Goal: Task Accomplishment & Management: Complete application form

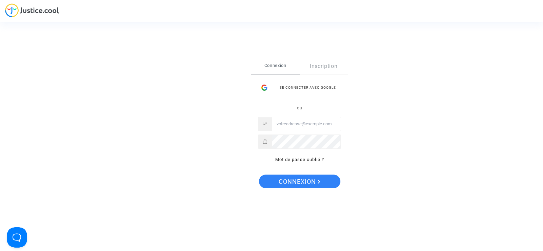
type input "[EMAIL_ADDRESS][DOMAIN_NAME]"
click at [311, 186] on span "Connexion" at bounding box center [300, 181] width 42 height 14
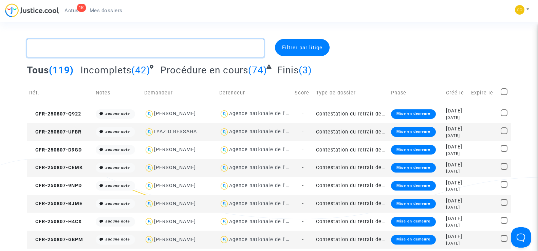
click at [97, 44] on textarea at bounding box center [145, 48] width 237 height 18
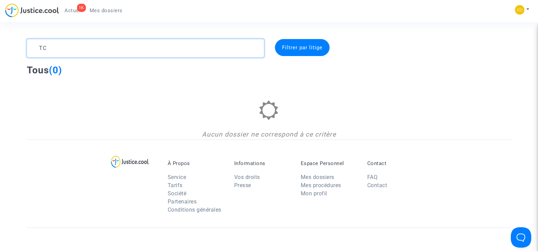
type textarea "T"
type textarea "S"
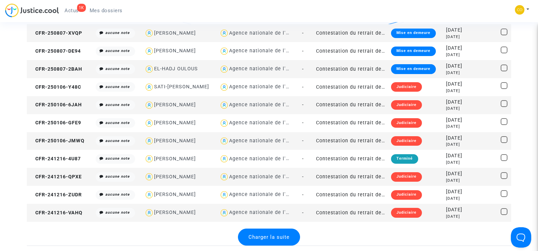
scroll to position [747, 0]
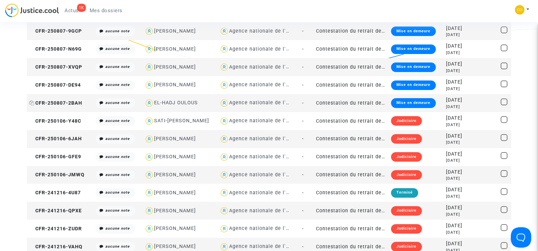
click at [46, 102] on span "CFR-250807-2BAH" at bounding box center [55, 103] width 53 height 6
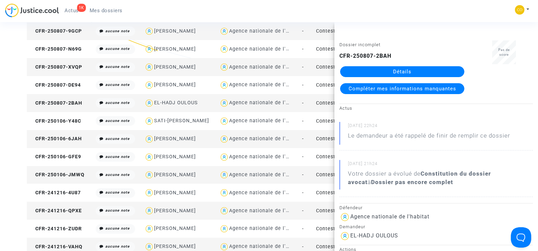
click at [406, 72] on link "Détails" at bounding box center [402, 71] width 124 height 11
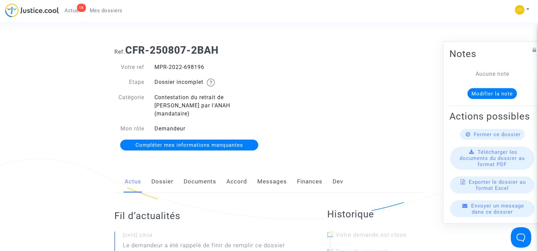
drag, startPoint x: 204, startPoint y: 68, endPoint x: 158, endPoint y: 68, distance: 46.5
click at [159, 68] on div "MPR-2022-698196" at bounding box center [209, 67] width 120 height 8
click at [158, 68] on div "MPR-2022-698196" at bounding box center [209, 67] width 120 height 8
click at [160, 172] on link "Dossier" at bounding box center [162, 181] width 22 height 22
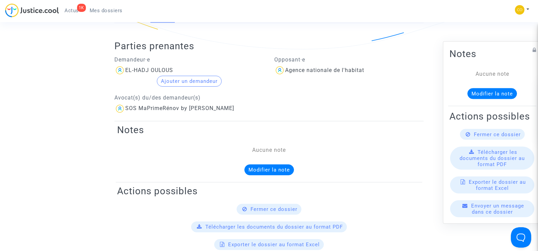
scroll to position [102, 0]
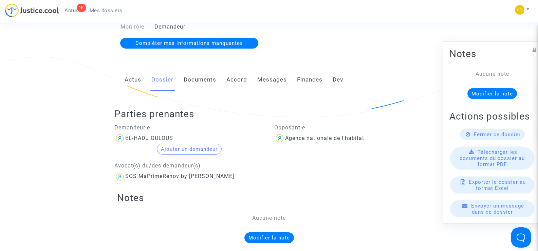
click at [200, 72] on link "Documents" at bounding box center [200, 80] width 33 height 22
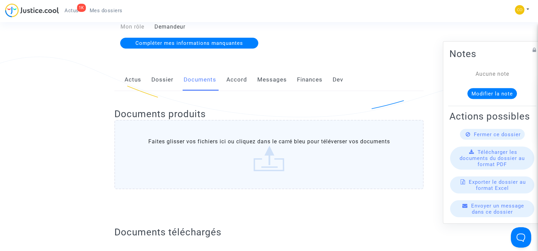
click at [155, 69] on link "Dossier" at bounding box center [162, 80] width 22 height 22
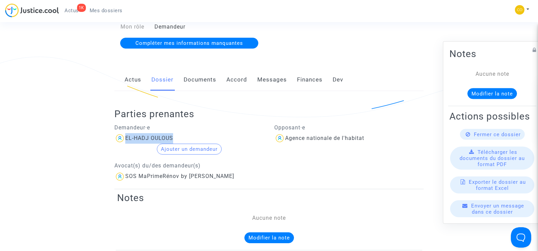
drag, startPoint x: 173, startPoint y: 127, endPoint x: 121, endPoint y: 130, distance: 52.7
click at [121, 133] on div "EL-HADJ OULOUS" at bounding box center [189, 138] width 150 height 11
click at [214, 123] on p "Demandeur·e" at bounding box center [189, 127] width 150 height 8
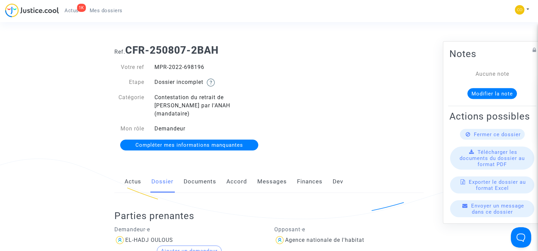
drag, startPoint x: 208, startPoint y: 64, endPoint x: 152, endPoint y: 58, distance: 56.6
click at [152, 58] on div "Votre ref MPR-2022-698196 Etape Dossier incomplet Catégorie Contestation du ret…" at bounding box center [189, 106] width 160 height 100
copy div "MPR-2022-698196"
click at [362, 110] on div "Ref. CFR-250807-2BAH Votre ref MPR-2022-698196 Etape Dossier incomplet Catégori…" at bounding box center [268, 97] width 319 height 117
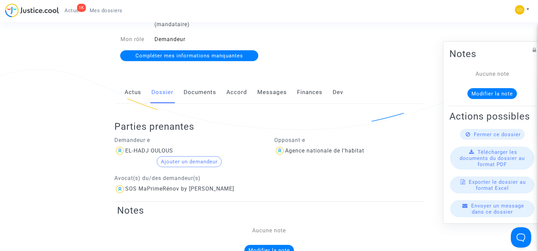
scroll to position [68, 0]
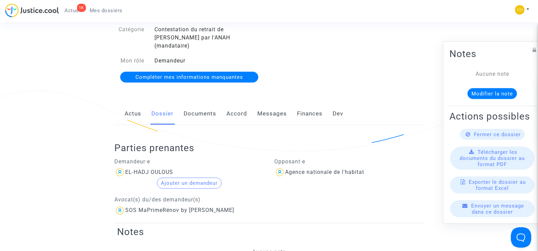
click at [205, 102] on link "Documents" at bounding box center [200, 113] width 33 height 22
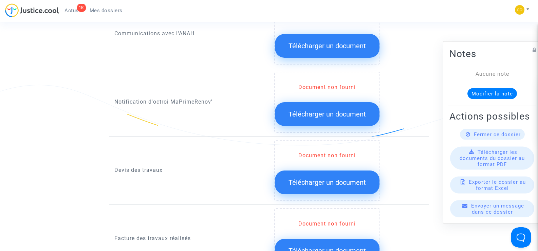
scroll to position [373, 0]
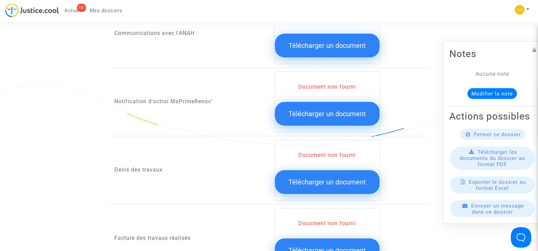
click at [324, 102] on button "Télécharger un document" at bounding box center [327, 114] width 105 height 24
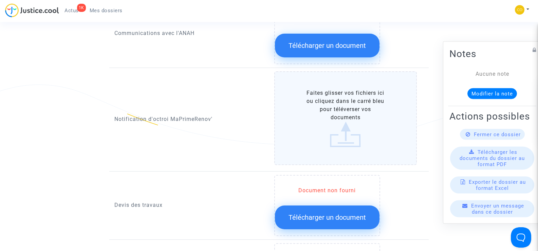
click at [346, 112] on label "Faites glisser vos fichiers ici ou cliquez dans le carré bleu pour téléverser v…" at bounding box center [345, 118] width 143 height 94
click at [0, 0] on input "Faites glisser vos fichiers ici ou cliquez dans le carré bleu pour téléverser v…" at bounding box center [0, 0] width 0 height 0
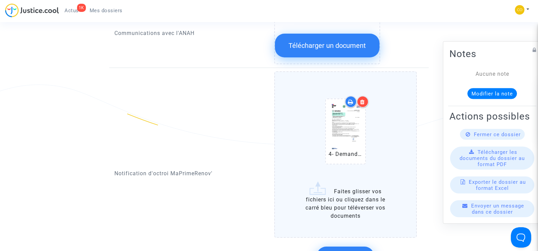
scroll to position [407, 0]
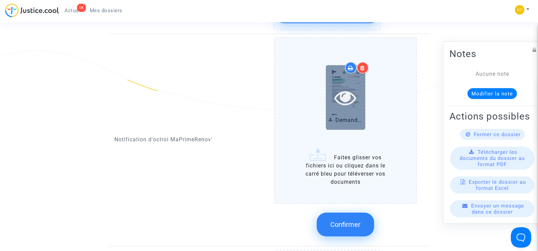
click at [353, 75] on div at bounding box center [345, 97] width 39 height 64
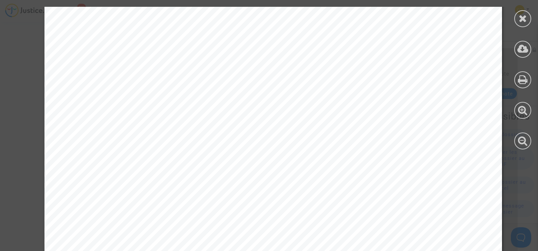
scroll to position [68, 0]
click at [518, 17] on div at bounding box center [522, 18] width 17 height 17
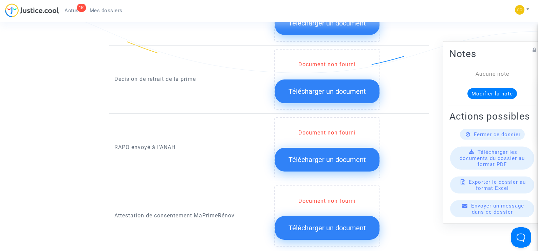
scroll to position [747, 0]
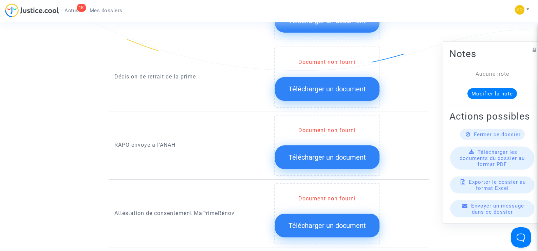
click at [328, 77] on button "Télécharger un document" at bounding box center [327, 89] width 105 height 24
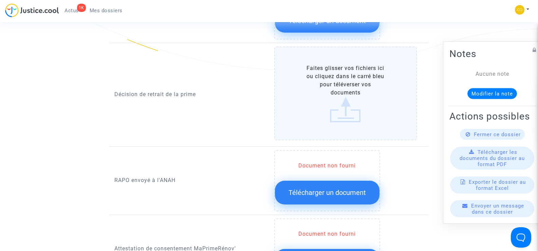
click at [341, 76] on label "Faites glisser vos fichiers ici ou cliquez dans le carré bleu pour téléverser v…" at bounding box center [345, 93] width 143 height 94
click at [0, 0] on input "Faites glisser vos fichiers ici ou cliquez dans le carré bleu pour téléverser v…" at bounding box center [0, 0] width 0 height 0
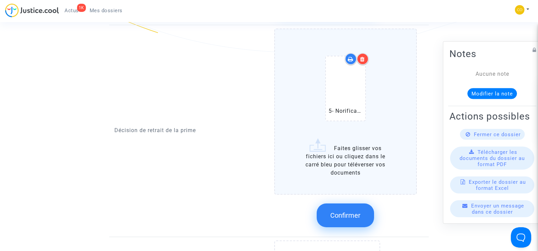
scroll to position [814, 0]
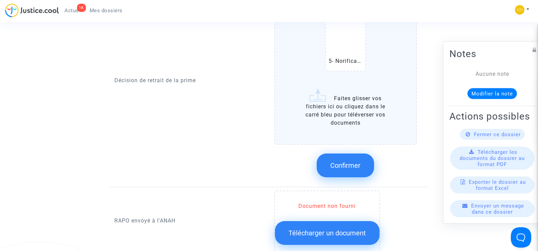
click at [326, 158] on button "Confirmer" at bounding box center [345, 165] width 57 height 24
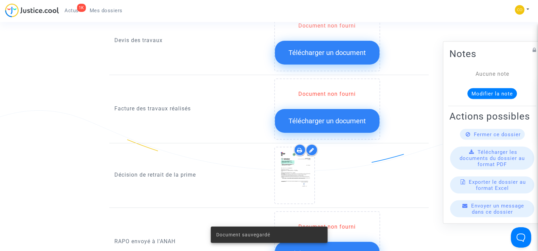
scroll to position [645, 0]
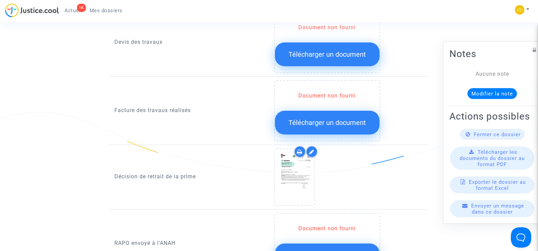
click at [340, 92] on div "Document non fourni" at bounding box center [327, 96] width 105 height 8
click at [333, 118] on span "Télécharger un document" at bounding box center [326, 122] width 77 height 8
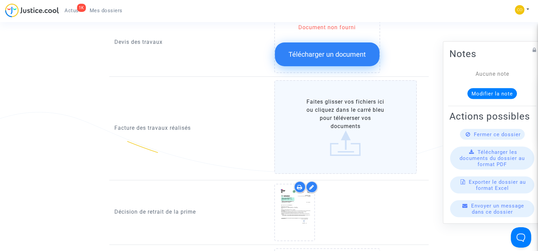
click at [352, 131] on label "Faites glisser vos fichiers ici ou cliquez dans le carré bleu pour téléverser v…" at bounding box center [345, 127] width 143 height 94
click at [0, 0] on input "Faites glisser vos fichiers ici ou cliquez dans le carré bleu pour téléverser v…" at bounding box center [0, 0] width 0 height 0
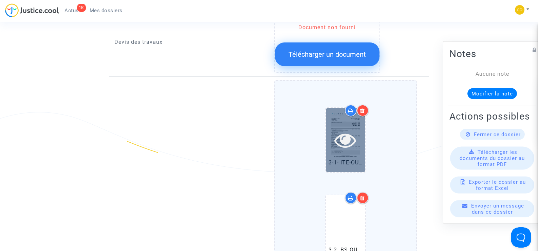
click at [347, 134] on icon at bounding box center [345, 140] width 22 height 22
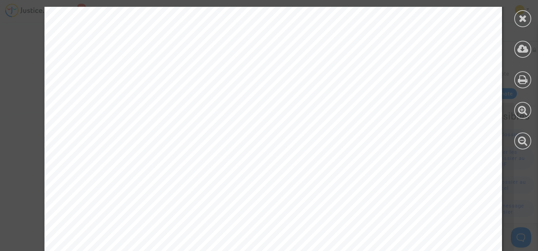
scroll to position [0, 0]
click at [519, 16] on icon at bounding box center [523, 18] width 8 height 10
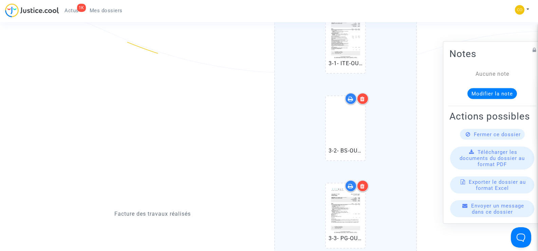
scroll to position [747, 0]
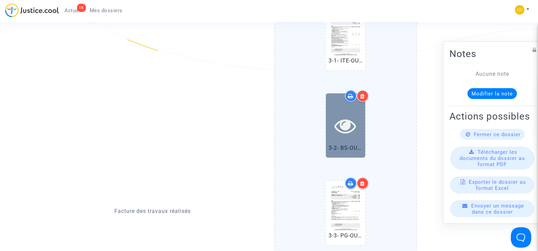
click at [352, 115] on icon at bounding box center [345, 126] width 22 height 22
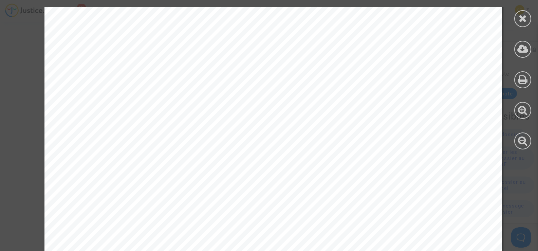
scroll to position [373, 0]
click at [527, 23] on div at bounding box center [522, 18] width 17 height 17
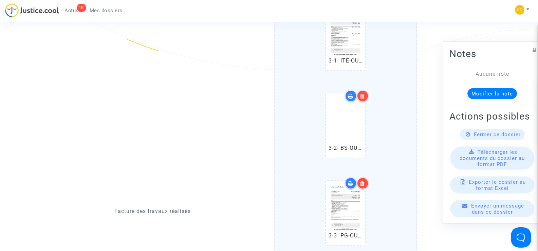
click at [364, 93] on icon at bounding box center [362, 95] width 5 height 5
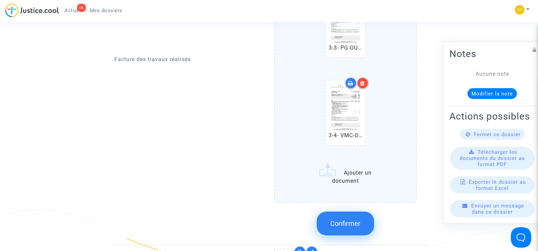
scroll to position [848, 0]
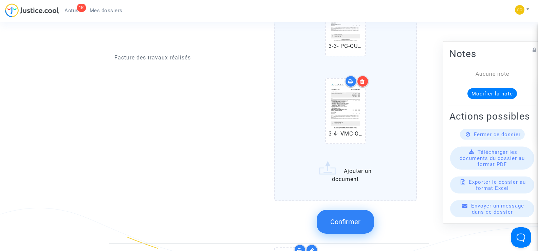
click at [355, 167] on label "3-1- ITE-OULOUS EL-HADJ-facture.pdf 3-3- PG-OULOUS EL-HADJ-facture.pdf 3-4- VMC…" at bounding box center [345, 38] width 143 height 324
click at [0, 0] on input "3-1- ITE-OULOUS EL-HADJ-facture.pdf 3-3- PG-OULOUS EL-HADJ-facture.pdf 3-4- VMC…" at bounding box center [0, 0] width 0 height 0
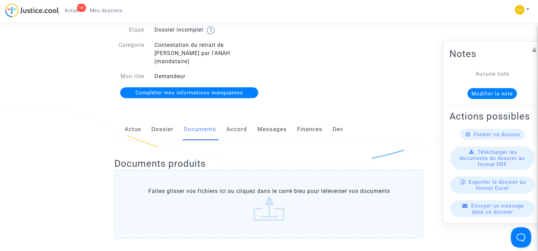
scroll to position [0, 0]
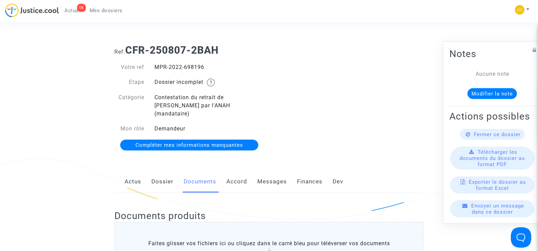
drag, startPoint x: 205, startPoint y: 67, endPoint x: 154, endPoint y: 65, distance: 50.9
click at [154, 65] on div "MPR-2022-698196" at bounding box center [209, 67] width 120 height 8
copy div "MPR-2022-698196"
click at [349, 69] on div "Ref. CFR-250807-2BAH Votre ref MPR-2022-698196 Etape Dossier incomplet Catégori…" at bounding box center [268, 97] width 319 height 117
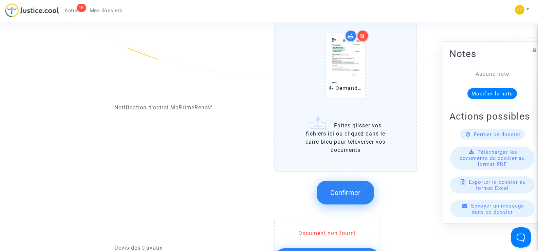
scroll to position [441, 0]
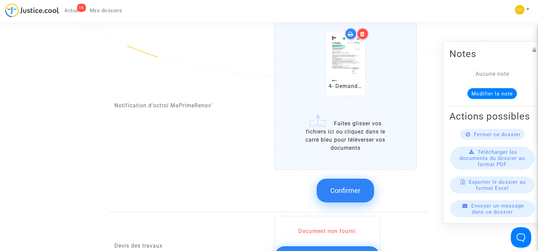
click at [362, 180] on button "Confirmer" at bounding box center [345, 190] width 57 height 24
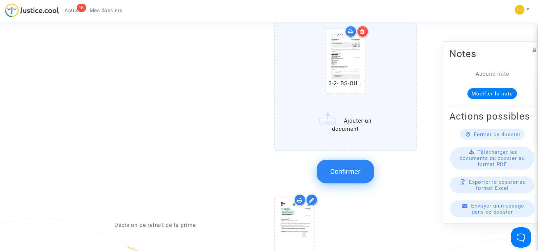
scroll to position [814, 0]
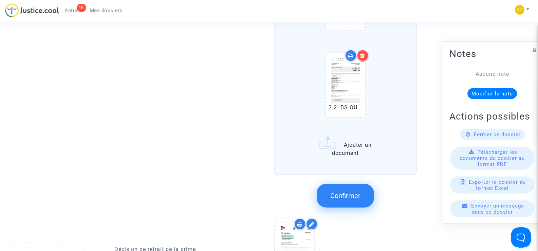
click at [343, 191] on span "Confirmer" at bounding box center [345, 195] width 30 height 8
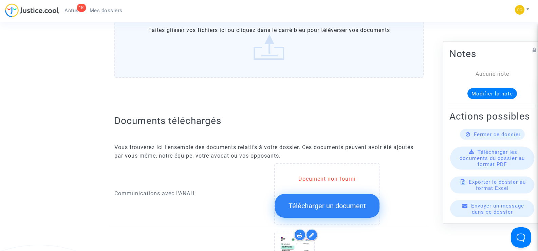
scroll to position [305, 0]
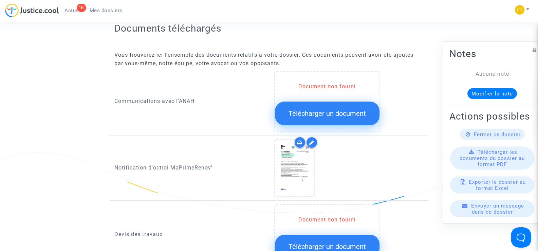
click at [334, 109] on span "Télécharger un document" at bounding box center [326, 113] width 77 height 8
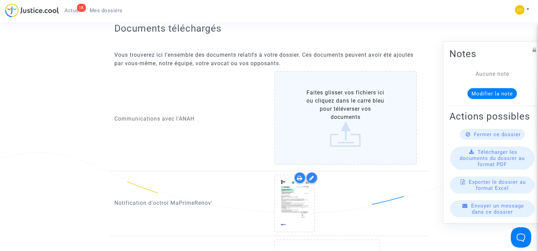
click at [345, 102] on label "Faites glisser vos fichiers ici ou cliquez dans le carré bleu pour téléverser v…" at bounding box center [345, 118] width 143 height 94
click at [0, 0] on input "Faites glisser vos fichiers ici ou cliquez dans le carré bleu pour téléverser v…" at bounding box center [0, 0] width 0 height 0
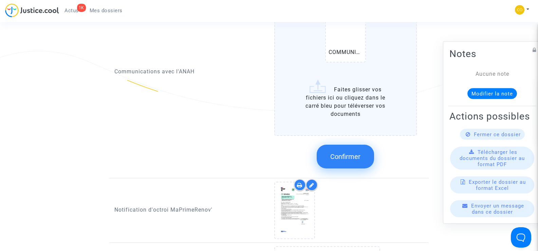
scroll to position [407, 0]
click at [354, 156] on button "Confirmer" at bounding box center [345, 156] width 57 height 24
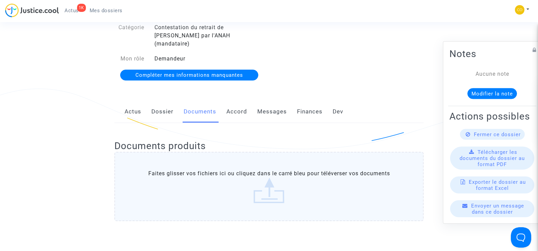
scroll to position [0, 0]
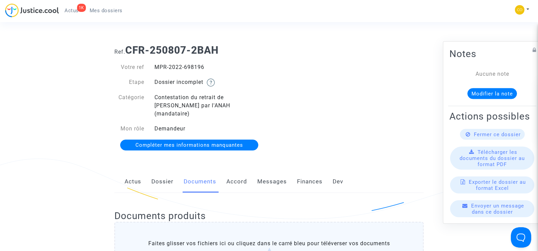
drag, startPoint x: 211, startPoint y: 67, endPoint x: 153, endPoint y: 63, distance: 58.1
click at [153, 63] on div "MPR-2022-698196" at bounding box center [209, 67] width 120 height 8
copy div "MPR-2022-698196"
click at [284, 83] on div "Ref. CFR-250807-2BAH Votre ref MPR-2022-698196 Etape Dossier incomplet Catégori…" at bounding box center [268, 97] width 319 height 117
click at [163, 174] on link "Dossier" at bounding box center [162, 181] width 22 height 22
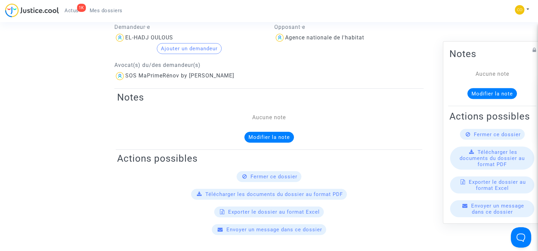
scroll to position [204, 0]
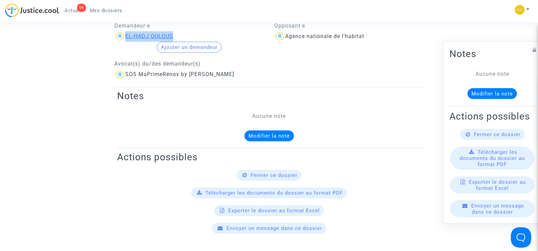
drag, startPoint x: 184, startPoint y: 26, endPoint x: 125, endPoint y: 31, distance: 58.9
click at [125, 31] on div "EL-HADJ OULOUS" at bounding box center [189, 36] width 150 height 11
copy div "EL-HADJ OULOUS"
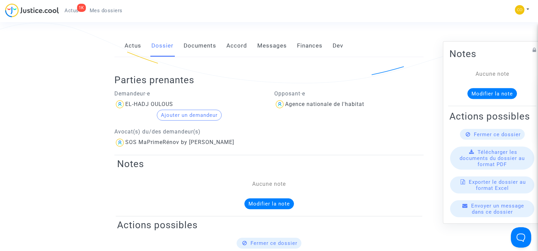
scroll to position [0, 0]
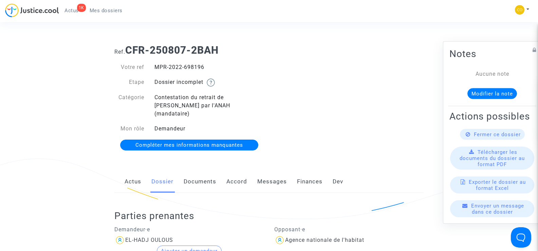
click at [190, 173] on link "Documents" at bounding box center [200, 181] width 33 height 22
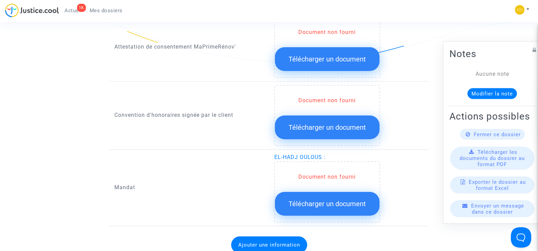
scroll to position [848, 0]
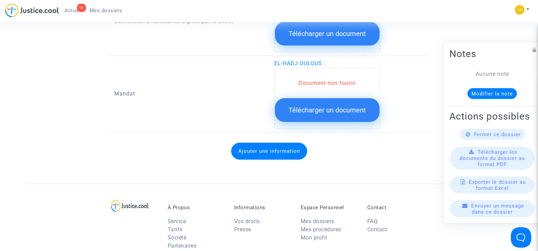
click at [261, 148] on button "Ajouter une information" at bounding box center [269, 151] width 76 height 17
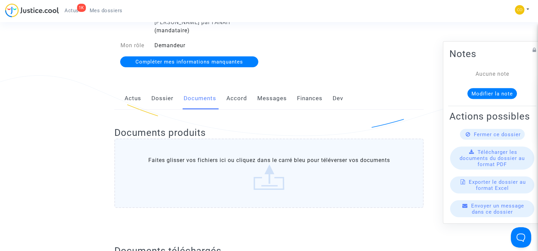
scroll to position [0, 0]
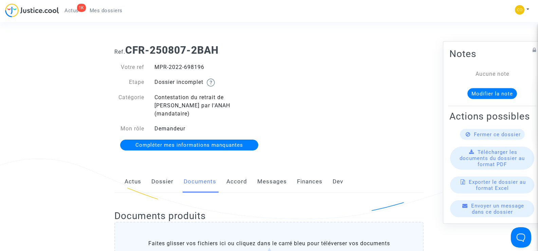
click at [101, 10] on span "Mes dossiers" at bounding box center [106, 10] width 33 height 6
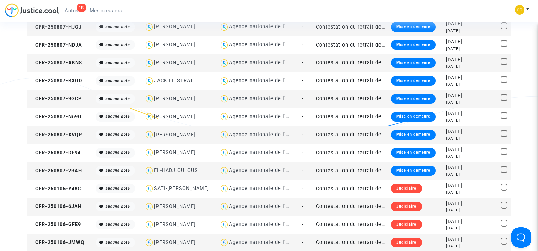
scroll to position [679, 0]
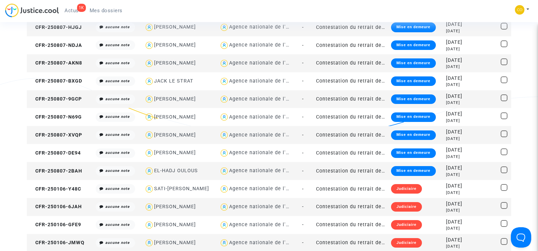
click at [172, 169] on div "EL-HADJ OULOUS" at bounding box center [176, 171] width 44 height 6
type textarea "@"EL-HADJ OULOUS" @"SOS MaPrimeRénov by Pitcher Avocat""
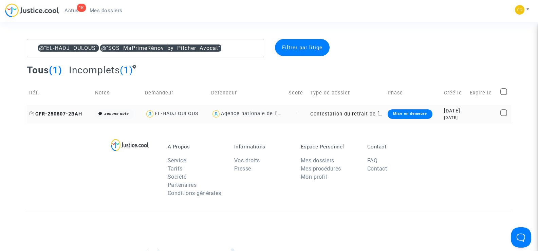
click at [68, 114] on span "CFR-250807-2BAH" at bounding box center [55, 114] width 53 height 6
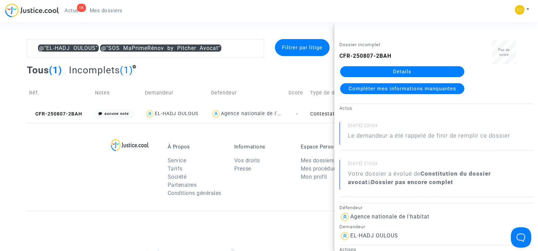
click at [398, 71] on link "Détails" at bounding box center [402, 71] width 124 height 11
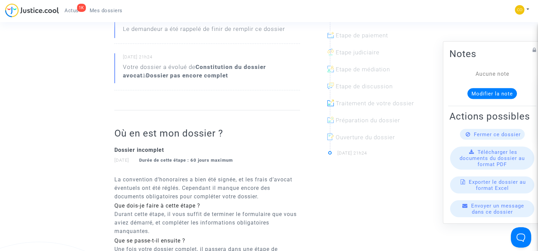
scroll to position [82, 0]
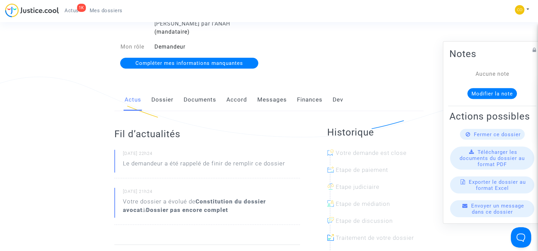
click at [201, 92] on link "Documents" at bounding box center [200, 100] width 33 height 22
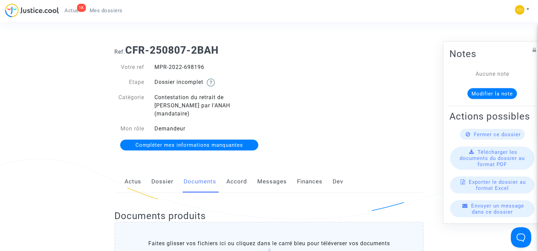
click at [390, 77] on div "Ref. CFR-250807-2BAH Votre ref MPR-2022-698196 Etape Dossier incomplet Catégori…" at bounding box center [268, 97] width 319 height 117
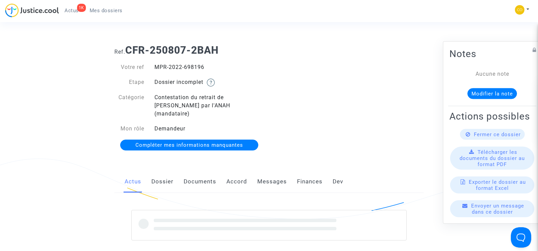
scroll to position [82, 0]
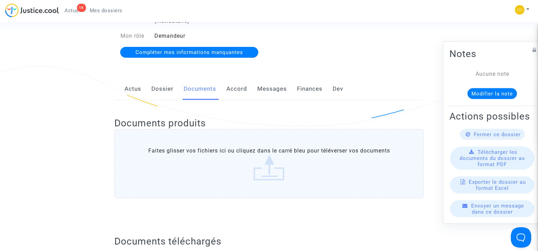
scroll to position [68, 0]
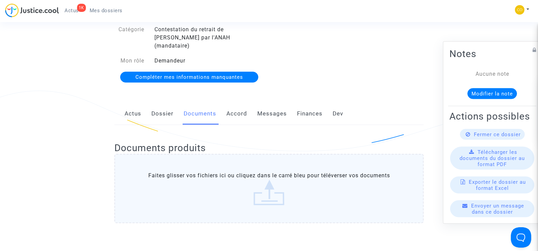
click at [107, 12] on span "Mes dossiers" at bounding box center [106, 10] width 33 height 6
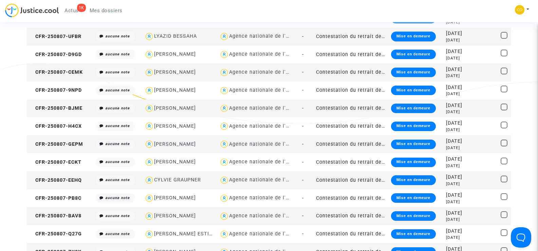
scroll to position [102, 0]
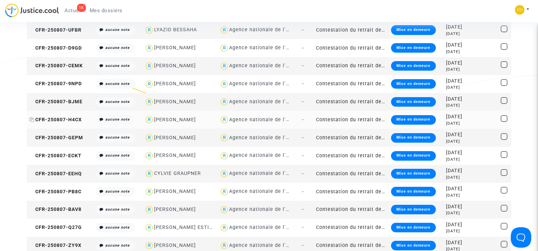
click at [59, 120] on span "CFR-250807-H4CX" at bounding box center [55, 120] width 53 height 6
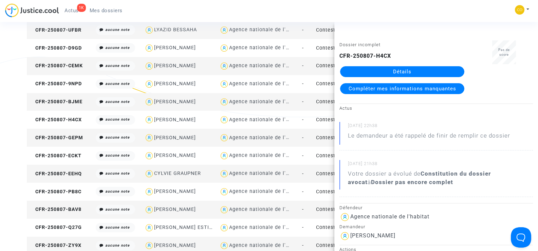
click at [391, 87] on span "Compléter mes informations manquantes" at bounding box center [403, 89] width 108 height 6
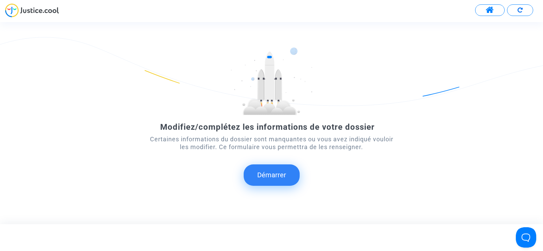
click at [289, 169] on button "Démarrer" at bounding box center [272, 174] width 56 height 21
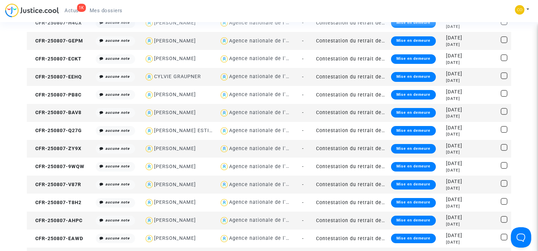
scroll to position [204, 0]
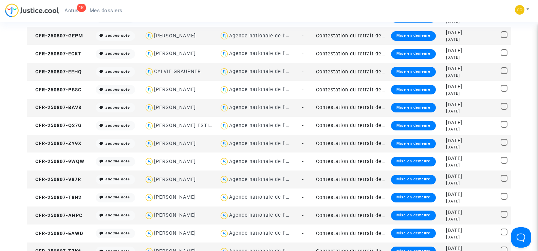
click at [62, 139] on td "CFR-250807-ZY9X" at bounding box center [60, 144] width 67 height 18
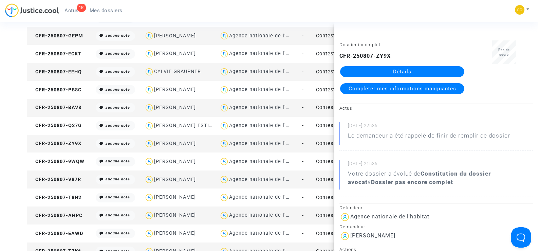
click at [419, 73] on link "Détails" at bounding box center [402, 71] width 124 height 11
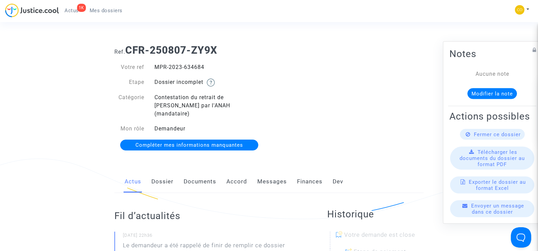
click at [193, 174] on link "Documents" at bounding box center [200, 181] width 33 height 22
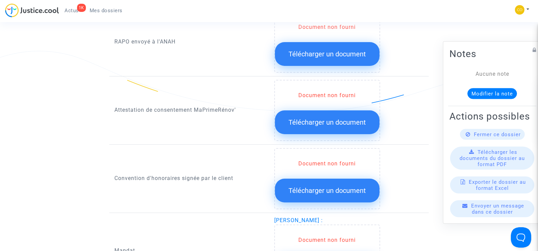
scroll to position [713, 0]
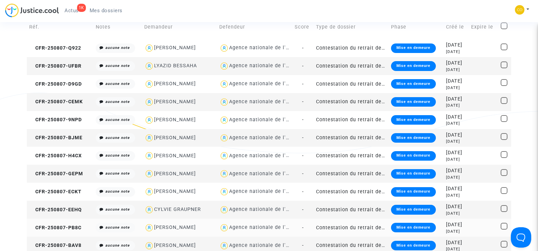
scroll to position [102, 0]
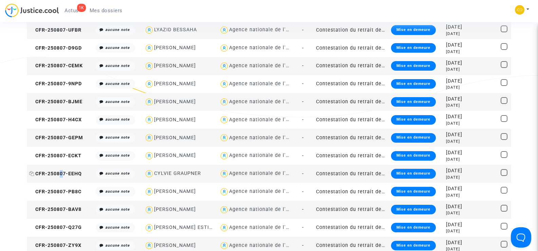
click at [62, 171] on span "CFR-250807-EEHQ" at bounding box center [55, 174] width 53 height 6
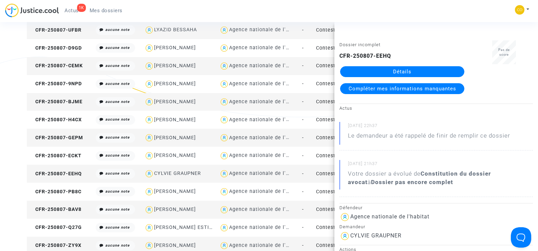
click at [390, 90] on span "Compléter mes informations manquantes" at bounding box center [403, 89] width 108 height 6
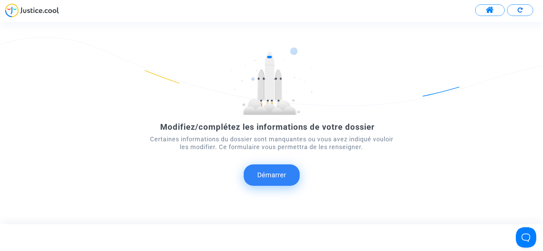
click at [274, 180] on button "Démarrer" at bounding box center [272, 174] width 56 height 21
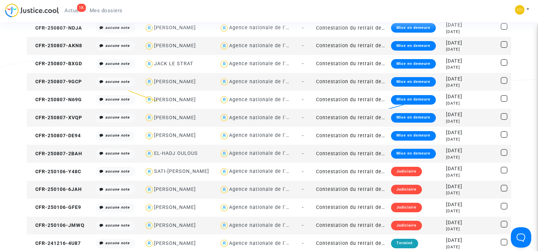
scroll to position [713, 0]
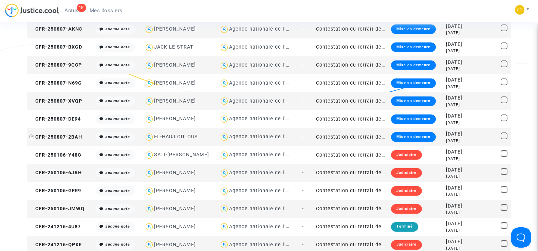
click at [71, 138] on span "CFR-250807-2BAH" at bounding box center [55, 137] width 53 height 6
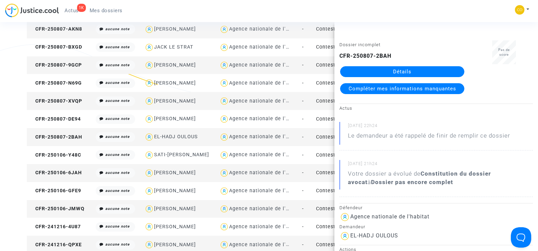
click at [396, 86] on span "Compléter mes informations manquantes" at bounding box center [403, 89] width 108 height 6
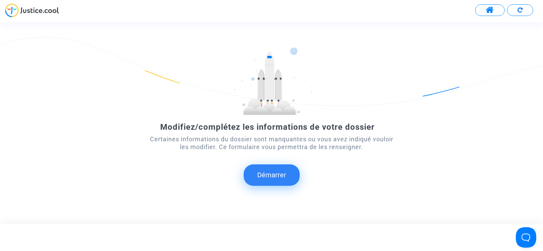
click at [268, 178] on button "Démarrer" at bounding box center [272, 174] width 56 height 21
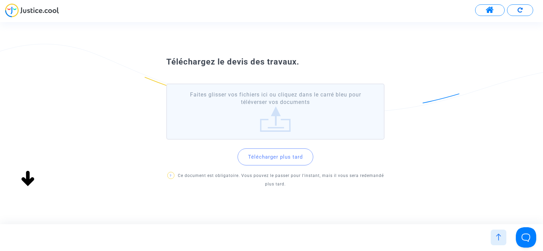
click at [285, 155] on button "Télécharger plus tard" at bounding box center [276, 156] width 76 height 17
click at [281, 130] on label "Faites glisser vos fichiers ici ou cliquez dans le carré bleu pour téléverser v…" at bounding box center [275, 111] width 218 height 56
click at [0, 0] on input "Faites glisser vos fichiers ici ou cliquez dans le carré bleu pour téléverser v…" at bounding box center [0, 0] width 0 height 0
click at [286, 159] on button "Télécharger plus tard" at bounding box center [276, 156] width 76 height 17
click at [271, 106] on label "Faites glisser vos fichiers ici ou cliquez dans le carré bleu pour téléverser v…" at bounding box center [275, 111] width 218 height 56
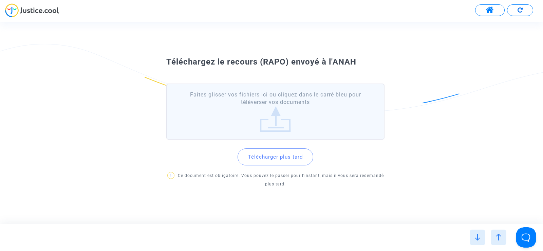
click at [0, 0] on input "Faites glisser vos fichiers ici ou cliquez dans le carré bleu pour téléverser v…" at bounding box center [0, 0] width 0 height 0
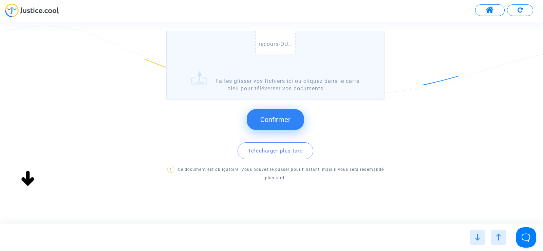
click at [276, 118] on span "Confirmer" at bounding box center [275, 119] width 30 height 8
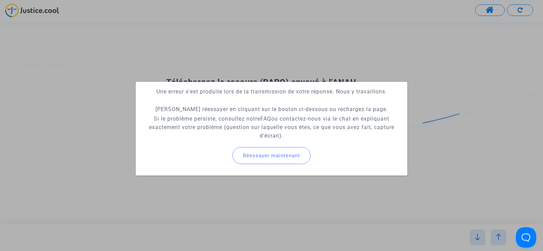
click at [270, 155] on span "Réessayer maintenant" at bounding box center [271, 155] width 57 height 6
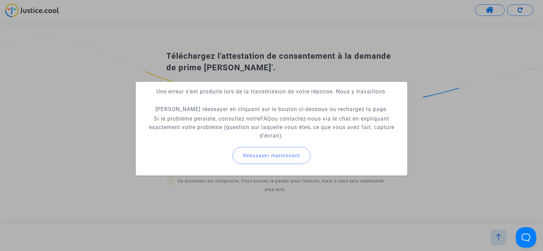
click at [271, 153] on span "Réessayer maintenant" at bounding box center [271, 155] width 57 height 6
click at [438, 112] on div at bounding box center [271, 125] width 543 height 251
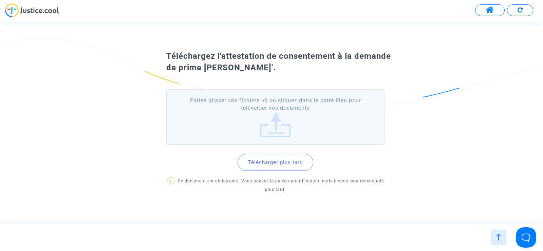
click at [282, 164] on button "Télécharger plus tard" at bounding box center [276, 162] width 76 height 17
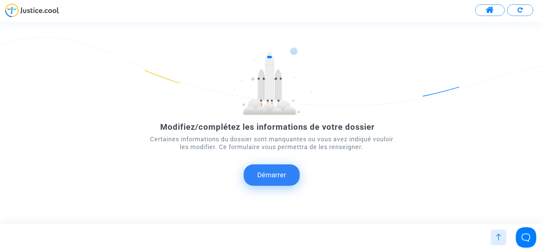
click at [283, 178] on button "Démarrer" at bounding box center [272, 174] width 56 height 21
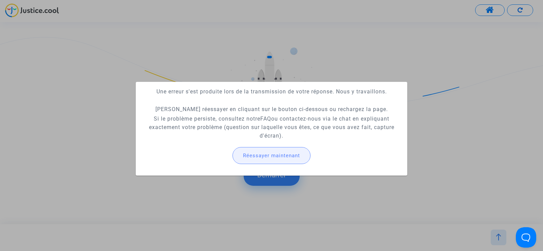
click at [291, 154] on span "Réessayer maintenant" at bounding box center [271, 155] width 57 height 6
click at [281, 158] on span "Réessayer maintenant" at bounding box center [271, 155] width 57 height 6
click at [269, 157] on span "Réessayer maintenant" at bounding box center [271, 155] width 57 height 6
click at [297, 152] on button "Réessayer maintenant" at bounding box center [271, 155] width 78 height 17
click at [286, 151] on button "Réessayer maintenant" at bounding box center [271, 155] width 78 height 17
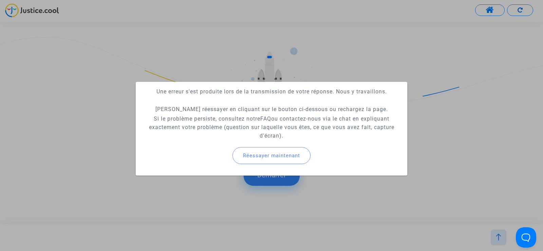
click at [465, 85] on div at bounding box center [271, 125] width 543 height 251
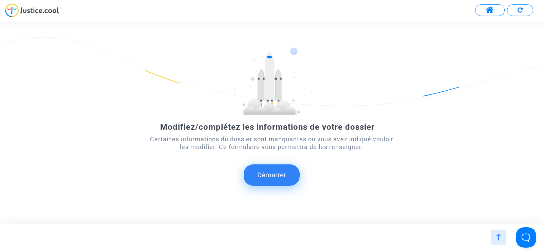
click at [28, 12] on img at bounding box center [32, 10] width 54 height 14
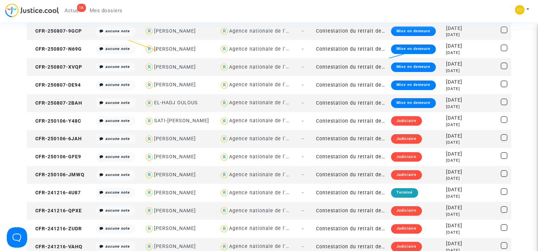
scroll to position [713, 0]
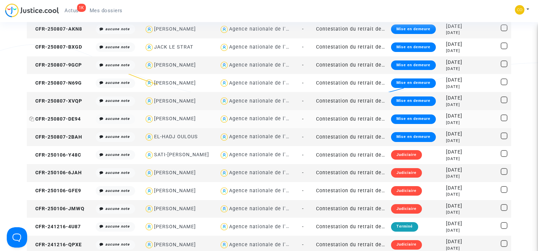
click at [56, 116] on span "CFR-250807-DE94" at bounding box center [55, 119] width 52 height 6
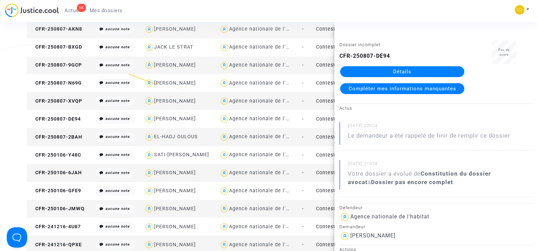
click at [413, 89] on span "Compléter mes informations manquantes" at bounding box center [403, 89] width 108 height 6
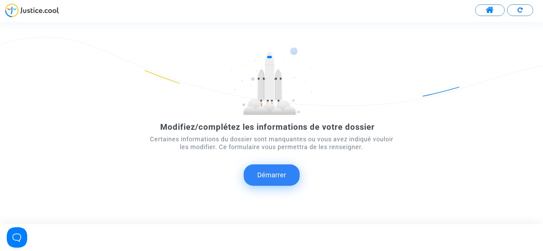
click at [266, 180] on button "Démarrer" at bounding box center [272, 174] width 56 height 21
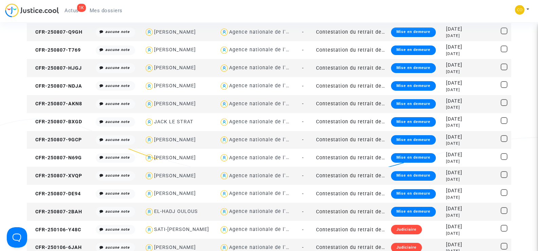
scroll to position [679, 0]
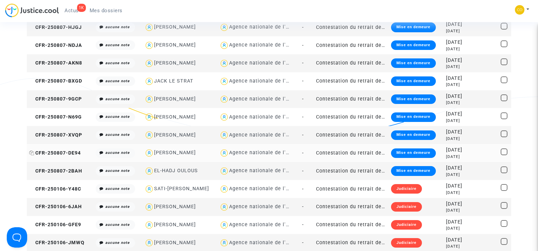
click at [52, 153] on span "CFR-250807-DE94" at bounding box center [55, 153] width 52 height 6
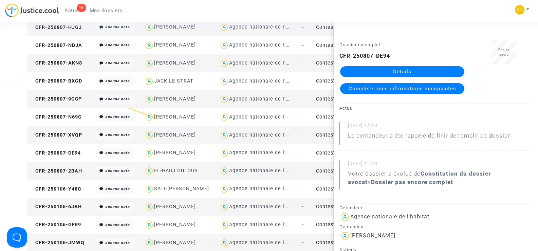
click at [407, 73] on link "Détails" at bounding box center [402, 71] width 124 height 11
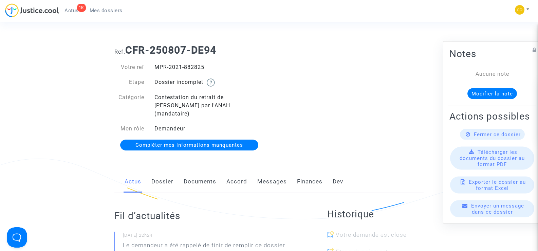
drag, startPoint x: 212, startPoint y: 65, endPoint x: 156, endPoint y: 68, distance: 56.1
click at [156, 68] on div "MPR-2021-882825" at bounding box center [209, 67] width 120 height 8
copy div "MPR-2021-882825"
click at [370, 112] on div "Ref. CFR-250807-DE94 Votre ref MPR-2021-882825 Etape Dossier incomplet Catégori…" at bounding box center [268, 97] width 319 height 117
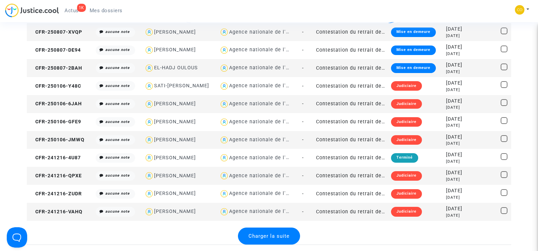
scroll to position [755, 0]
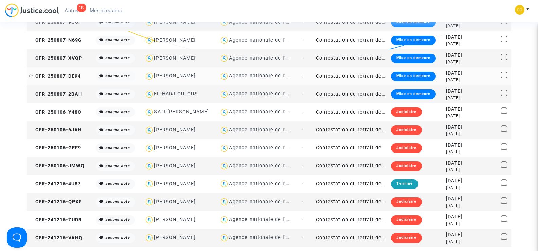
click at [61, 77] on span "CFR-250807-DE94" at bounding box center [55, 76] width 52 height 6
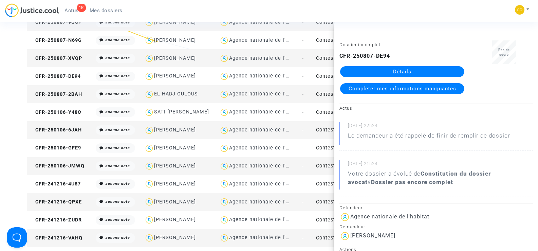
click at [395, 87] on span "Compléter mes informations manquantes" at bounding box center [403, 89] width 108 height 6
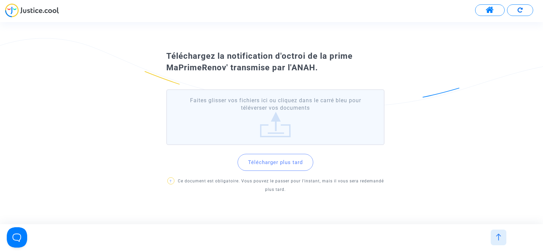
click at [286, 125] on label "Faites glisser vos fichiers ici ou cliquez dans le carré bleu pour téléverser v…" at bounding box center [275, 117] width 218 height 56
click at [0, 0] on input "Faites glisser vos fichiers ici ou cliquez dans le carré bleu pour téléverser v…" at bounding box center [0, 0] width 0 height 0
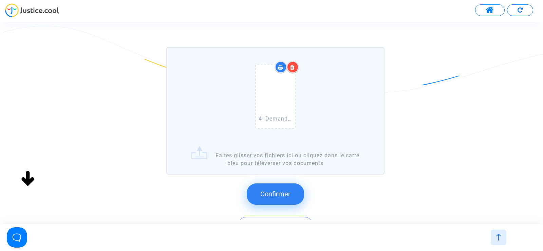
scroll to position [102, 0]
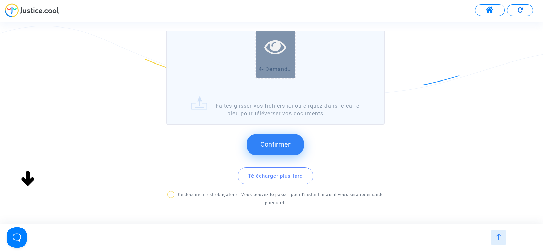
click at [279, 62] on div at bounding box center [275, 47] width 39 height 64
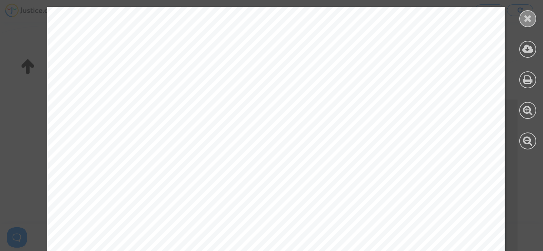
click at [531, 16] on icon at bounding box center [528, 18] width 8 height 10
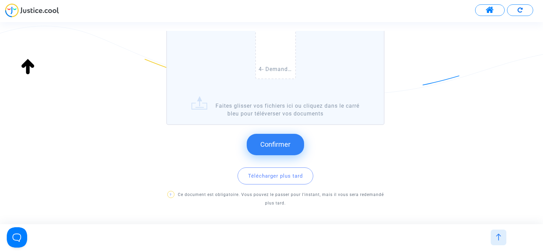
click at [283, 150] on button "Confirmer" at bounding box center [275, 144] width 57 height 21
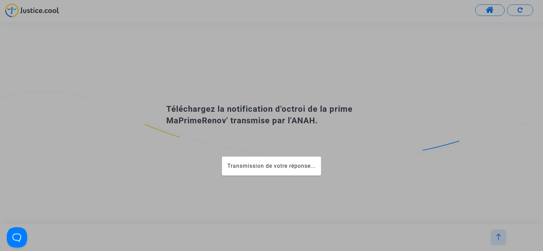
scroll to position [0, 0]
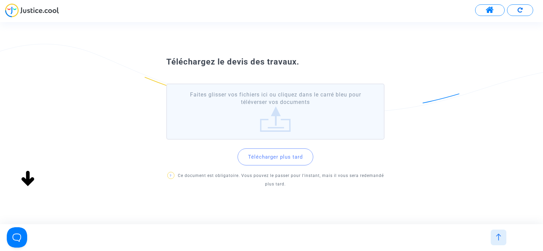
click at [300, 158] on button "Télécharger plus tard" at bounding box center [276, 156] width 76 height 17
click at [273, 123] on label "Faites glisser vos fichiers ici ou cliquez dans le carré bleu pour téléverser v…" at bounding box center [275, 111] width 218 height 56
click at [0, 0] on input "Faites glisser vos fichiers ici ou cliquez dans le carré bleu pour téléverser v…" at bounding box center [0, 0] width 0 height 0
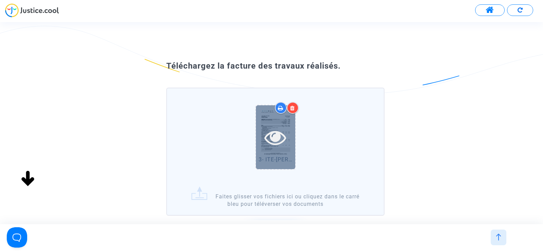
click at [272, 132] on icon at bounding box center [275, 137] width 22 height 22
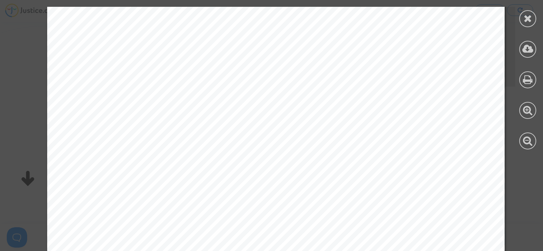
scroll to position [950, 0]
click at [522, 13] on div at bounding box center [527, 18] width 17 height 17
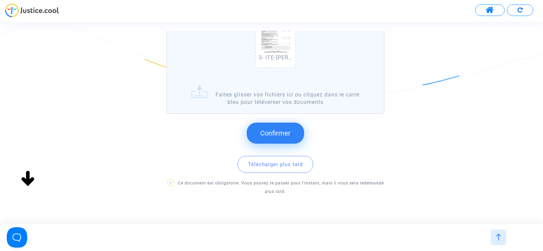
click at [298, 131] on button "Confirmer" at bounding box center [275, 133] width 57 height 21
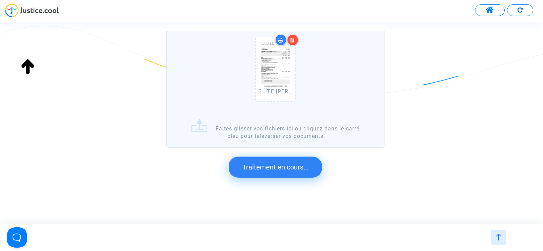
scroll to position [0, 0]
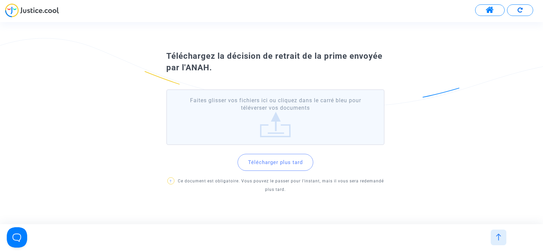
click at [276, 118] on label "Faites glisser vos fichiers ici ou cliquez dans le carré bleu pour téléverser v…" at bounding box center [275, 117] width 218 height 56
click at [0, 0] on input "Faites glisser vos fichiers ici ou cliquez dans le carré bleu pour téléverser v…" at bounding box center [0, 0] width 0 height 0
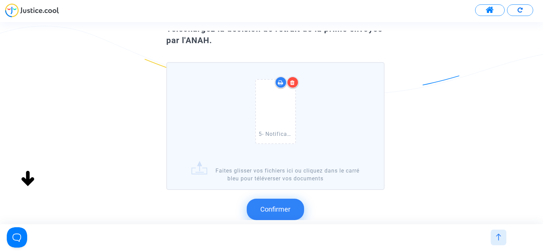
scroll to position [68, 0]
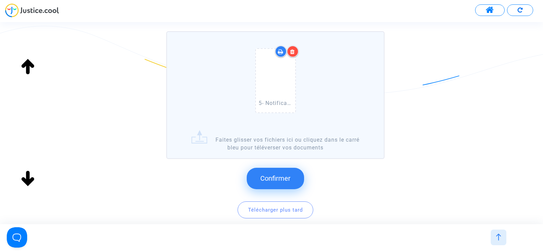
click at [267, 176] on span "Confirmer" at bounding box center [275, 178] width 30 height 8
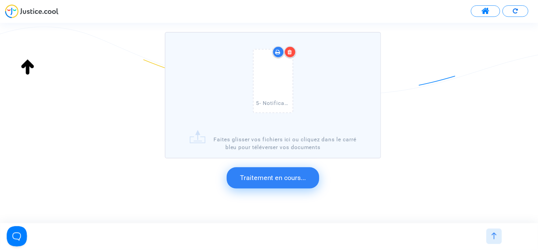
scroll to position [0, 0]
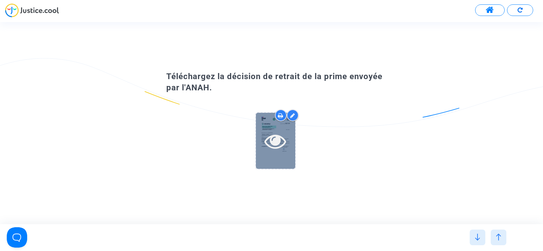
click at [285, 133] on icon at bounding box center [275, 141] width 22 height 22
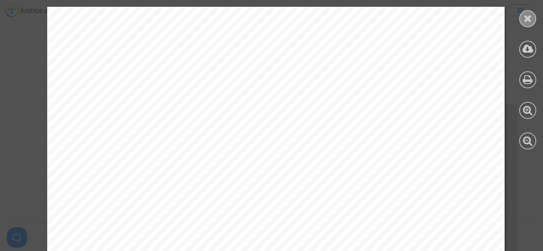
click at [528, 22] on icon at bounding box center [528, 18] width 8 height 10
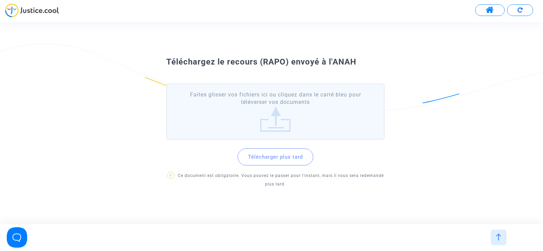
click at [266, 159] on button "Télécharger plus tard" at bounding box center [276, 156] width 76 height 17
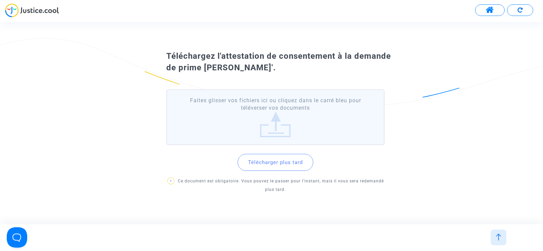
click at [287, 162] on button "Télécharger plus tard" at bounding box center [276, 162] width 76 height 17
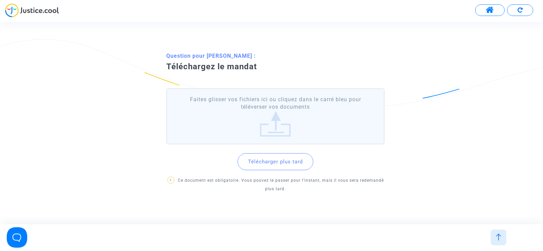
click at [287, 165] on button "Télécharger plus tard" at bounding box center [276, 161] width 76 height 17
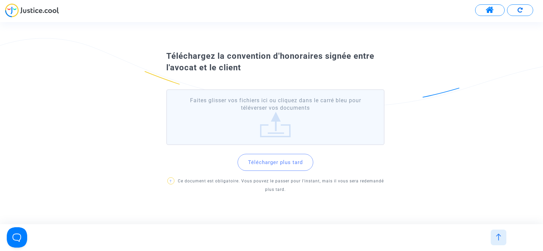
click at [288, 162] on button "Télécharger plus tard" at bounding box center [276, 162] width 76 height 17
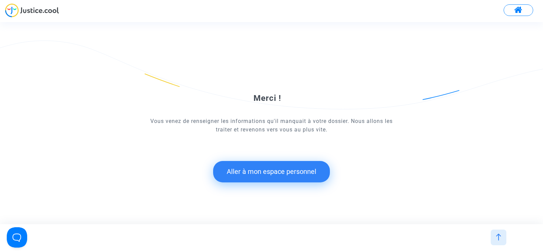
click at [281, 168] on button "Aller à mon espace personnel" at bounding box center [271, 171] width 117 height 21
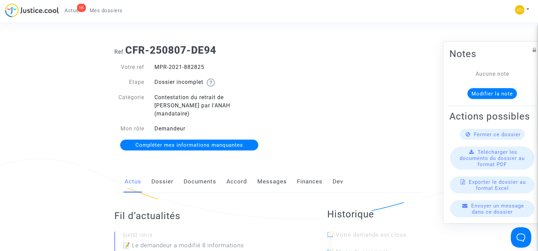
click at [196, 174] on link "Documents" at bounding box center [200, 181] width 33 height 22
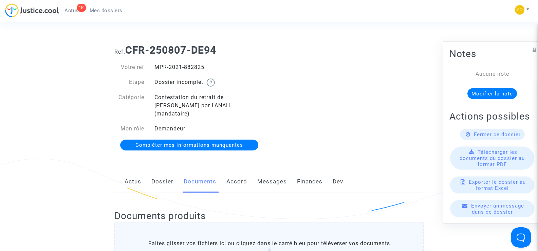
drag, startPoint x: 210, startPoint y: 65, endPoint x: 154, endPoint y: 65, distance: 56.0
click at [154, 65] on div "MPR-2021-882825" at bounding box center [209, 67] width 120 height 8
copy div "MPR-2021-882825"
click at [227, 74] on div "Votre ref MPR-2021-882825 Etape Dossier incomplet Catégorie Contestation du ret…" at bounding box center [189, 98] width 150 height 70
drag, startPoint x: 223, startPoint y: 68, endPoint x: 156, endPoint y: 67, distance: 66.9
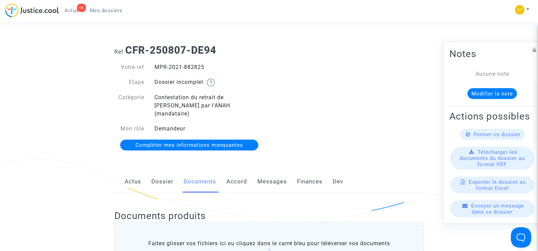
click at [156, 67] on div "MPR-2021-882825" at bounding box center [209, 67] width 120 height 8
copy div "MPR-2021-882825"
click at [333, 125] on div "Ref. CFR-250807-DE94 Votre ref MPR-2021-882825 Etape Dossier incomplet Catégori…" at bounding box center [268, 97] width 319 height 117
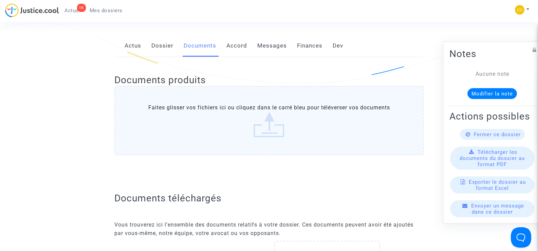
scroll to position [305, 0]
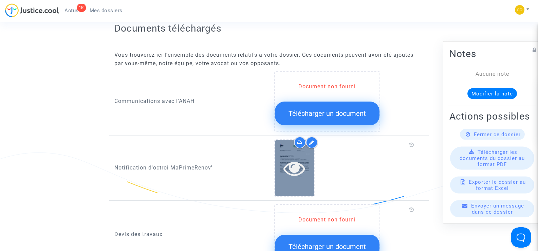
click at [285, 157] on icon at bounding box center [294, 168] width 22 height 22
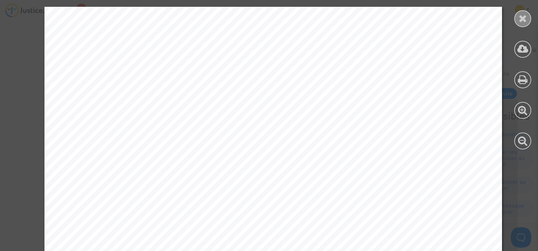
click at [521, 23] on div at bounding box center [522, 18] width 17 height 17
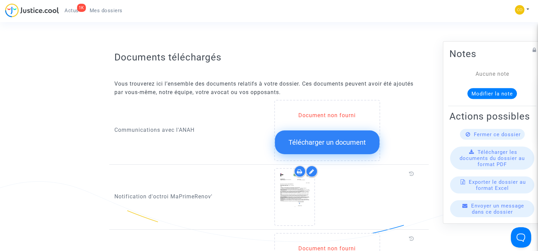
scroll to position [238, 0]
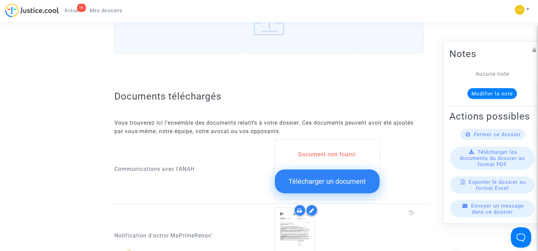
click at [324, 150] on div "Document non fourni" at bounding box center [327, 154] width 105 height 8
click at [328, 177] on span "Télécharger un document" at bounding box center [326, 181] width 77 height 8
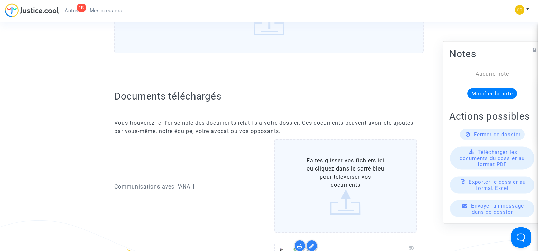
click at [347, 168] on label "Faites glisser vos fichiers ici ou cliquez dans le carré bleu pour téléverser v…" at bounding box center [345, 186] width 143 height 94
click at [0, 0] on input "Faites glisser vos fichiers ici ou cliquez dans le carré bleu pour téléverser v…" at bounding box center [0, 0] width 0 height 0
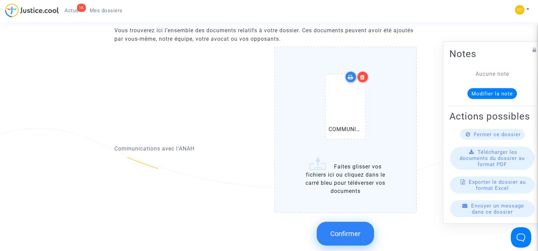
scroll to position [339, 0]
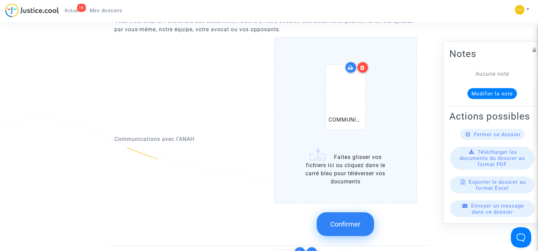
click at [336, 220] on span "Confirmer" at bounding box center [345, 224] width 30 height 8
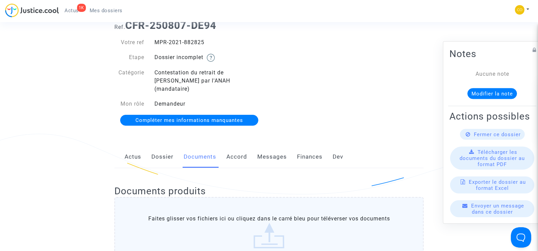
scroll to position [0, 0]
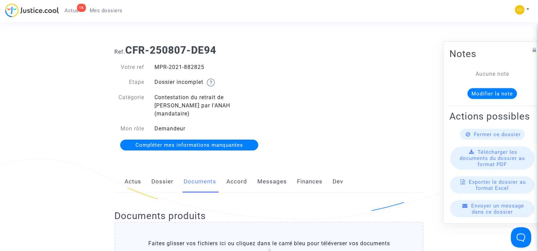
click at [105, 10] on span "Mes dossiers" at bounding box center [106, 10] width 33 height 6
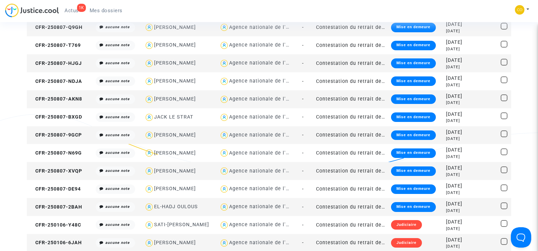
scroll to position [645, 0]
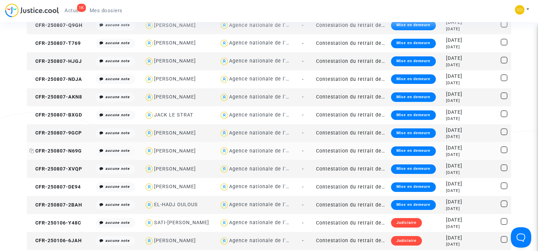
click at [64, 150] on span "CFR-250807-N69G" at bounding box center [55, 151] width 53 height 6
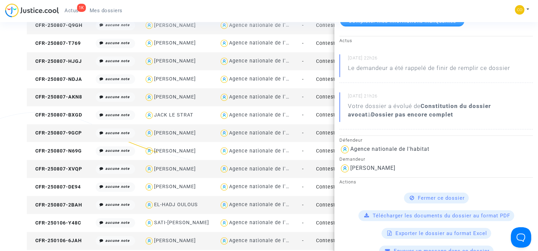
scroll to position [68, 0]
drag, startPoint x: 413, startPoint y: 166, endPoint x: 351, endPoint y: 166, distance: 62.4
click at [351, 166] on div "ZAJIM DERVISEVIC" at bounding box center [435, 168] width 193 height 11
copy div "ZAJIM DERVISEVIC"
click at [448, 158] on div "Demandeur" at bounding box center [435, 158] width 193 height 8
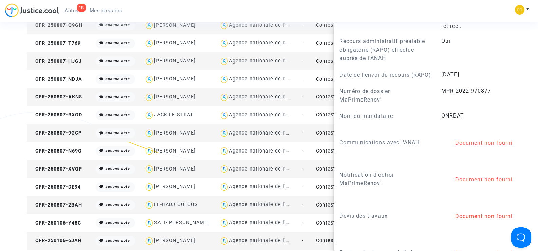
scroll to position [713, 0]
drag, startPoint x: 496, startPoint y: 124, endPoint x: 440, endPoint y: 124, distance: 56.3
click at [441, 94] on answer "MPR-2022-970877" at bounding box center [483, 90] width 85 height 8
copy span "MPR-2022-970877"
click at [512, 79] on div "22/04/2024" at bounding box center [487, 75] width 102 height 10
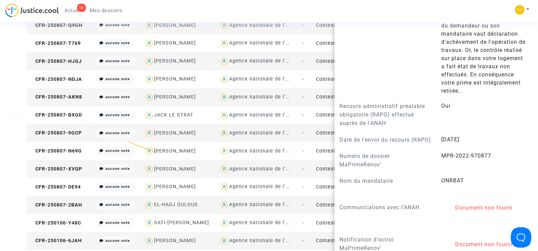
scroll to position [747, 0]
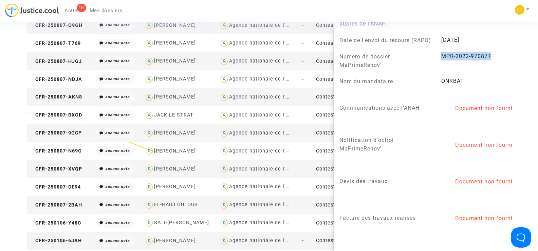
drag, startPoint x: 498, startPoint y: 88, endPoint x: 436, endPoint y: 91, distance: 61.8
click at [436, 70] on div "MPR-2022-970877" at bounding box center [487, 61] width 102 height 18
copy span "MPR-2022-970877"
click at [512, 60] on answer "MPR-2022-970877" at bounding box center [483, 56] width 85 height 8
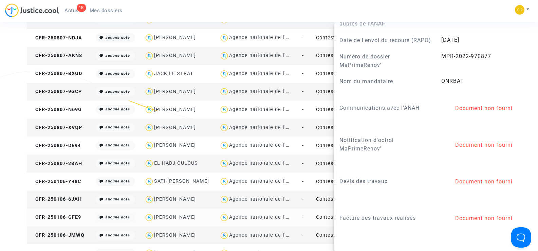
scroll to position [611, 0]
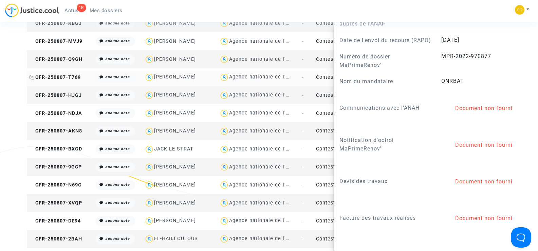
click at [55, 74] on span "CFR-250807-T769" at bounding box center [55, 77] width 52 height 6
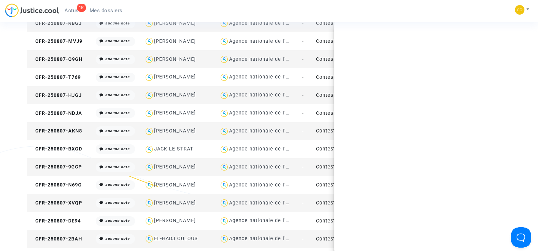
scroll to position [0, 0]
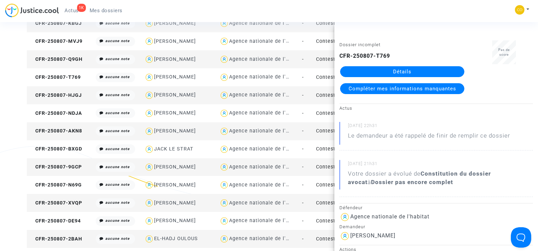
click at [412, 90] on span "Compléter mes informations manquantes" at bounding box center [403, 89] width 108 height 6
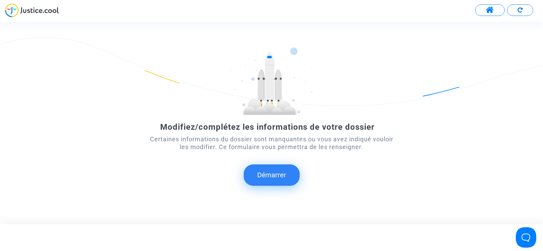
click at [270, 182] on button "Démarrer" at bounding box center [272, 174] width 56 height 21
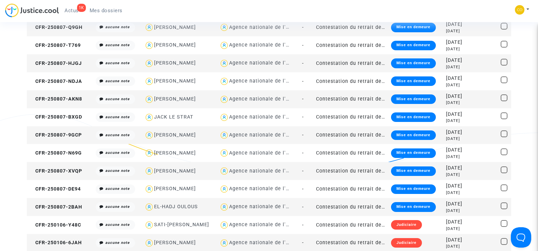
scroll to position [645, 0]
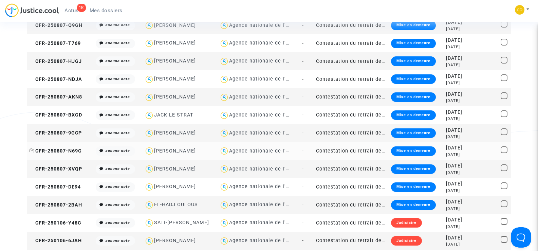
click at [63, 152] on span "CFR-250807-N69G" at bounding box center [55, 151] width 53 height 6
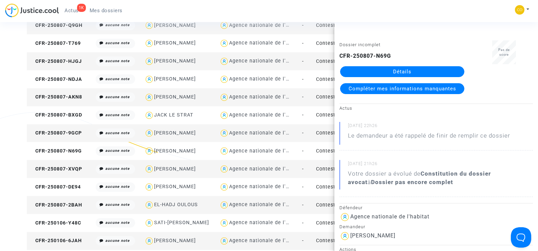
click at [410, 70] on link "Détails" at bounding box center [402, 71] width 124 height 11
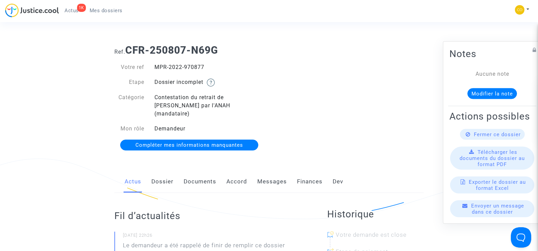
click at [204, 170] on link "Documents" at bounding box center [200, 181] width 33 height 22
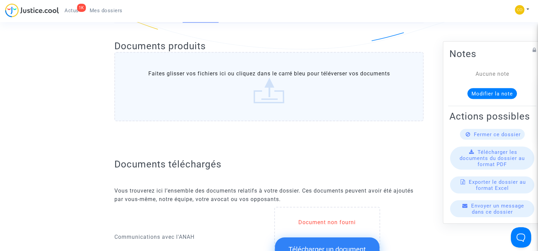
scroll to position [305, 0]
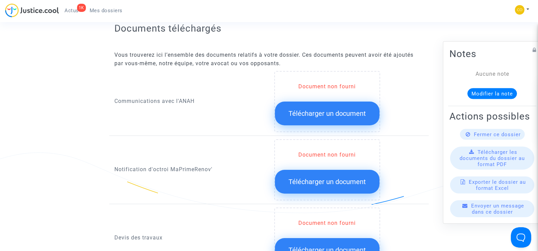
click at [325, 177] on span "Télécharger un document" at bounding box center [326, 181] width 77 height 8
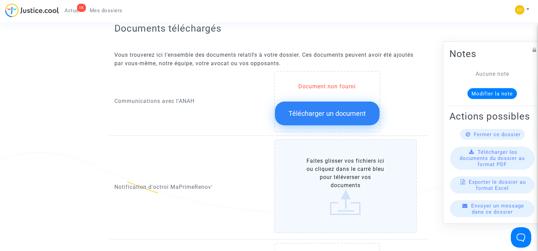
click at [359, 177] on label "Faites glisser vos fichiers ici ou cliquez dans le carré bleu pour téléverser v…" at bounding box center [345, 186] width 143 height 94
click at [0, 0] on input "Faites glisser vos fichiers ici ou cliquez dans le carré bleu pour téléverser v…" at bounding box center [0, 0] width 0 height 0
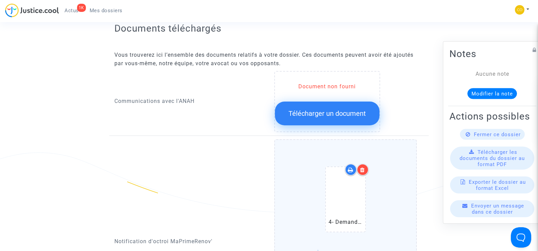
scroll to position [339, 0]
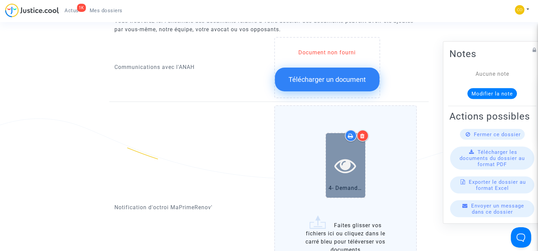
click at [354, 154] on icon at bounding box center [345, 165] width 22 height 22
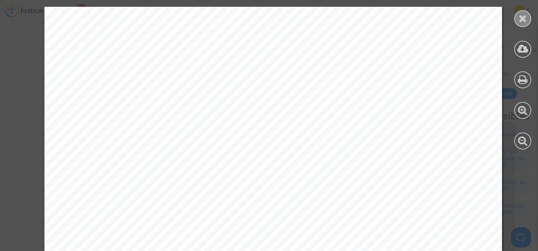
click at [520, 19] on icon at bounding box center [523, 18] width 8 height 10
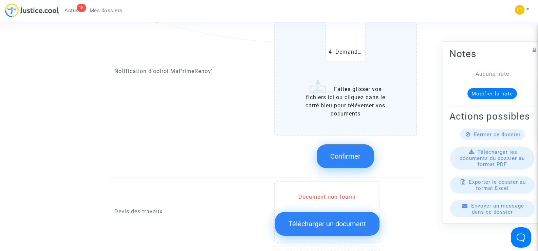
scroll to position [475, 0]
click at [347, 145] on button "Confirmer" at bounding box center [345, 157] width 57 height 24
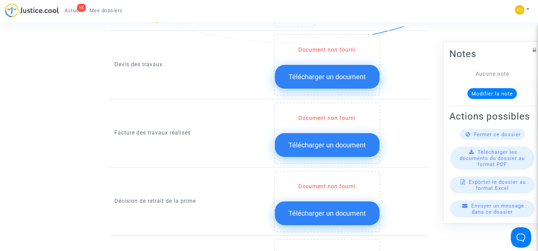
click at [331, 209] on span "Télécharger un document" at bounding box center [326, 213] width 77 height 8
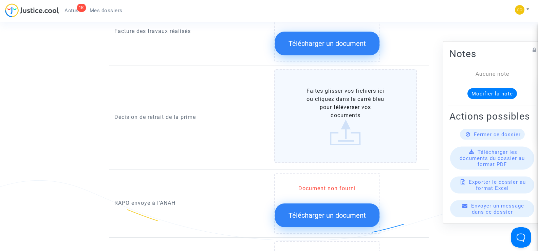
scroll to position [577, 0]
click at [340, 123] on label "Faites glisser vos fichiers ici ou cliquez dans le carré bleu pour téléverser v…" at bounding box center [345, 116] width 143 height 94
click at [0, 0] on input "Faites glisser vos fichiers ici ou cliquez dans le carré bleu pour téléverser v…" at bounding box center [0, 0] width 0 height 0
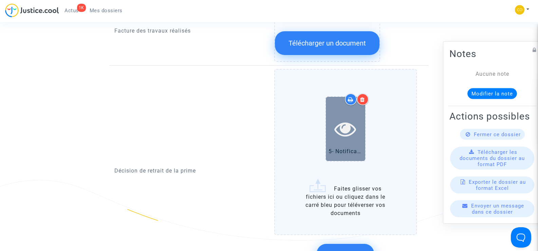
click at [332, 134] on div at bounding box center [345, 129] width 39 height 64
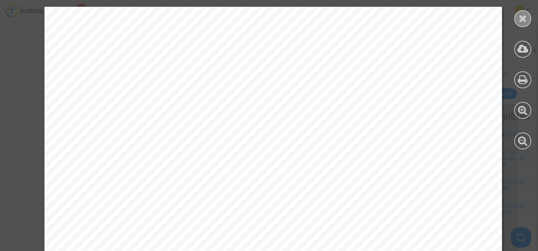
click at [519, 18] on icon at bounding box center [523, 18] width 8 height 10
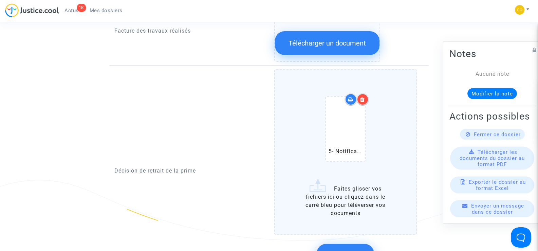
click at [336, 250] on span "Confirmer" at bounding box center [345, 255] width 30 height 8
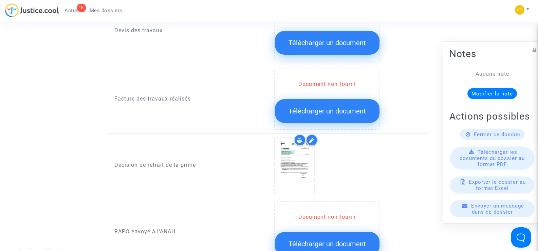
scroll to position [475, 0]
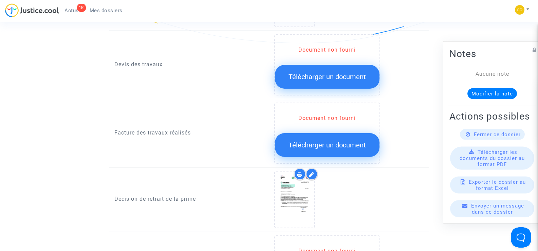
click at [338, 114] on div "Document non fourni" at bounding box center [327, 118] width 105 height 8
click at [333, 141] on span "Télécharger un document" at bounding box center [326, 145] width 77 height 8
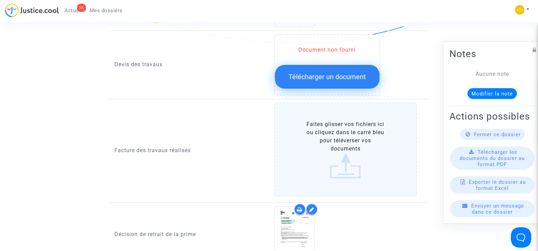
click at [334, 139] on label "Faites glisser vos fichiers ici ou cliquez dans le carré bleu pour téléverser v…" at bounding box center [345, 149] width 143 height 94
click at [0, 0] on input "Faites glisser vos fichiers ici ou cliquez dans le carré bleu pour téléverser v…" at bounding box center [0, 0] width 0 height 0
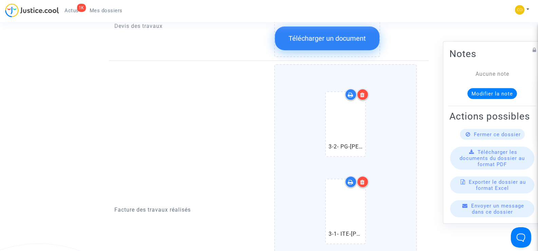
scroll to position [509, 0]
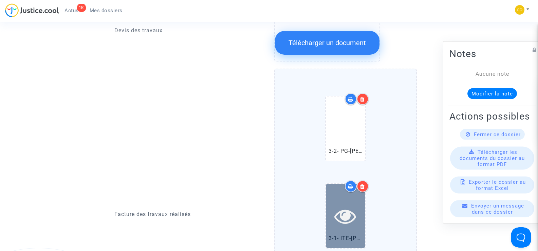
click at [343, 208] on icon at bounding box center [345, 216] width 22 height 22
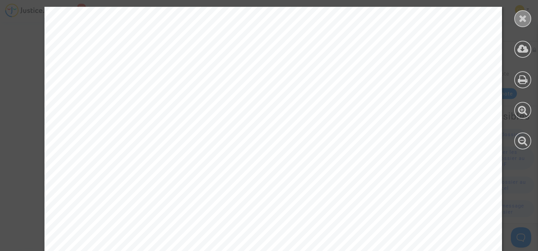
click at [515, 23] on div at bounding box center [522, 18] width 17 height 17
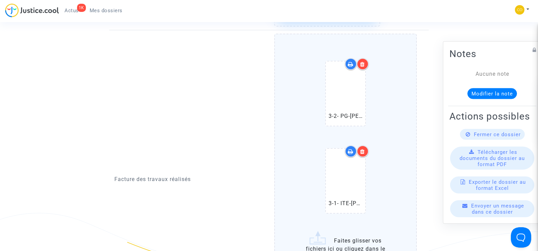
scroll to position [577, 0]
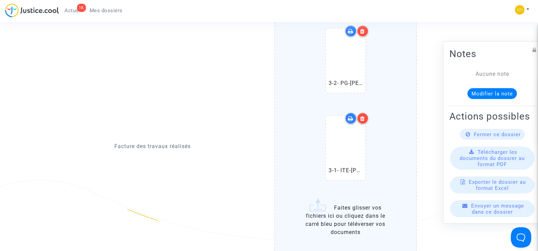
click at [365, 116] on icon at bounding box center [362, 118] width 5 height 5
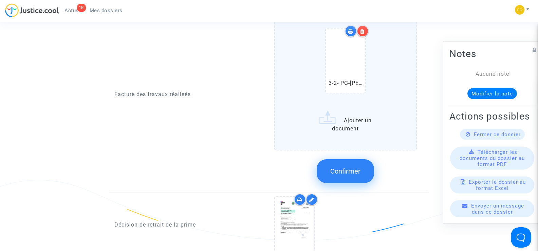
click at [326, 113] on label "3-2- PG-DERVISEVIC SEMRA-facture.pdf Ajouter un document" at bounding box center [345, 76] width 143 height 150
click at [0, 0] on input "3-2- PG-DERVISEVIC SEMRA-facture.pdf Ajouter un document" at bounding box center [0, 0] width 0 height 0
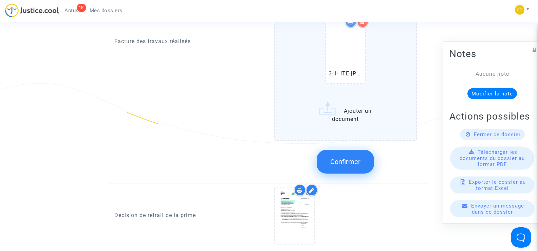
scroll to position [679, 0]
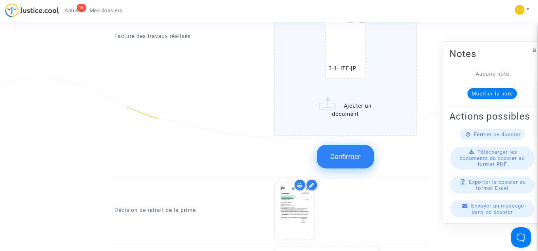
click at [346, 152] on span "Confirmer" at bounding box center [345, 156] width 30 height 8
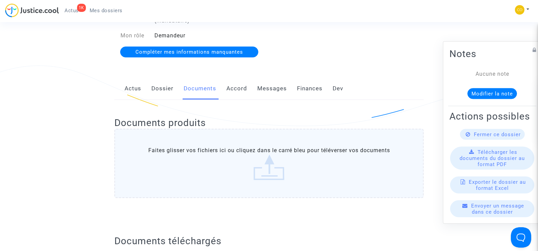
scroll to position [0, 0]
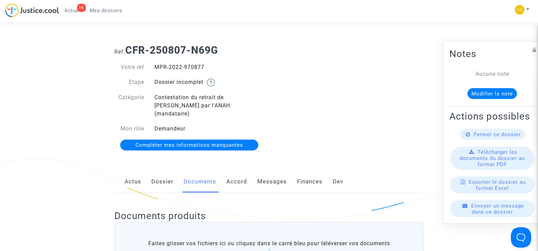
drag, startPoint x: 208, startPoint y: 69, endPoint x: 149, endPoint y: 70, distance: 59.4
click at [149, 70] on div "Votre ref MPR-2022-970877" at bounding box center [189, 67] width 160 height 8
copy div "MPR-2022-970877"
click at [371, 95] on div "Ref. CFR-250807-N69G Votre ref MPR-2022-970877 Etape Dossier incomplet Catégori…" at bounding box center [268, 97] width 319 height 117
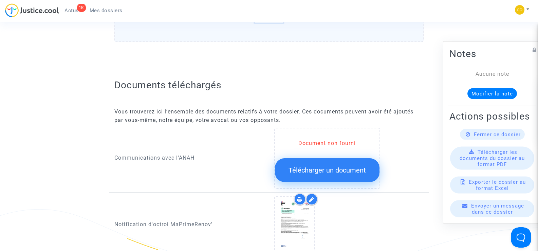
scroll to position [271, 0]
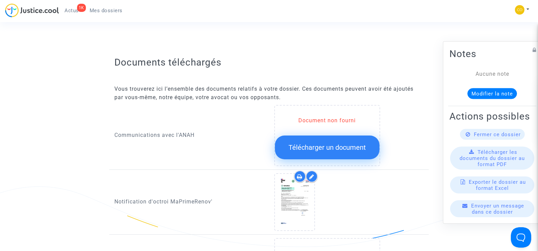
click at [333, 143] on span "Télécharger un document" at bounding box center [326, 147] width 77 height 8
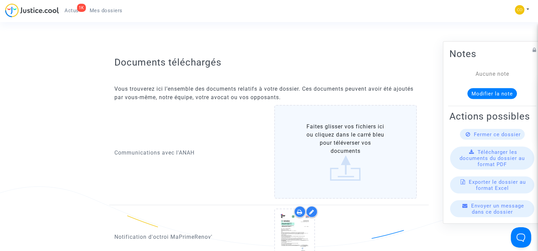
click at [366, 140] on label "Faites glisser vos fichiers ici ou cliquez dans le carré bleu pour téléverser v…" at bounding box center [345, 152] width 143 height 94
click at [0, 0] on input "Faites glisser vos fichiers ici ou cliquez dans le carré bleu pour téléverser v…" at bounding box center [0, 0] width 0 height 0
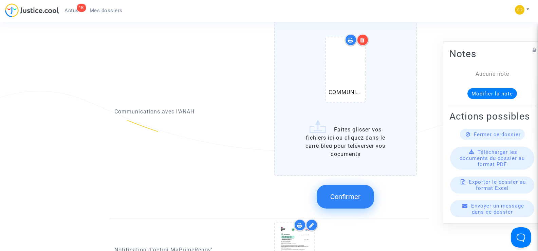
scroll to position [373, 0]
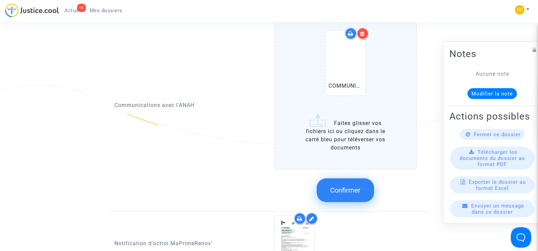
click at [338, 186] on span "Confirmer" at bounding box center [345, 190] width 30 height 8
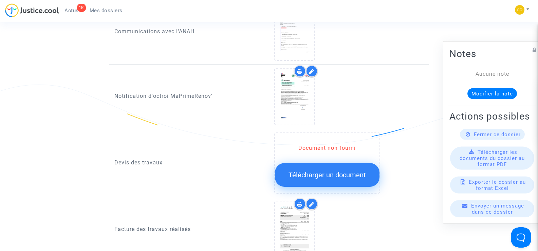
scroll to position [170, 0]
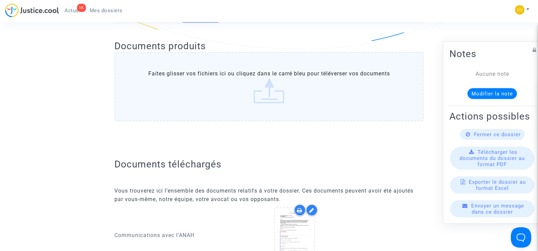
click at [116, 4] on ul "1K Actus Mes dossiers" at bounding box center [93, 9] width 69 height 12
click at [117, 8] on span "Mes dossiers" at bounding box center [106, 10] width 33 height 6
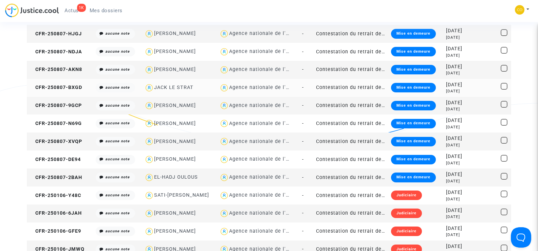
scroll to position [679, 0]
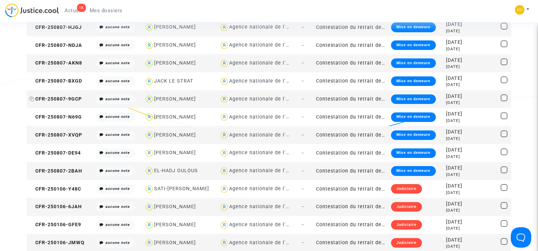
click at [59, 98] on span "CFR-250807-9GCP" at bounding box center [55, 99] width 53 height 6
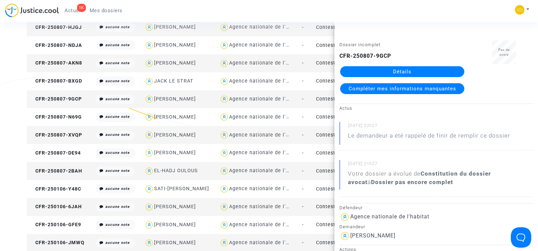
click at [409, 71] on link "Détails" at bounding box center [402, 71] width 124 height 11
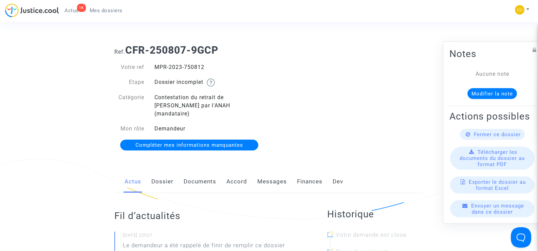
drag, startPoint x: 212, startPoint y: 66, endPoint x: 154, endPoint y: 65, distance: 58.4
click at [154, 65] on div "MPR-2023-750812" at bounding box center [209, 67] width 120 height 8
copy div "MPR-2023-750812"
click at [359, 136] on div "Ref. CFR-250807-9GCP Votre ref MPR-2023-750812 Etape Dossier incomplet Catégori…" at bounding box center [268, 97] width 319 height 117
click at [200, 173] on link "Documents" at bounding box center [200, 181] width 33 height 22
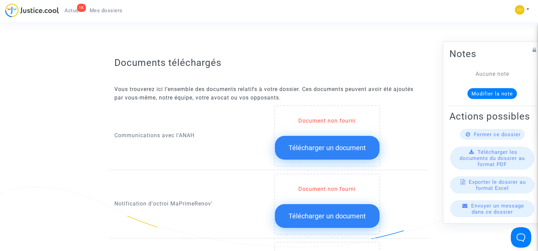
scroll to position [271, 0]
click at [319, 143] on span "Télécharger un document" at bounding box center [326, 147] width 77 height 8
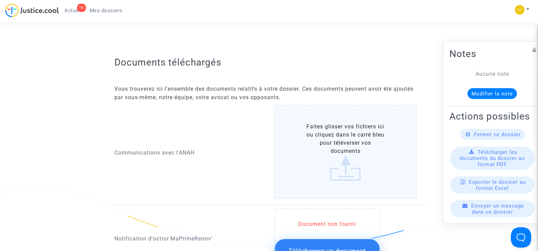
click at [336, 152] on label "Faites glisser vos fichiers ici ou cliquez dans le carré bleu pour téléverser v…" at bounding box center [345, 152] width 143 height 94
click at [0, 0] on input "Faites glisser vos fichiers ici ou cliquez dans le carré bleu pour téléverser v…" at bounding box center [0, 0] width 0 height 0
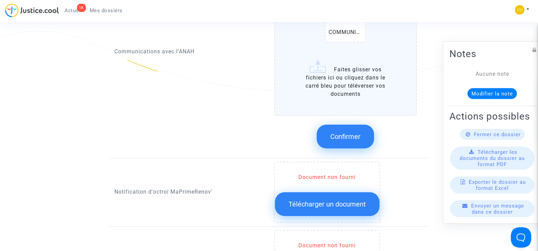
scroll to position [441, 0]
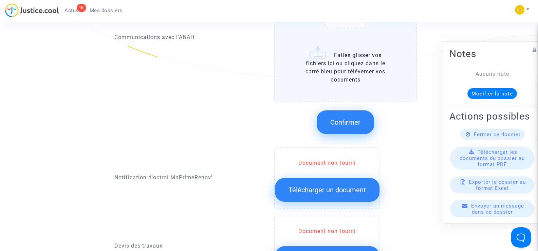
click at [306, 186] on span "Télécharger un document" at bounding box center [326, 190] width 77 height 8
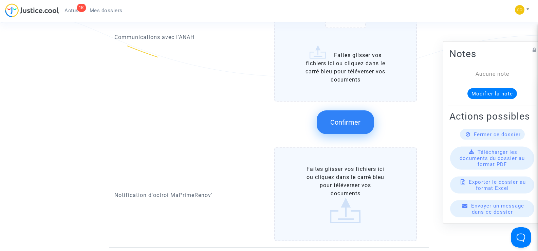
click at [338, 118] on span "Confirmer" at bounding box center [345, 122] width 30 height 8
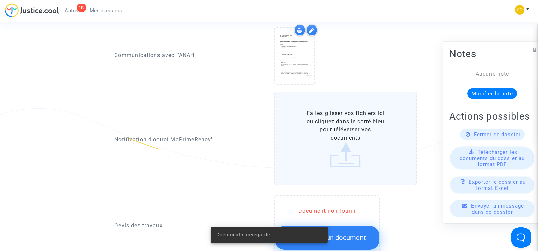
scroll to position [339, 0]
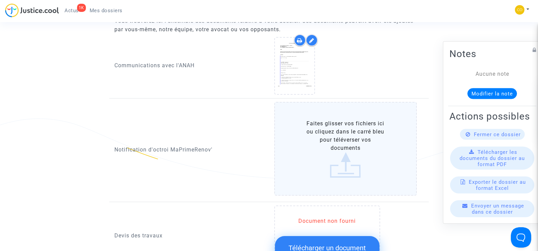
click at [353, 141] on label "Faites glisser vos fichiers ici ou cliquez dans le carré bleu pour téléverser v…" at bounding box center [345, 149] width 143 height 94
click at [0, 0] on input "Faites glisser vos fichiers ici ou cliquez dans le carré bleu pour téléverser v…" at bounding box center [0, 0] width 0 height 0
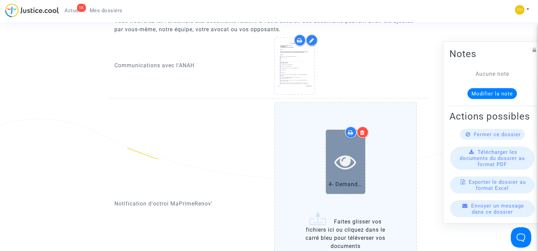
click at [342, 151] on icon at bounding box center [345, 162] width 22 height 22
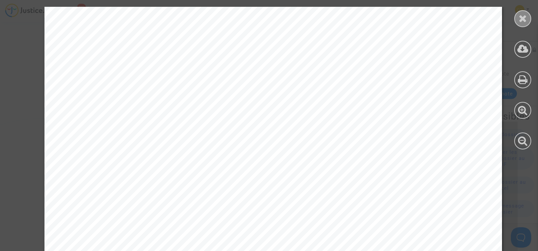
click at [524, 19] on icon at bounding box center [523, 18] width 8 height 10
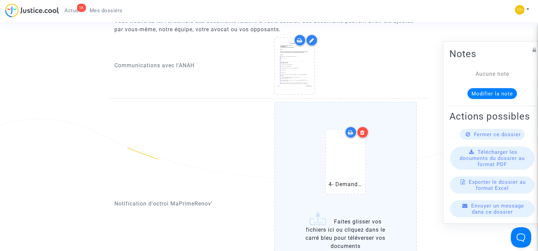
scroll to position [407, 0]
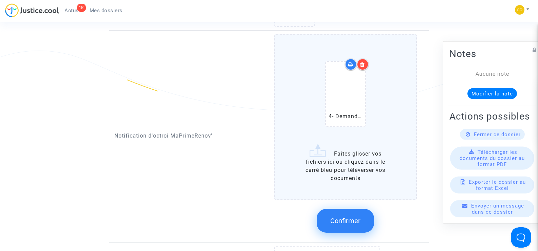
click at [348, 217] on span "Confirmer" at bounding box center [345, 221] width 30 height 8
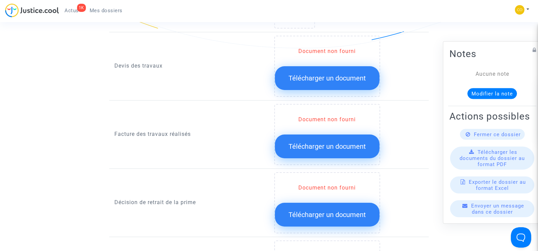
scroll to position [475, 0]
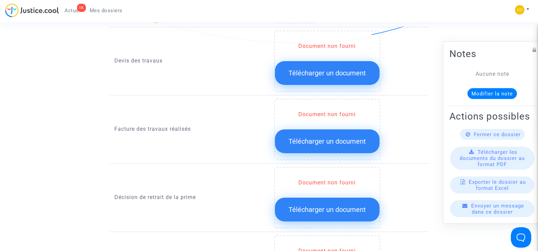
click at [325, 137] on span "Télécharger un document" at bounding box center [326, 141] width 77 height 8
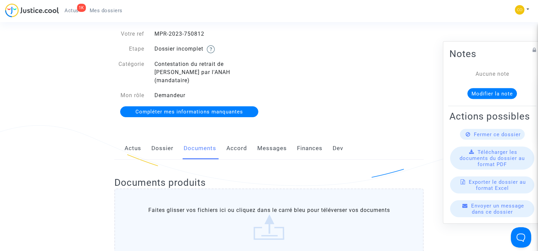
scroll to position [0, 0]
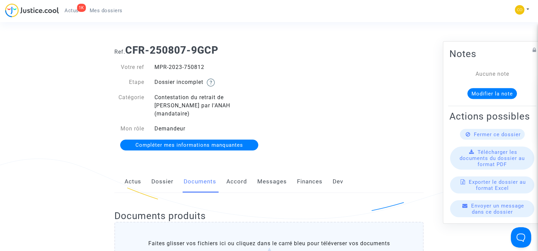
drag, startPoint x: 209, startPoint y: 70, endPoint x: 152, endPoint y: 65, distance: 57.2
click at [152, 65] on div "MPR-2023-750812" at bounding box center [209, 67] width 120 height 8
copy div "MPR-2023-750812"
click at [342, 129] on div "Ref. CFR-250807-9GCP Votre ref MPR-2023-750812 Etape Dossier incomplet Catégori…" at bounding box center [268, 97] width 319 height 117
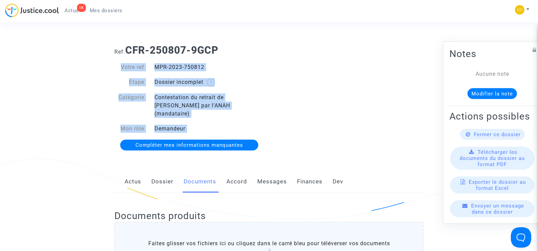
click at [400, 110] on div "Ref. CFR-250807-9GCP Votre ref MPR-2023-750812 Etape Dossier incomplet Catégori…" at bounding box center [268, 97] width 319 height 117
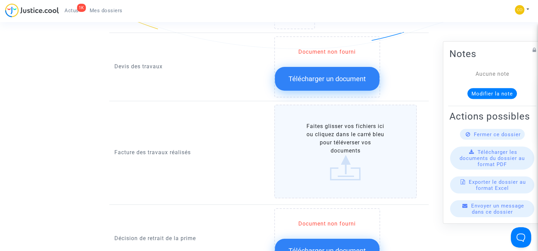
scroll to position [475, 0]
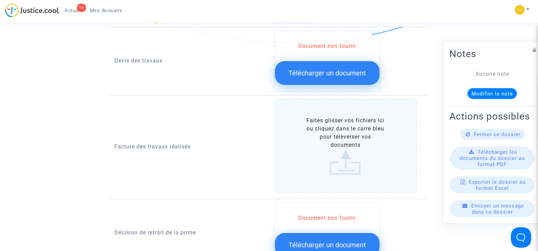
click at [347, 151] on label "Faites glisser vos fichiers ici ou cliquez dans le carré bleu pour téléverser v…" at bounding box center [345, 146] width 143 height 94
click at [0, 0] on input "Faites glisser vos fichiers ici ou cliquez dans le carré bleu pour téléverser v…" at bounding box center [0, 0] width 0 height 0
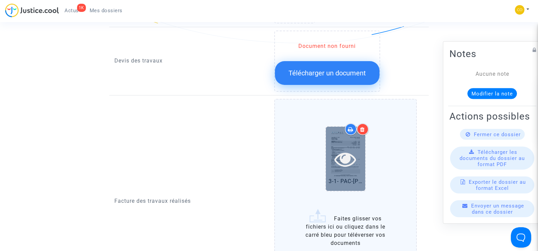
click at [348, 151] on icon at bounding box center [345, 159] width 22 height 22
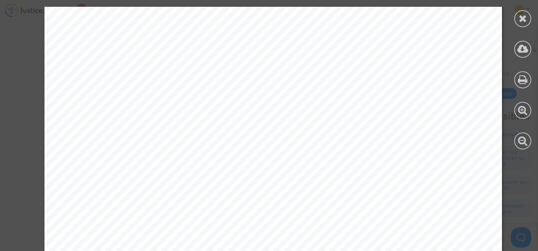
scroll to position [0, 0]
click at [523, 19] on icon at bounding box center [523, 18] width 8 height 10
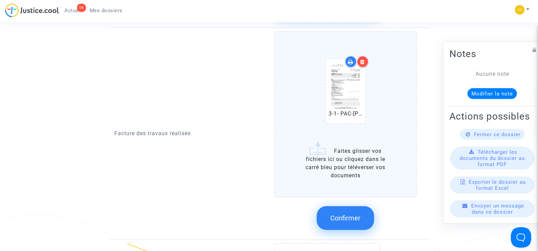
scroll to position [543, 0]
click at [355, 159] on label "3-1- PAC-PHAM GIA-NGUYENB-facture.pdf Faites glisser vos fichiers ici ou clique…" at bounding box center [345, 114] width 143 height 166
click at [0, 0] on input "3-1- PAC-PHAM GIA-NGUYENB-facture.pdf Faites glisser vos fichiers ici ou clique…" at bounding box center [0, 0] width 0 height 0
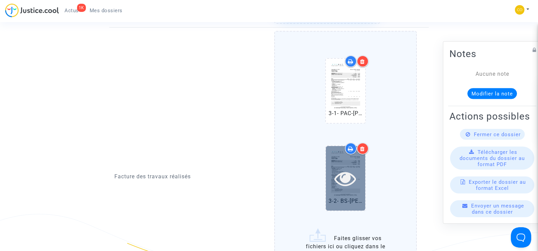
click at [347, 174] on icon at bounding box center [345, 178] width 22 height 22
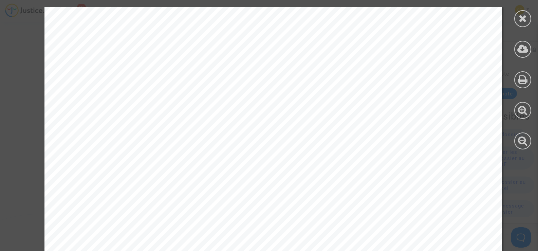
scroll to position [0, 0]
click at [518, 25] on div at bounding box center [522, 18] width 17 height 17
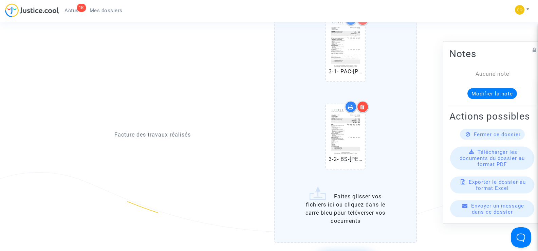
scroll to position [679, 0]
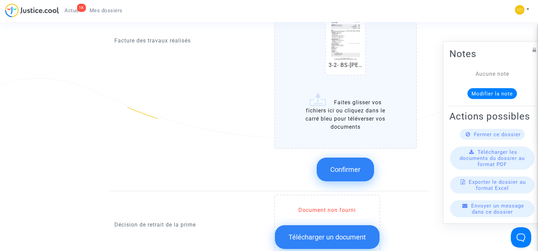
click at [346, 165] on span "Confirmer" at bounding box center [345, 169] width 30 height 8
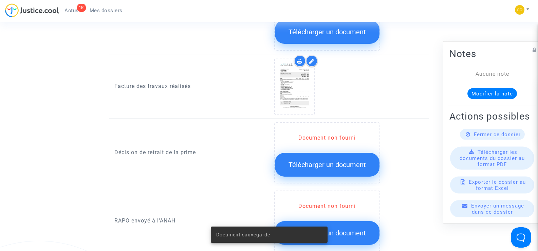
scroll to position [509, 0]
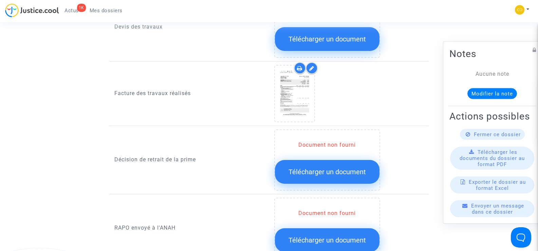
click at [333, 168] on span "Télécharger un document" at bounding box center [326, 172] width 77 height 8
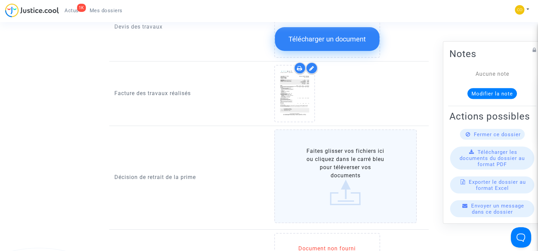
click at [346, 157] on label "Faites glisser vos fichiers ici ou cliquez dans le carré bleu pour téléverser v…" at bounding box center [345, 176] width 143 height 94
click at [0, 0] on input "Faites glisser vos fichiers ici ou cliquez dans le carré bleu pour téléverser v…" at bounding box center [0, 0] width 0 height 0
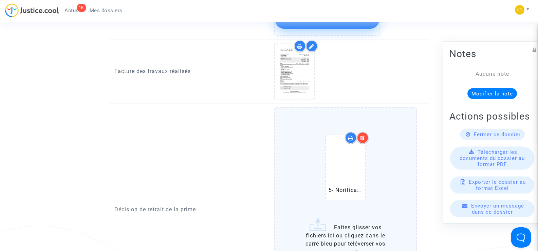
scroll to position [543, 0]
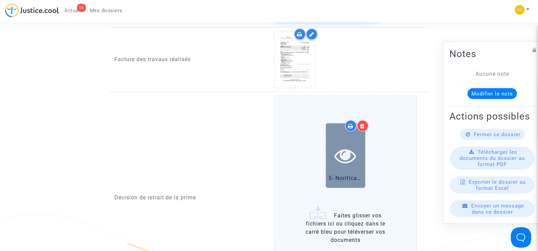
click at [337, 146] on icon at bounding box center [345, 156] width 22 height 22
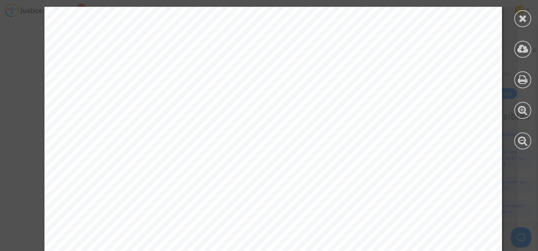
scroll to position [204, 0]
click at [516, 20] on div at bounding box center [522, 18] width 17 height 17
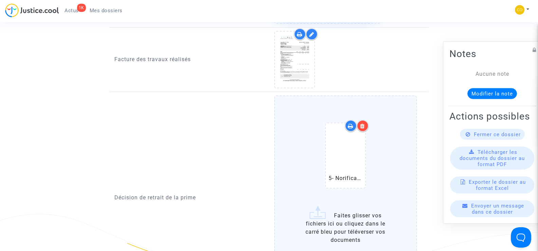
scroll to position [611, 0]
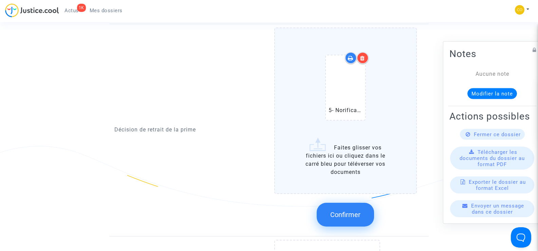
click at [362, 209] on button "Confirmer" at bounding box center [345, 215] width 57 height 24
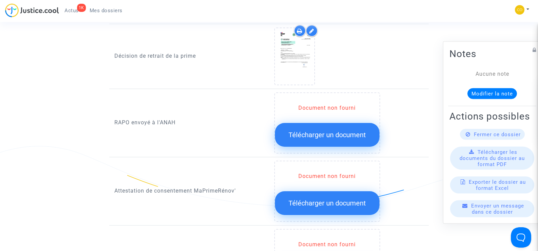
click at [325, 131] on button "Télécharger un document" at bounding box center [327, 135] width 105 height 24
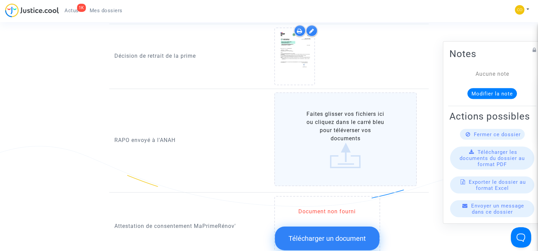
click at [350, 148] on label "Faites glisser vos fichiers ici ou cliquez dans le carré bleu pour téléverser v…" at bounding box center [345, 139] width 143 height 94
click at [0, 0] on input "Faites glisser vos fichiers ici ou cliquez dans le carré bleu pour téléverser v…" at bounding box center [0, 0] width 0 height 0
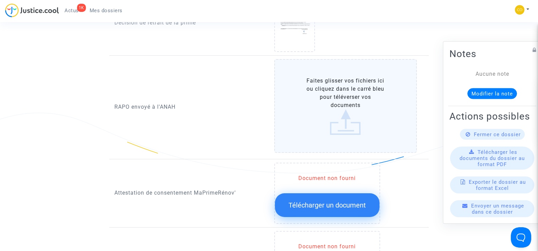
scroll to position [577, 0]
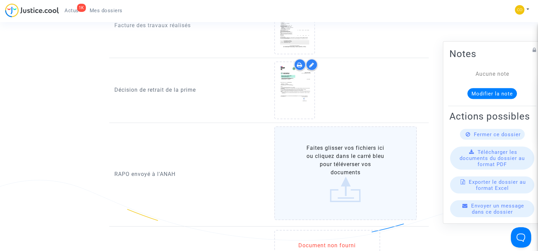
click at [338, 158] on label "Faites glisser vos fichiers ici ou cliquez dans le carré bleu pour téléverser v…" at bounding box center [345, 173] width 143 height 94
click at [0, 0] on input "Faites glisser vos fichiers ici ou cliquez dans le carré bleu pour téléverser v…" at bounding box center [0, 0] width 0 height 0
click at [341, 161] on label "Faites glisser vos fichiers ici ou cliquez dans le carré bleu pour téléverser v…" at bounding box center [345, 173] width 143 height 94
click at [0, 0] on input "Faites glisser vos fichiers ici ou cliquez dans le carré bleu pour téléverser v…" at bounding box center [0, 0] width 0 height 0
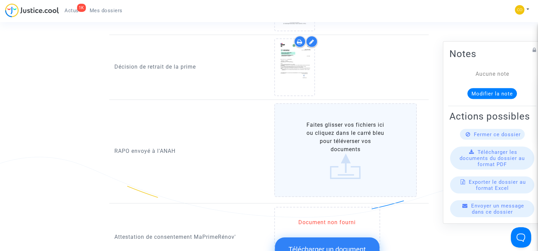
scroll to position [611, 0]
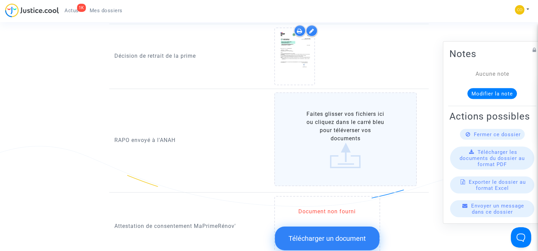
click at [346, 149] on label "Faites glisser vos fichiers ici ou cliquez dans le carré bleu pour téléverser v…" at bounding box center [345, 139] width 143 height 94
click at [0, 0] on input "Faites glisser vos fichiers ici ou cliquez dans le carré bleu pour téléverser v…" at bounding box center [0, 0] width 0 height 0
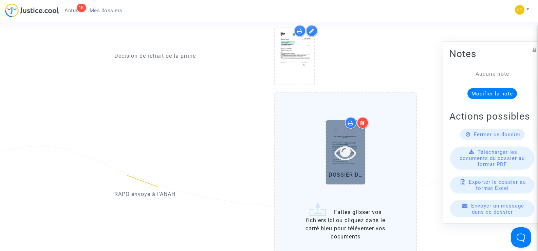
click at [358, 152] on div at bounding box center [345, 153] width 39 height 22
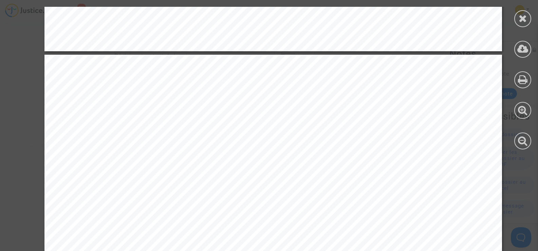
scroll to position [1222, 0]
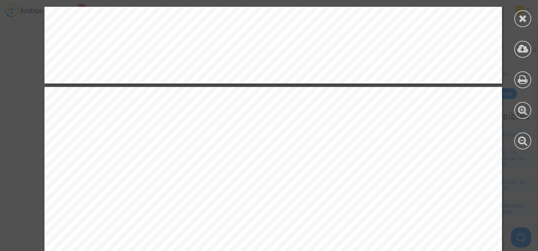
drag, startPoint x: 527, startPoint y: 17, endPoint x: 521, endPoint y: 27, distance: 11.7
click at [527, 18] on div at bounding box center [522, 18] width 17 height 17
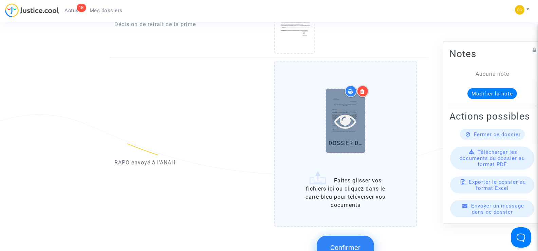
scroll to position [679, 0]
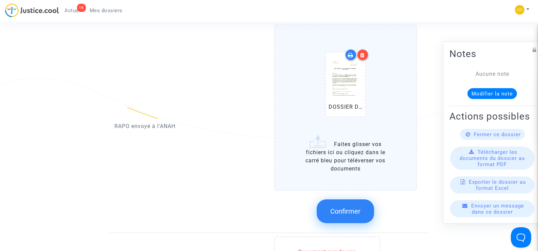
click at [362, 52] on icon at bounding box center [362, 54] width 5 height 5
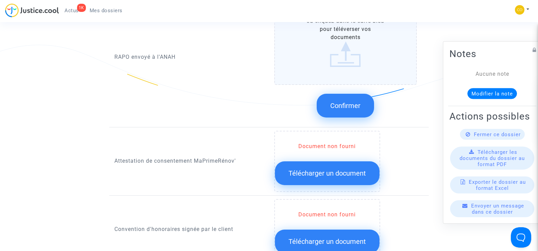
scroll to position [713, 0]
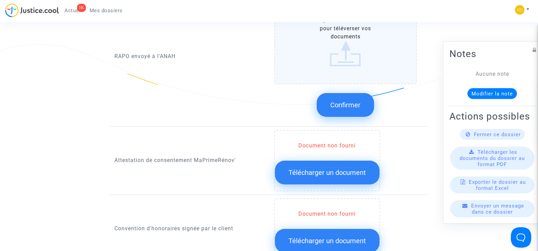
click at [235, 115] on div "RAPO envoyé à l'ANAH Faites glisser vos fichiers ici ou cliquez dans le carré b…" at bounding box center [268, 58] width 319 height 136
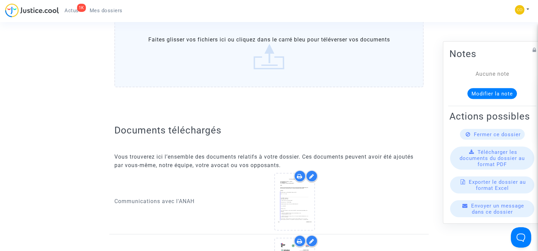
scroll to position [0, 0]
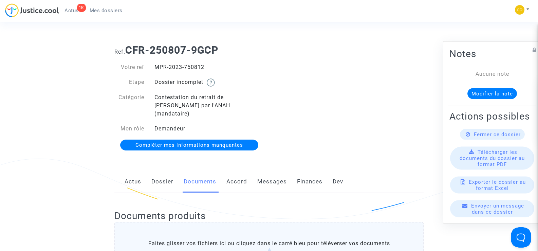
drag, startPoint x: 209, startPoint y: 68, endPoint x: 156, endPoint y: 67, distance: 53.3
click at [156, 67] on div "MPR-2023-750812" at bounding box center [209, 67] width 120 height 8
copy div "MPR-2023-750812"
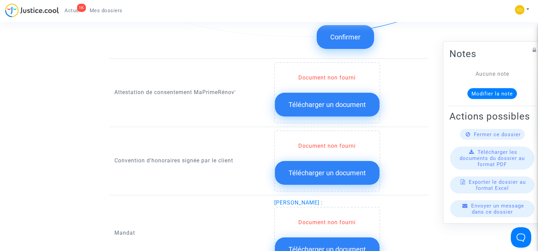
scroll to position [882, 0]
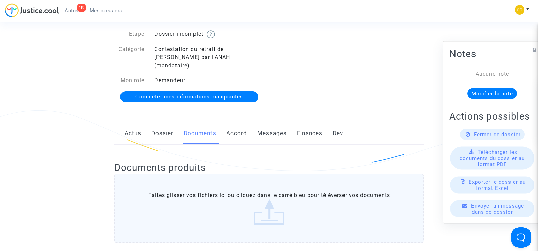
scroll to position [0, 0]
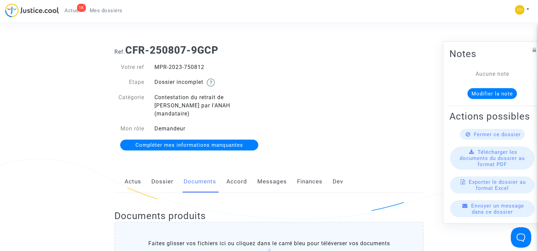
click at [111, 12] on span "Mes dossiers" at bounding box center [106, 10] width 33 height 6
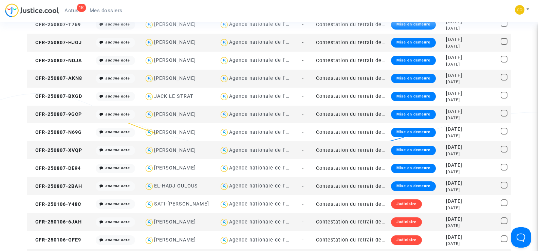
scroll to position [713, 0]
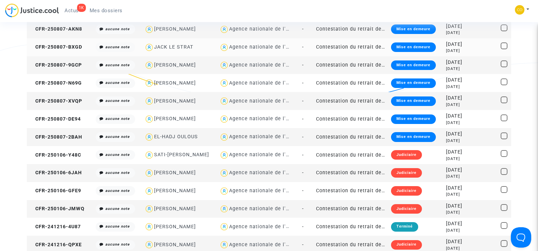
click at [58, 43] on td "CFR-250807-BXGD" at bounding box center [60, 47] width 67 height 18
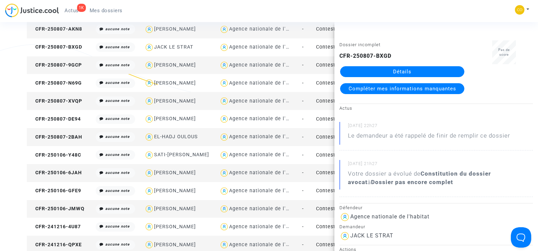
click at [409, 69] on link "Détails" at bounding box center [402, 71] width 124 height 11
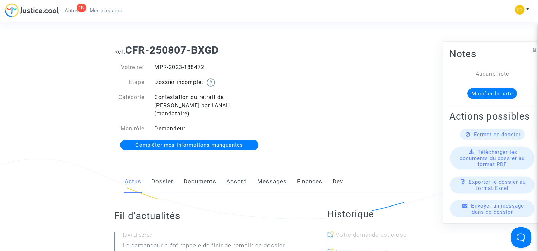
drag, startPoint x: 209, startPoint y: 67, endPoint x: 154, endPoint y: 70, distance: 55.0
click at [154, 70] on div "MPR-2023-188472" at bounding box center [209, 67] width 120 height 8
click at [361, 97] on div "Ref. CFR-250807-BXGD Votre ref MPR-2023-188472 Etape Dossier incomplet Catégori…" at bounding box center [268, 97] width 319 height 117
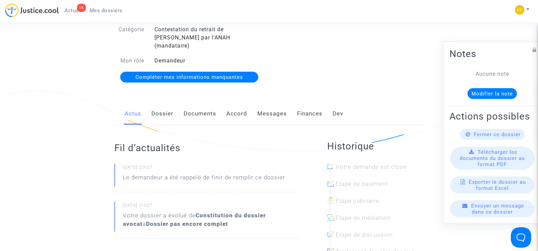
drag, startPoint x: 211, startPoint y: 105, endPoint x: 261, endPoint y: 126, distance: 55.0
click at [211, 105] on link "Documents" at bounding box center [200, 113] width 33 height 22
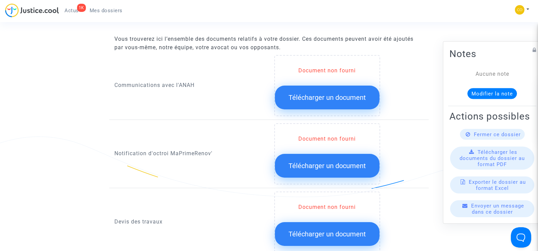
scroll to position [339, 0]
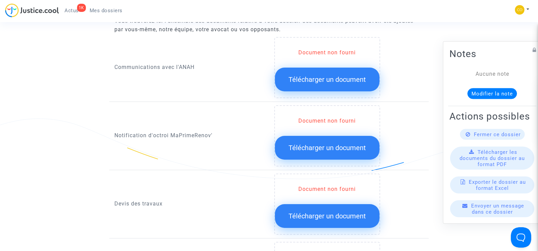
click at [331, 144] on span "Télécharger un document" at bounding box center [326, 148] width 77 height 8
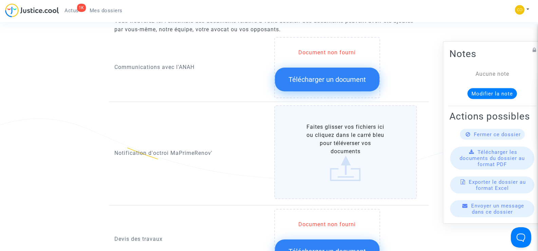
click at [337, 144] on label "Faites glisser vos fichiers ici ou cliquez dans le carré bleu pour téléverser v…" at bounding box center [345, 152] width 143 height 94
click at [0, 0] on input "Faites glisser vos fichiers ici ou cliquez dans le carré bleu pour téléverser v…" at bounding box center [0, 0] width 0 height 0
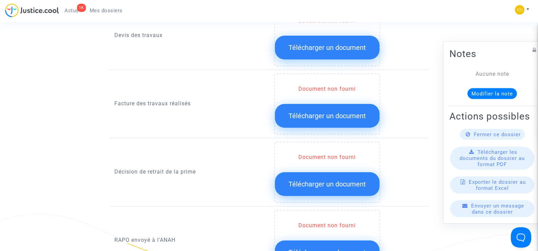
scroll to position [611, 0]
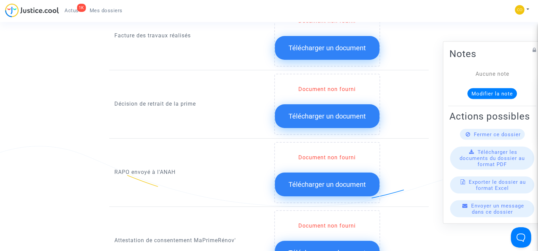
click at [326, 112] on span "Télécharger un document" at bounding box center [326, 116] width 77 height 8
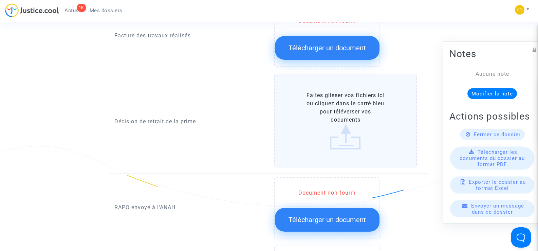
click at [342, 119] on label "Faites glisser vos fichiers ici ou cliquez dans le carré bleu pour téléverser v…" at bounding box center [345, 121] width 143 height 94
click at [0, 0] on input "Faites glisser vos fichiers ici ou cliquez dans le carré bleu pour téléverser v…" at bounding box center [0, 0] width 0 height 0
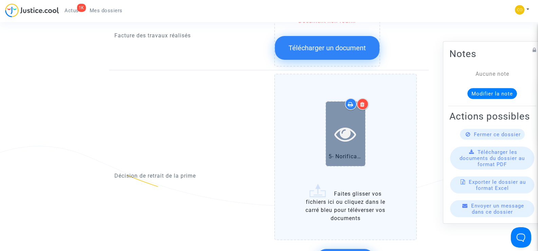
click at [358, 128] on div at bounding box center [345, 134] width 39 height 22
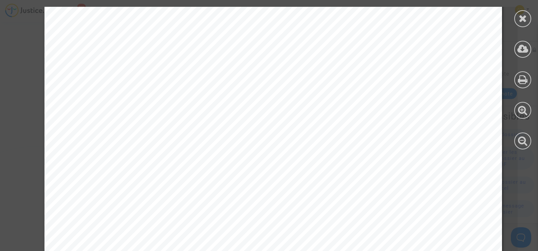
scroll to position [305, 0]
click at [524, 21] on icon at bounding box center [523, 18] width 8 height 10
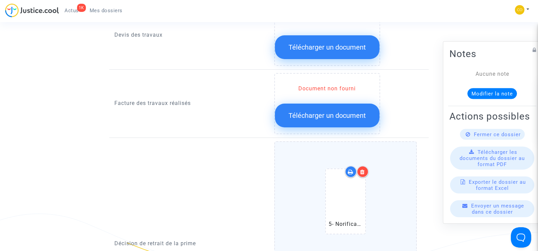
scroll to position [543, 0]
click at [322, 112] on span "Télécharger un document" at bounding box center [326, 116] width 77 height 8
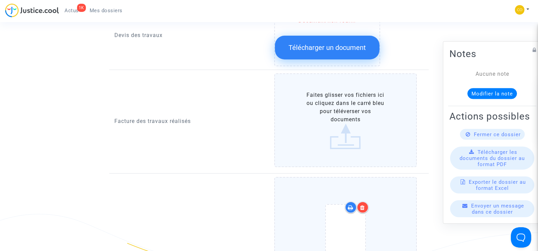
click at [351, 102] on label "Faites glisser vos fichiers ici ou cliquez dans le carré bleu pour téléverser v…" at bounding box center [345, 120] width 143 height 94
click at [0, 0] on input "Faites glisser vos fichiers ici ou cliquez dans le carré bleu pour téléverser v…" at bounding box center [0, 0] width 0 height 0
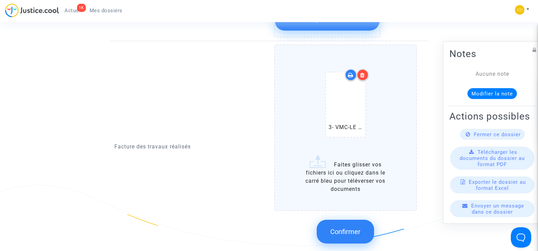
scroll to position [611, 0]
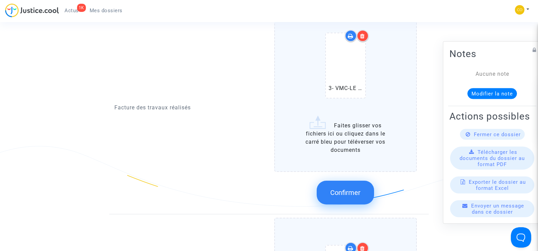
click at [359, 188] on span "Confirmer" at bounding box center [345, 192] width 30 height 8
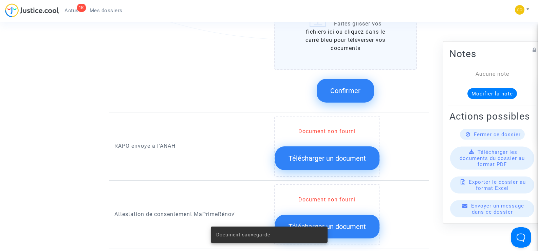
scroll to position [781, 0]
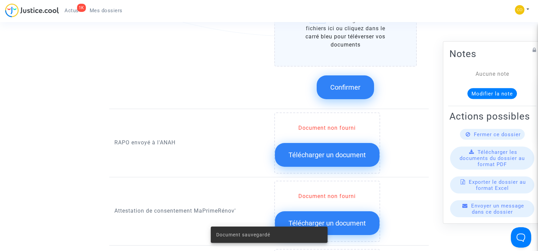
click at [351, 84] on button "Confirmer" at bounding box center [345, 87] width 57 height 24
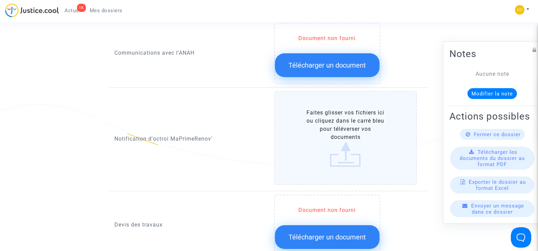
scroll to position [339, 0]
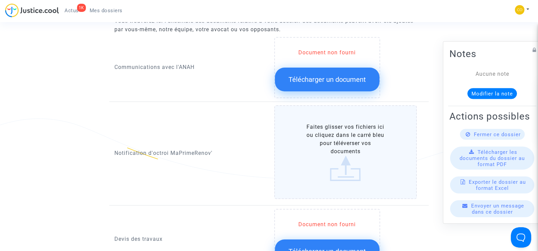
click at [346, 153] on label "Faites glisser vos fichiers ici ou cliquez dans le carré bleu pour téléverser v…" at bounding box center [345, 152] width 143 height 94
click at [0, 0] on input "Faites glisser vos fichiers ici ou cliquez dans le carré bleu pour téléverser v…" at bounding box center [0, 0] width 0 height 0
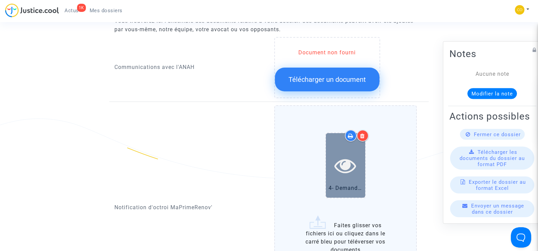
click at [352, 156] on icon at bounding box center [345, 165] width 22 height 22
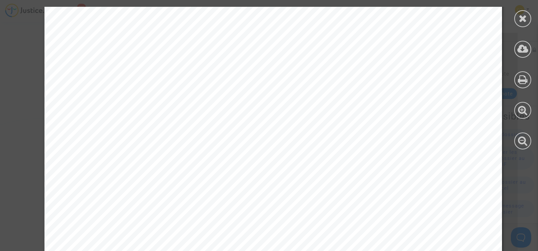
scroll to position [102, 0]
click at [522, 23] on icon at bounding box center [523, 18] width 8 height 10
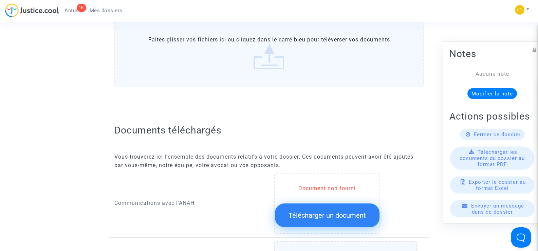
scroll to position [0, 0]
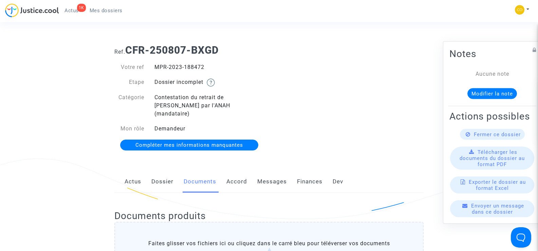
drag, startPoint x: 194, startPoint y: 68, endPoint x: 156, endPoint y: 66, distance: 38.1
click at [156, 66] on div "MPR-2023-188472" at bounding box center [209, 67] width 120 height 8
click at [331, 113] on div "Ref. CFR-250807-BXGD Votre ref MPR-2023-188472 Etape Dossier incomplet Catégori…" at bounding box center [268, 97] width 319 height 117
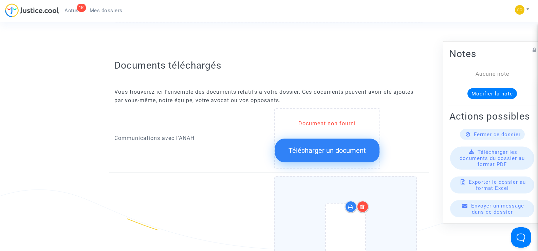
scroll to position [271, 0]
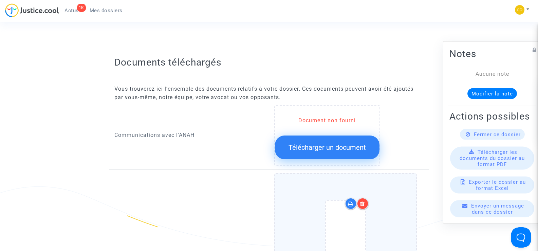
click at [330, 143] on span "Télécharger un document" at bounding box center [326, 147] width 77 height 8
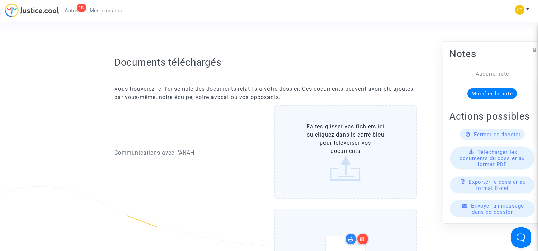
click at [352, 134] on label "Faites glisser vos fichiers ici ou cliquez dans le carré bleu pour téléverser v…" at bounding box center [345, 152] width 143 height 94
click at [0, 0] on input "Faites glisser vos fichiers ici ou cliquez dans le carré bleu pour téléverser v…" at bounding box center [0, 0] width 0 height 0
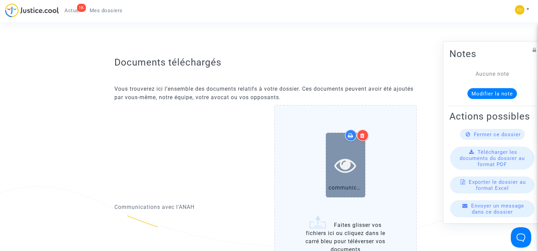
click at [359, 161] on div at bounding box center [345, 165] width 39 height 22
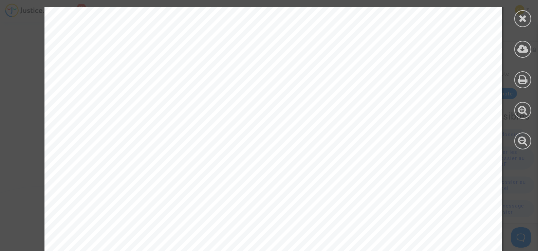
scroll to position [412, 0]
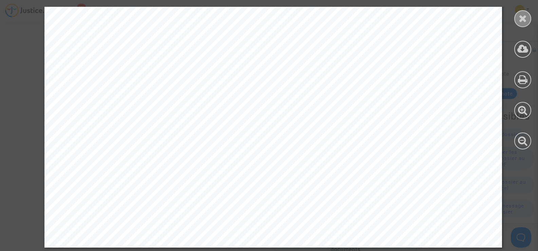
click at [519, 14] on icon at bounding box center [523, 18] width 8 height 10
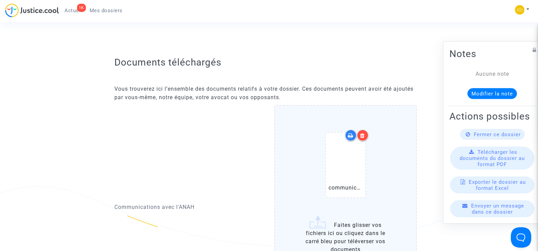
click at [365, 129] on div at bounding box center [363, 135] width 12 height 12
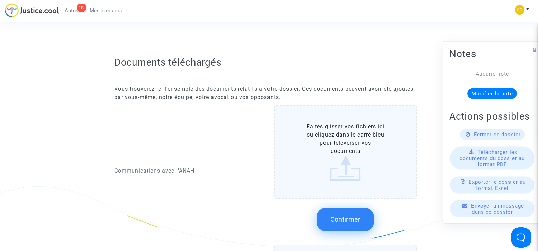
click at [360, 161] on label "Faites glisser vos fichiers ici ou cliquez dans le carré bleu pour téléverser v…" at bounding box center [345, 152] width 143 height 94
click at [0, 0] on input "Faites glisser vos fichiers ici ou cliquez dans le carré bleu pour téléverser v…" at bounding box center [0, 0] width 0 height 0
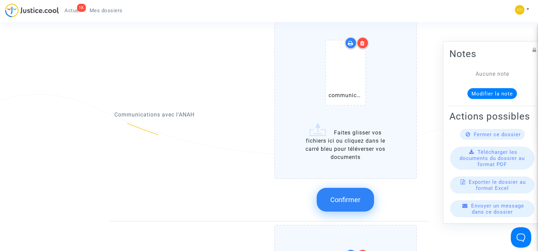
scroll to position [373, 0]
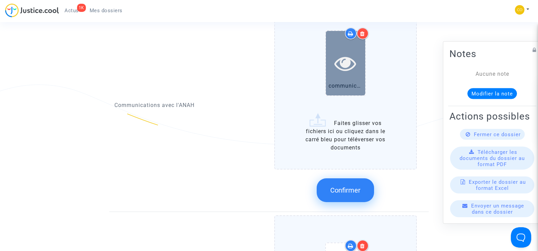
click at [352, 58] on icon at bounding box center [345, 63] width 22 height 22
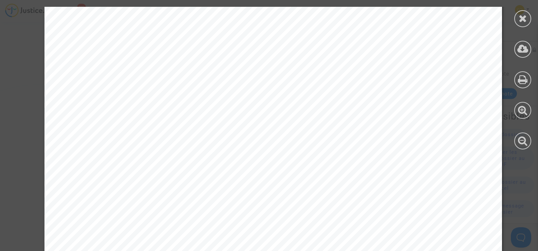
scroll to position [1063, 0]
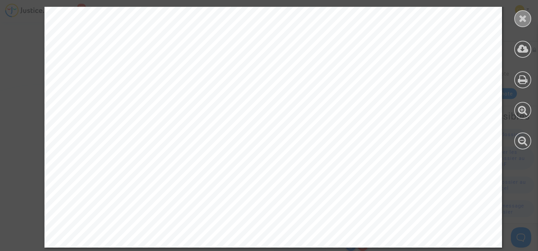
click at [526, 19] on icon at bounding box center [523, 18] width 8 height 10
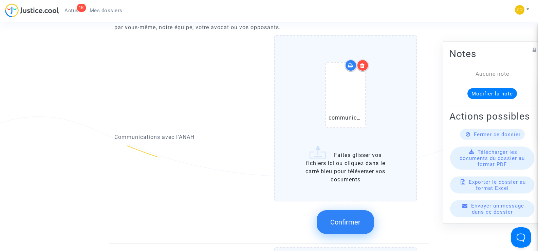
scroll to position [373, 0]
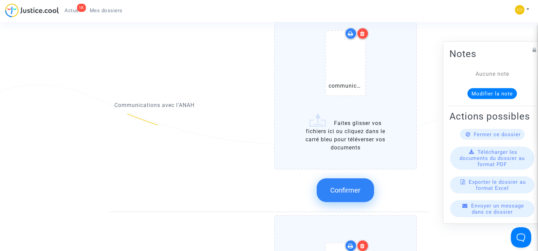
click at [328, 183] on button "Confirmer" at bounding box center [345, 190] width 57 height 24
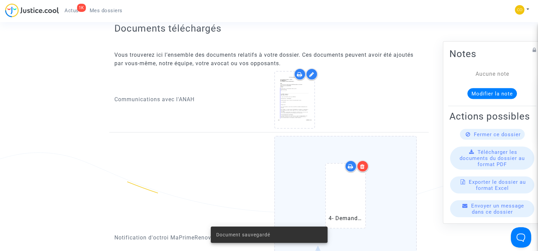
scroll to position [407, 0]
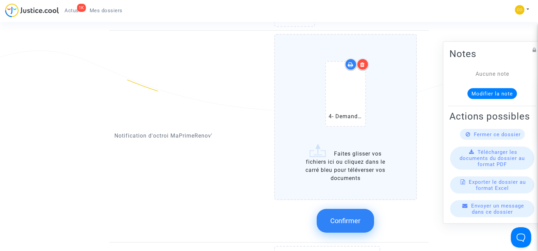
click at [358, 217] on span "Confirmer" at bounding box center [345, 221] width 30 height 8
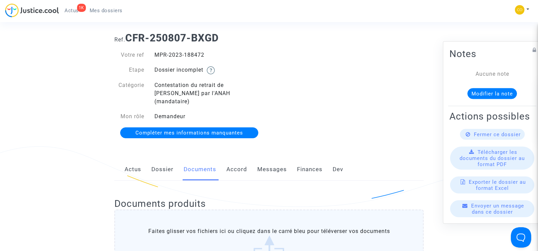
scroll to position [0, 0]
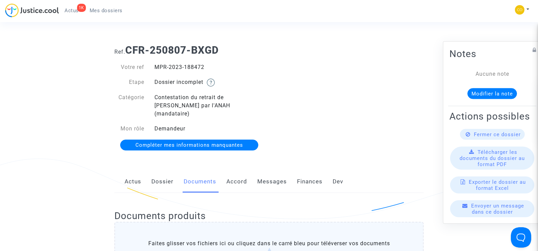
drag, startPoint x: 211, startPoint y: 64, endPoint x: 155, endPoint y: 65, distance: 55.7
click at [155, 65] on div "MPR-2023-188472" at bounding box center [209, 67] width 120 height 8
click at [321, 122] on div "Ref. CFR-250807-BXGD Votre ref MPR-2023-188472 Etape Dossier incomplet Catégori…" at bounding box center [268, 97] width 319 height 117
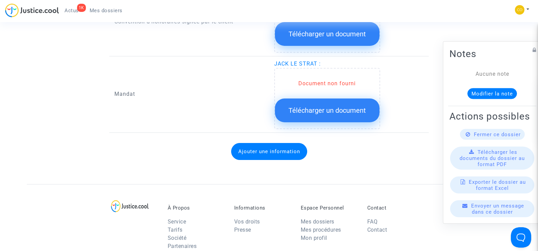
scroll to position [848, 0]
click at [178, 141] on div "Ajouter une information" at bounding box center [268, 151] width 309 height 31
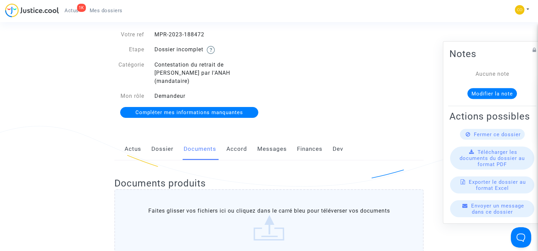
scroll to position [0, 0]
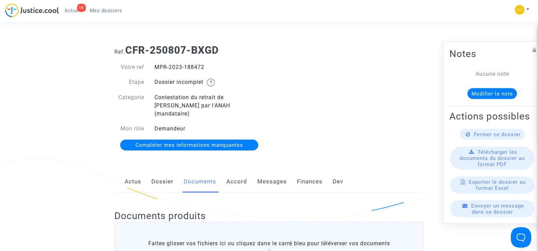
click at [96, 11] on span "Mes dossiers" at bounding box center [106, 10] width 33 height 6
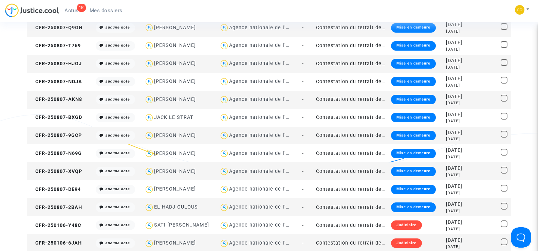
scroll to position [645, 0]
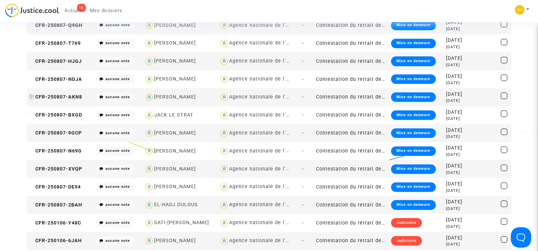
click at [73, 96] on span "CFR-250807-AKN8" at bounding box center [55, 97] width 53 height 6
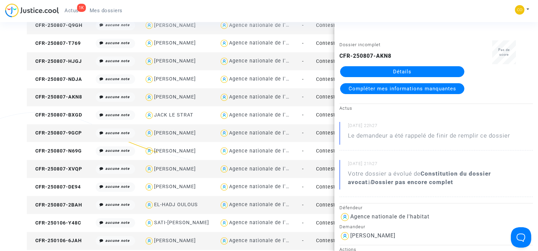
click at [409, 71] on link "Détails" at bounding box center [402, 71] width 124 height 11
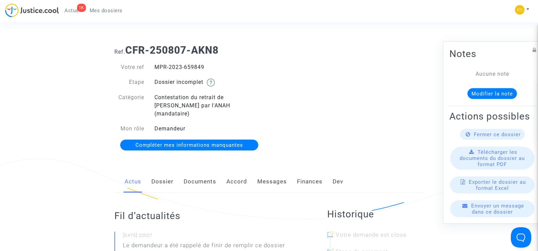
drag, startPoint x: 208, startPoint y: 68, endPoint x: 153, endPoint y: 64, distance: 55.8
click at [153, 64] on div "MPR-2023-659849" at bounding box center [209, 67] width 120 height 8
click at [393, 113] on div "Ref. CFR-250807-AKN8 Votre ref MPR-2023-659849 Etape Dossier incomplet Catégori…" at bounding box center [268, 97] width 319 height 117
click at [201, 172] on link "Documents" at bounding box center [200, 181] width 33 height 22
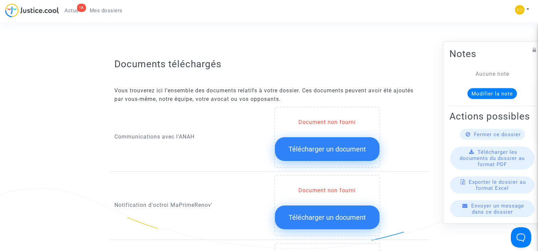
scroll to position [339, 0]
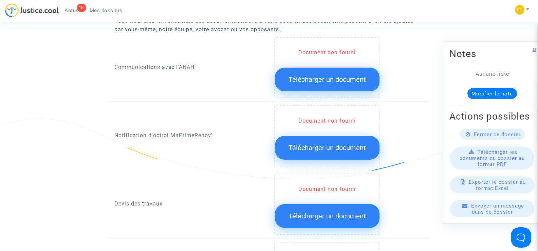
click at [327, 144] on span "Télécharger un document" at bounding box center [326, 148] width 77 height 8
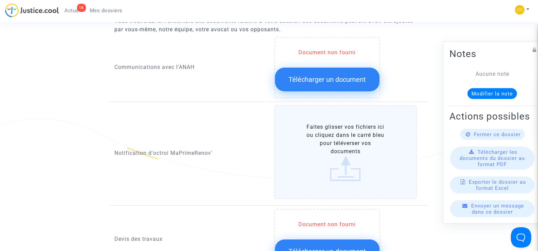
click at [356, 137] on label "Faites glisser vos fichiers ici ou cliquez dans le carré bleu pour téléverser v…" at bounding box center [345, 152] width 143 height 94
click at [0, 0] on input "Faites glisser vos fichiers ici ou cliquez dans le carré bleu pour téléverser v…" at bounding box center [0, 0] width 0 height 0
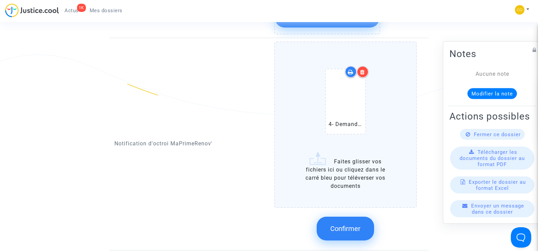
scroll to position [407, 0]
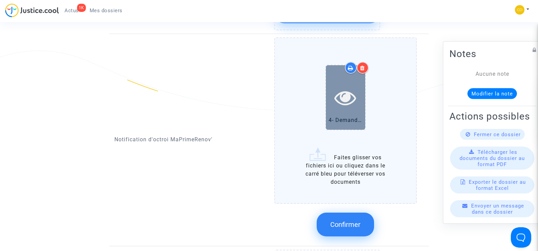
click at [351, 92] on icon at bounding box center [345, 98] width 22 height 22
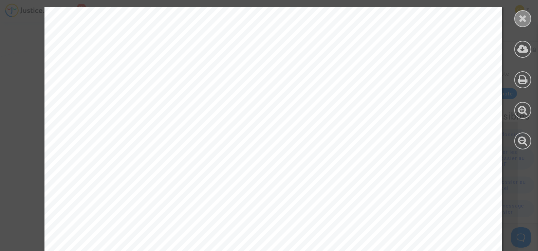
click at [526, 12] on div at bounding box center [522, 18] width 17 height 17
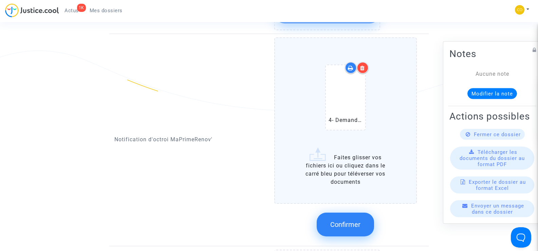
scroll to position [475, 0]
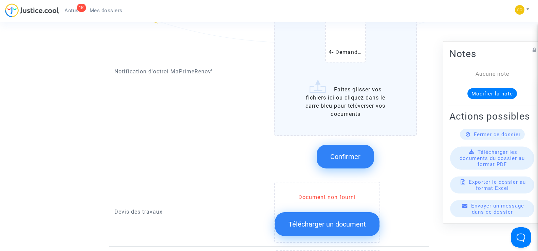
click at [361, 152] on button "Confirmer" at bounding box center [345, 157] width 57 height 24
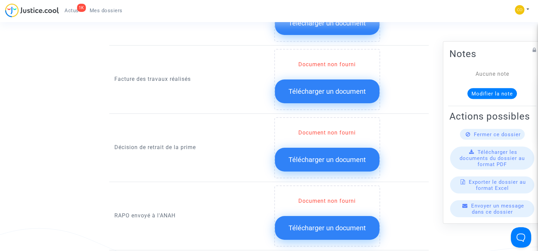
scroll to position [543, 0]
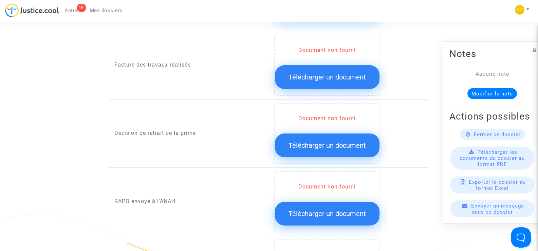
click at [322, 73] on span "Télécharger un document" at bounding box center [326, 77] width 77 height 8
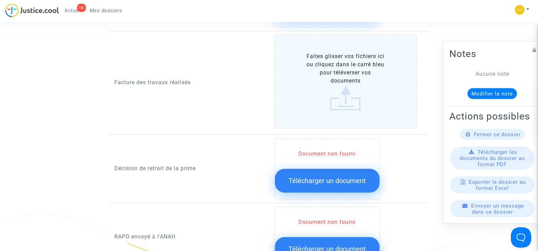
click at [338, 81] on label "Faites glisser vos fichiers ici ou cliquez dans le carré bleu pour téléverser v…" at bounding box center [345, 82] width 143 height 94
click at [0, 0] on input "Faites glisser vos fichiers ici ou cliquez dans le carré bleu pour téléverser v…" at bounding box center [0, 0] width 0 height 0
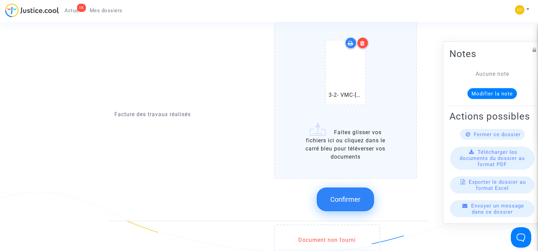
scroll to position [577, 0]
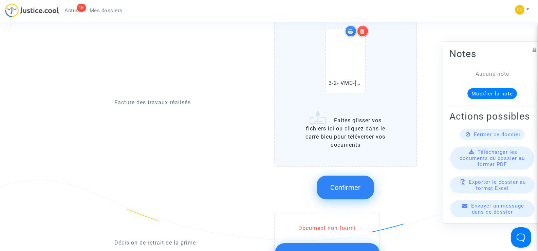
click at [341, 130] on label "3-2- VMC-CLEDA LUDOVIC-facture.pdf Faites glisser vos fichiers ici ou cliquez d…" at bounding box center [345, 84] width 143 height 166
click at [0, 0] on input "3-2- VMC-CLEDA LUDOVIC-facture.pdf Faites glisser vos fichiers ici ou cliquez d…" at bounding box center [0, 0] width 0 height 0
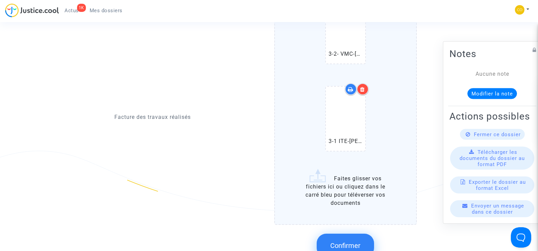
scroll to position [679, 0]
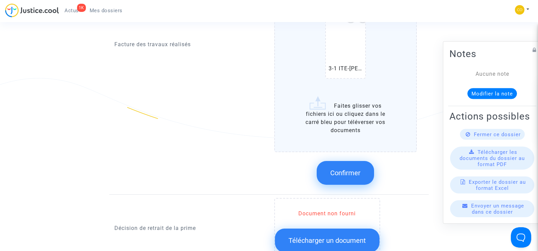
click at [344, 169] on span "Confirmer" at bounding box center [345, 173] width 30 height 8
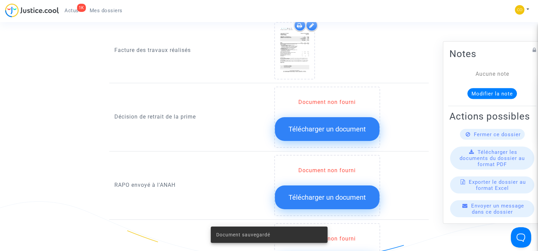
scroll to position [543, 0]
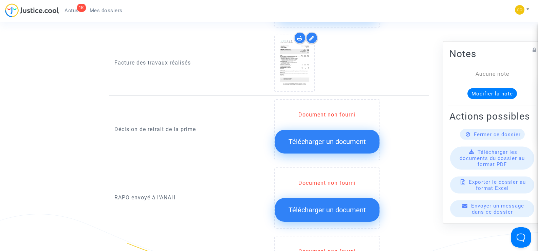
click at [325, 137] on span "Télécharger un document" at bounding box center [326, 141] width 77 height 8
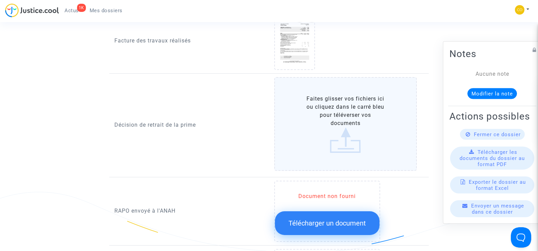
scroll to position [577, 0]
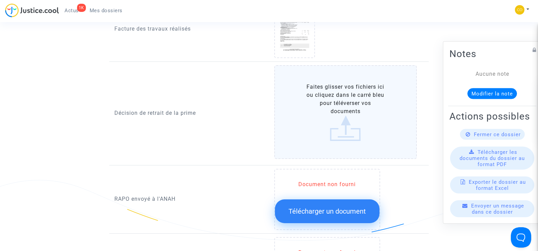
click at [343, 114] on label "Faites glisser vos fichiers ici ou cliquez dans le carré bleu pour téléverser v…" at bounding box center [345, 112] width 143 height 94
click at [0, 0] on input "Faites glisser vos fichiers ici ou cliquez dans le carré bleu pour téléverser v…" at bounding box center [0, 0] width 0 height 0
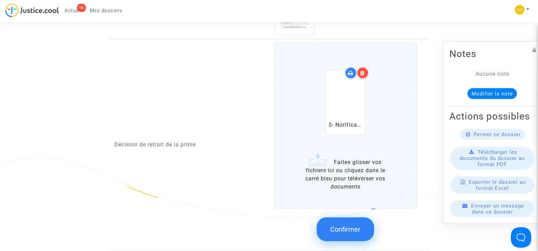
scroll to position [611, 0]
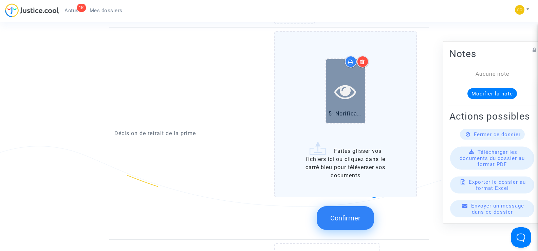
click at [349, 91] on icon at bounding box center [345, 91] width 22 height 22
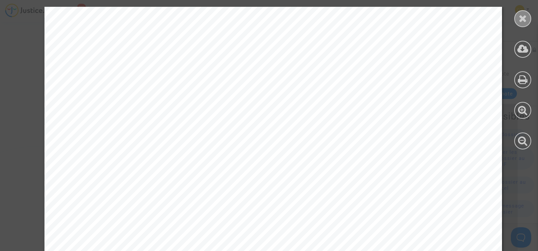
click at [524, 14] on icon at bounding box center [523, 18] width 8 height 10
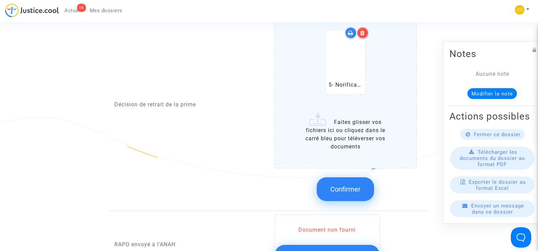
scroll to position [679, 0]
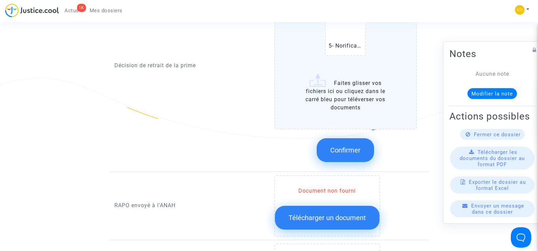
click at [346, 146] on span "Confirmer" at bounding box center [345, 150] width 30 height 8
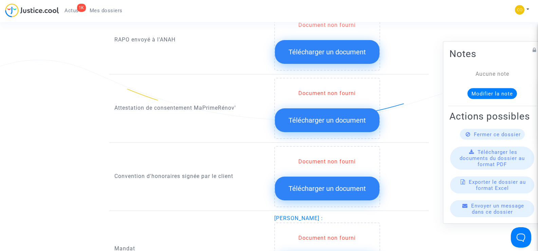
scroll to position [781, 0]
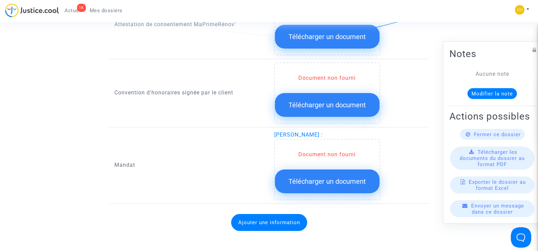
click at [324, 177] on span "Télécharger un document" at bounding box center [326, 181] width 77 height 8
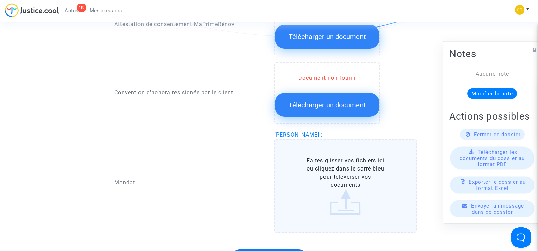
scroll to position [848, 0]
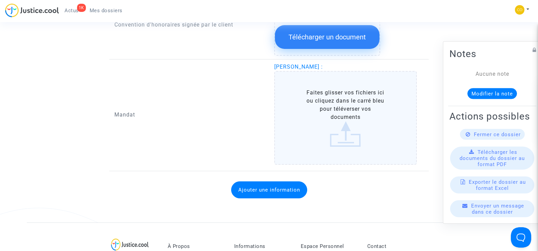
click at [348, 115] on label "Faites glisser vos fichiers ici ou cliquez dans le carré bleu pour téléverser v…" at bounding box center [345, 118] width 143 height 94
click at [0, 0] on input "Faites glisser vos fichiers ici ou cliquez dans le carré bleu pour téléverser v…" at bounding box center [0, 0] width 0 height 0
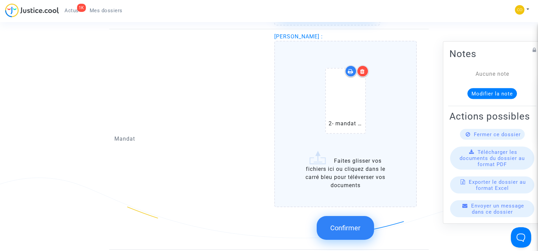
scroll to position [916, 0]
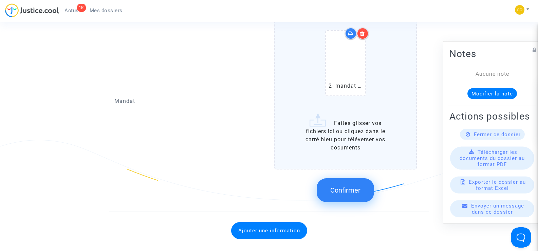
click at [354, 186] on span "Confirmer" at bounding box center [345, 190] width 30 height 8
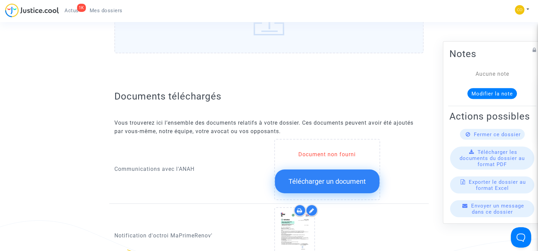
scroll to position [0, 0]
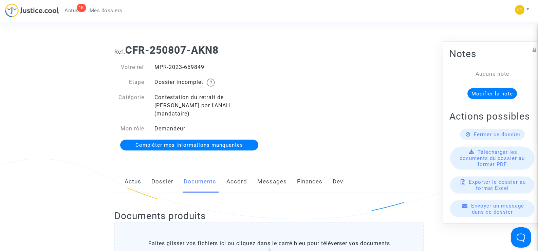
drag, startPoint x: 208, startPoint y: 66, endPoint x: 156, endPoint y: 68, distance: 51.9
click at [156, 68] on div "MPR-2023-659849" at bounding box center [209, 67] width 120 height 8
click at [363, 104] on div "Ref. CFR-250807-AKN8 Votre ref MPR-2023-659849 Etape Dossier incomplet Catégori…" at bounding box center [268, 97] width 319 height 117
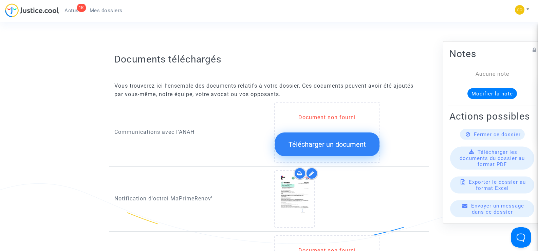
scroll to position [238, 0]
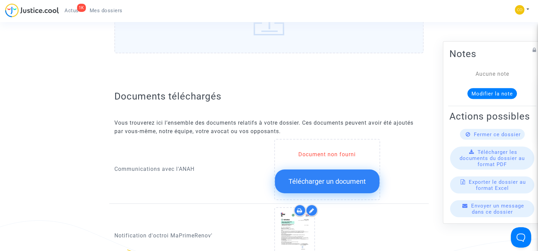
click at [334, 177] on span "Télécharger un document" at bounding box center [326, 181] width 77 height 8
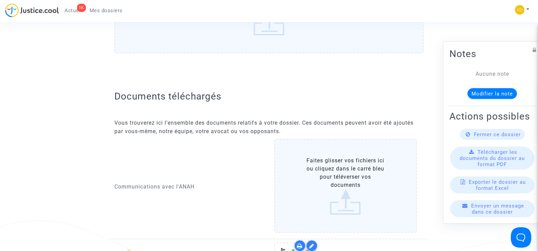
click at [345, 177] on label "Faites glisser vos fichiers ici ou cliquez dans le carré bleu pour téléverser v…" at bounding box center [345, 186] width 143 height 94
click at [0, 0] on input "Faites glisser vos fichiers ici ou cliquez dans le carré bleu pour téléverser v…" at bounding box center [0, 0] width 0 height 0
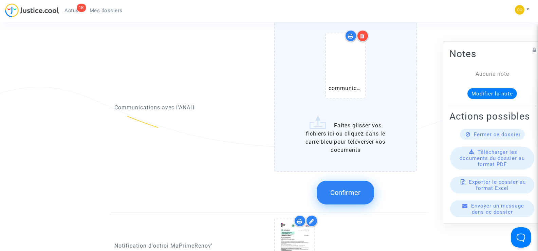
scroll to position [373, 0]
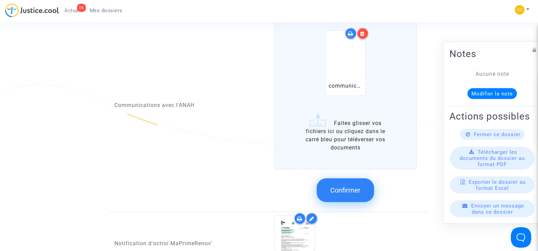
click at [350, 186] on span "Confirmer" at bounding box center [345, 190] width 30 height 8
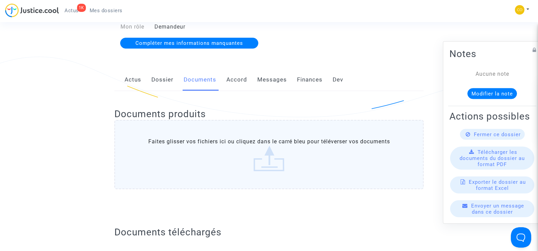
scroll to position [0, 0]
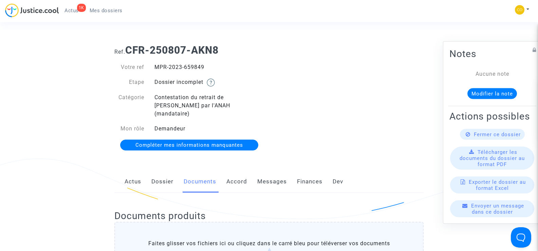
drag, startPoint x: 209, startPoint y: 65, endPoint x: 156, endPoint y: 66, distance: 53.3
click at [156, 66] on div "MPR-2023-659849" at bounding box center [209, 67] width 120 height 8
click at [285, 60] on div "Ref. CFR-250807-AKN8 Votre ref MPR-2023-659849 Etape Dossier incomplet Catégori…" at bounding box center [268, 97] width 319 height 117
click at [108, 8] on span "Mes dossiers" at bounding box center [106, 10] width 33 height 6
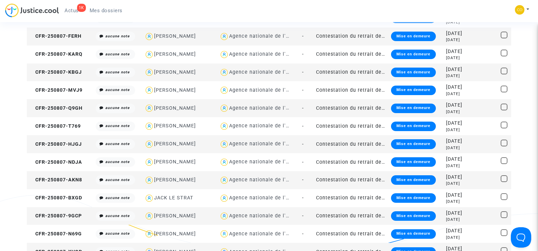
scroll to position [577, 0]
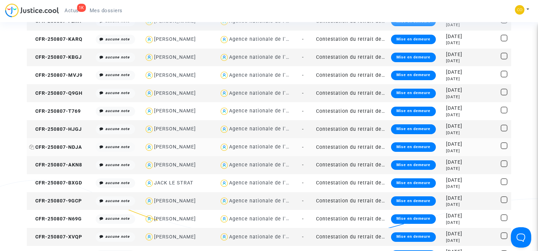
click at [63, 147] on span "CFR-250807-NDJA" at bounding box center [55, 147] width 53 height 6
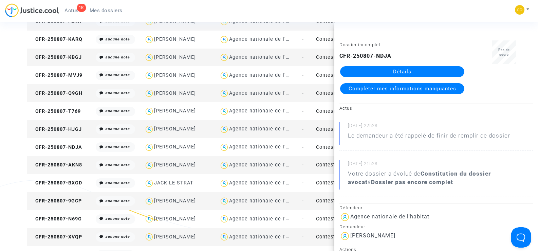
click at [401, 68] on link "Détails" at bounding box center [402, 71] width 124 height 11
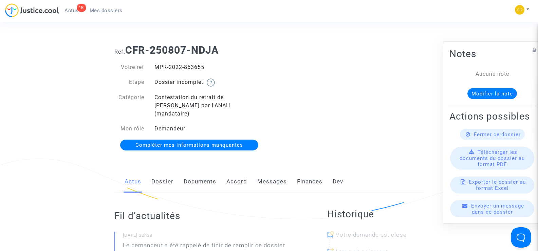
drag, startPoint x: 187, startPoint y: 70, endPoint x: 156, endPoint y: 65, distance: 32.0
click at [156, 65] on div "MPR-2022-853655" at bounding box center [209, 67] width 120 height 8
click at [384, 104] on div "Ref. CFR-250807-NDJA Votre ref MPR-2022-853655 Etape Dossier incomplet Catégori…" at bounding box center [268, 97] width 319 height 117
click at [195, 171] on link "Documents" at bounding box center [200, 181] width 33 height 22
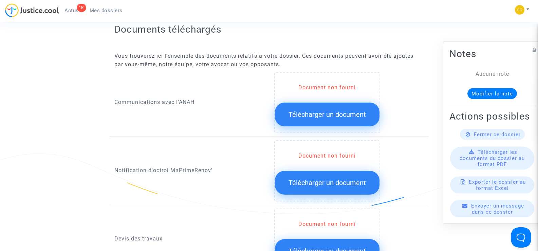
scroll to position [373, 0]
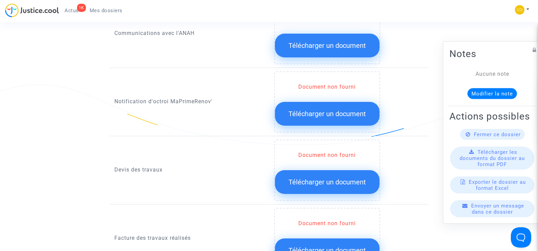
click at [328, 113] on button "Télécharger un document" at bounding box center [327, 114] width 105 height 24
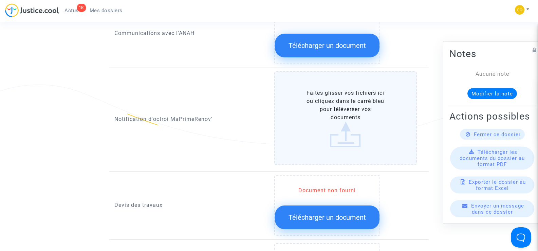
click at [354, 119] on label "Faites glisser vos fichiers ici ou cliquez dans le carré bleu pour téléverser v…" at bounding box center [345, 118] width 143 height 94
click at [0, 0] on input "Faites glisser vos fichiers ici ou cliquez dans le carré bleu pour téléverser v…" at bounding box center [0, 0] width 0 height 0
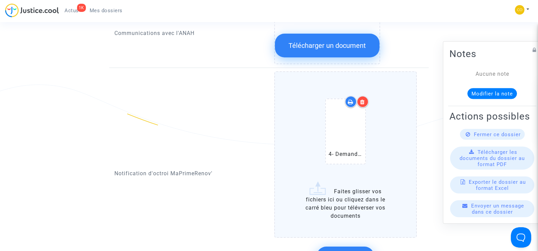
click at [360, 99] on icon at bounding box center [362, 101] width 5 height 5
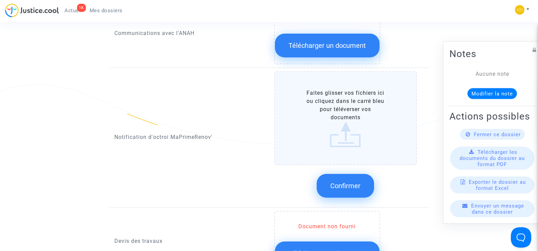
click at [338, 113] on label "Faites glisser vos fichiers ici ou cliquez dans le carré bleu pour téléverser v…" at bounding box center [345, 118] width 143 height 94
click at [0, 0] on input "Faites glisser vos fichiers ici ou cliquez dans le carré bleu pour téléverser v…" at bounding box center [0, 0] width 0 height 0
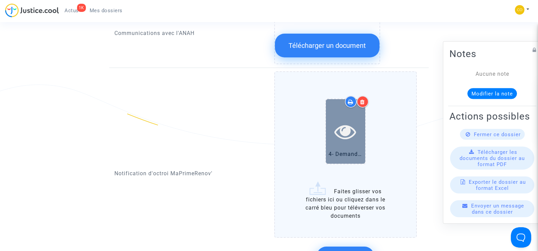
click at [353, 123] on icon at bounding box center [345, 131] width 22 height 22
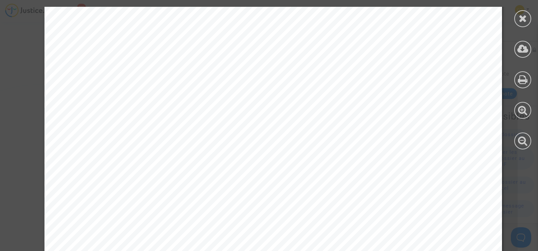
scroll to position [34, 0]
click at [519, 19] on icon at bounding box center [523, 18] width 8 height 10
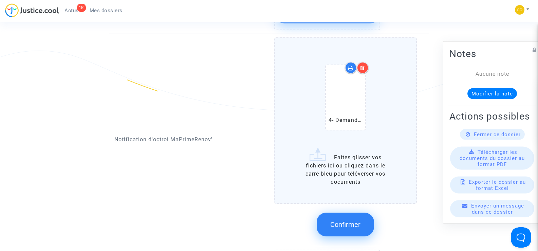
scroll to position [475, 0]
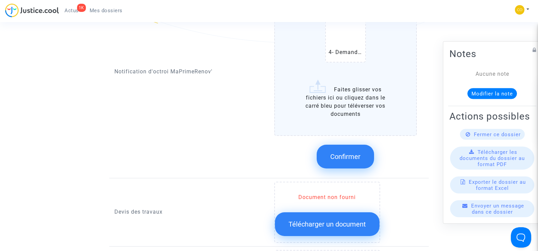
click at [365, 151] on button "Confirmer" at bounding box center [345, 157] width 57 height 24
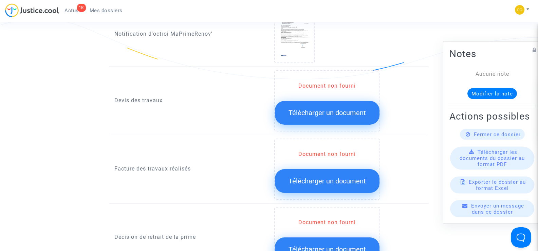
scroll to position [441, 0]
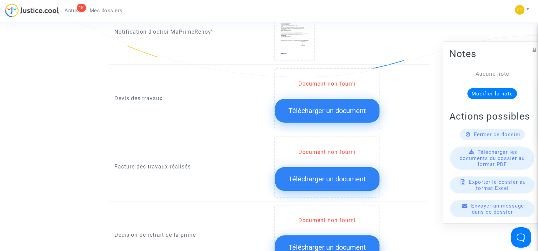
click at [338, 148] on div "Document non fourni" at bounding box center [327, 152] width 105 height 8
click at [334, 175] on span "Télécharger un document" at bounding box center [326, 179] width 77 height 8
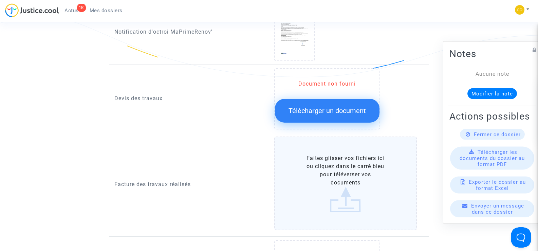
click at [336, 173] on label "Faites glisser vos fichiers ici ou cliquez dans le carré bleu pour téléverser v…" at bounding box center [345, 183] width 143 height 94
click at [0, 0] on input "Faites glisser vos fichiers ici ou cliquez dans le carré bleu pour téléverser v…" at bounding box center [0, 0] width 0 height 0
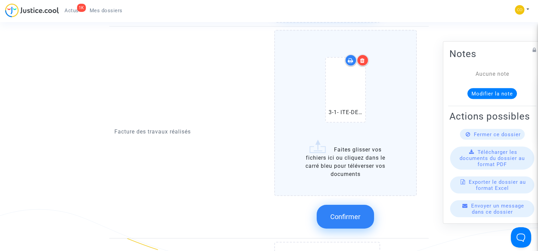
scroll to position [577, 0]
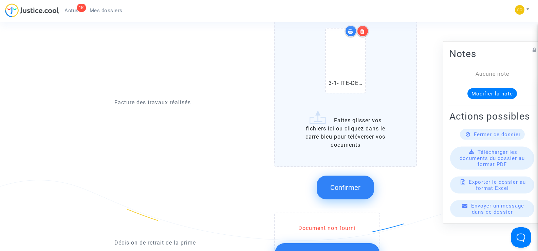
click at [344, 134] on label "3-1- ITE-DEMISTROUVICHE THOMAS LUC-facture_20220928160827_MPR-2022-853655 (1).p…" at bounding box center [345, 84] width 143 height 166
click at [0, 0] on input "3-1- ITE-DEMISTROUVICHE THOMAS LUC-facture_20220928160827_MPR-2022-853655 (1).p…" at bounding box center [0, 0] width 0 height 0
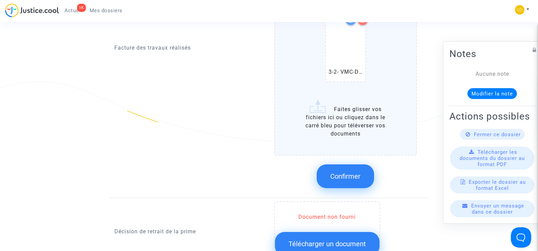
scroll to position [679, 0]
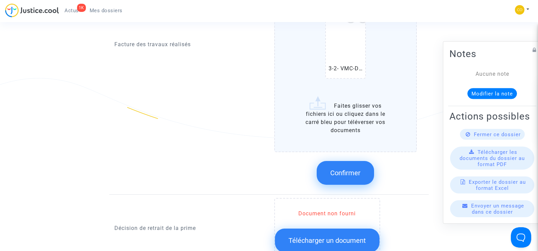
click at [360, 169] on button "Confirmer" at bounding box center [345, 173] width 57 height 24
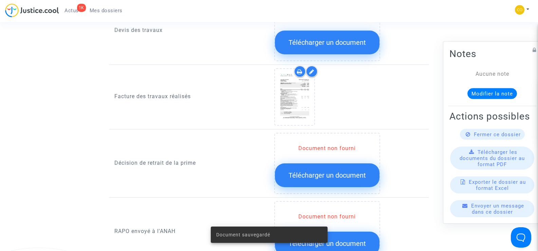
scroll to position [509, 0]
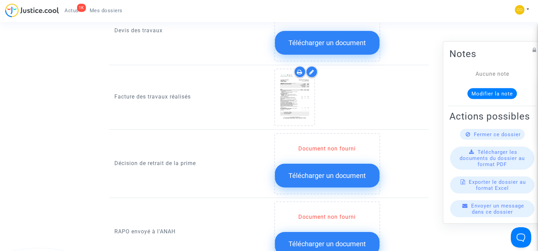
click at [331, 145] on div "Document non fourni" at bounding box center [327, 149] width 105 height 8
click at [332, 171] on span "Télécharger un document" at bounding box center [326, 175] width 77 height 8
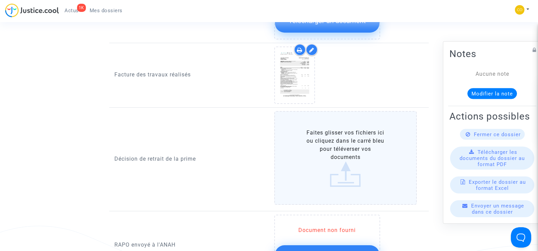
scroll to position [543, 0]
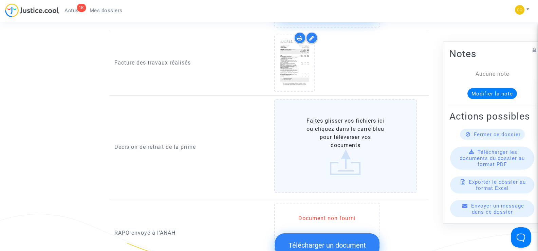
click at [340, 142] on label "Faites glisser vos fichiers ici ou cliquez dans le carré bleu pour téléverser v…" at bounding box center [345, 146] width 143 height 94
click at [0, 0] on input "Faites glisser vos fichiers ici ou cliquez dans le carré bleu pour téléverser v…" at bounding box center [0, 0] width 0 height 0
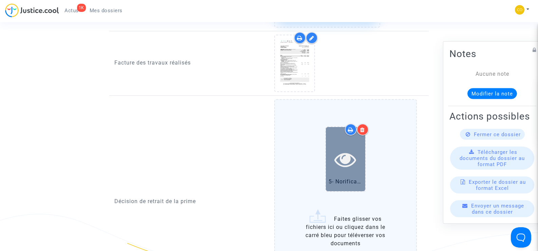
click at [355, 159] on icon at bounding box center [345, 159] width 22 height 22
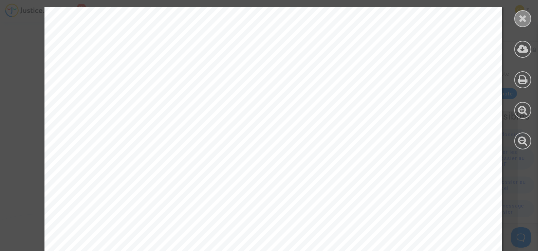
click at [520, 24] on div at bounding box center [522, 18] width 17 height 17
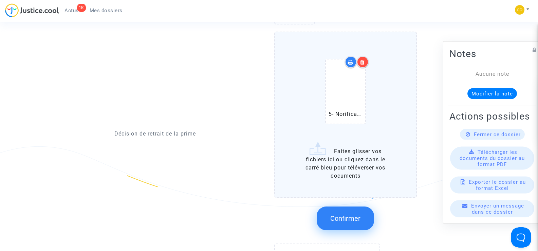
scroll to position [611, 0]
click at [350, 214] on span "Confirmer" at bounding box center [345, 218] width 30 height 8
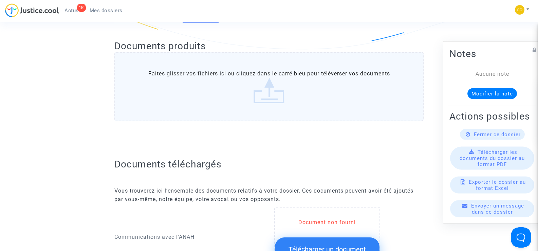
scroll to position [0, 0]
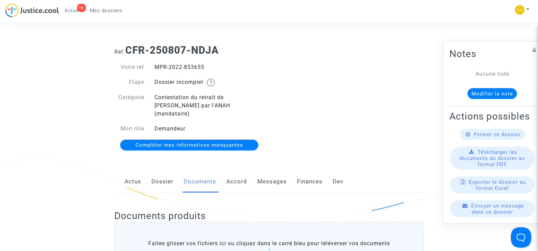
drag, startPoint x: 212, startPoint y: 67, endPoint x: 155, endPoint y: 65, distance: 57.0
click at [155, 65] on div "MPR-2022-853655" at bounding box center [209, 67] width 120 height 8
click at [349, 115] on div "Ref. CFR-250807-NDJA Votre ref MPR-2022-853655 Etape Dossier incomplet Catégori…" at bounding box center [268, 97] width 319 height 117
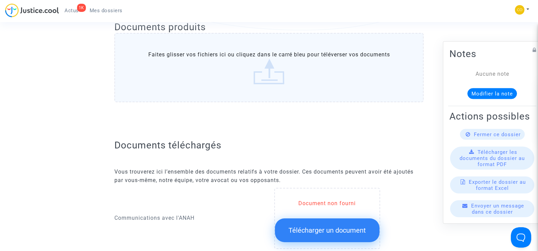
scroll to position [271, 0]
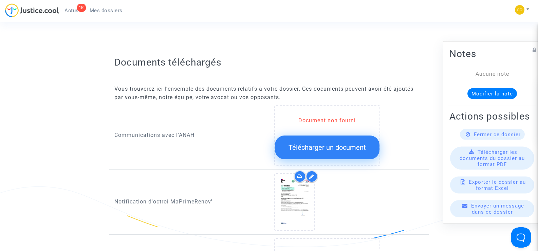
click at [335, 146] on button "Télécharger un document" at bounding box center [327, 147] width 105 height 24
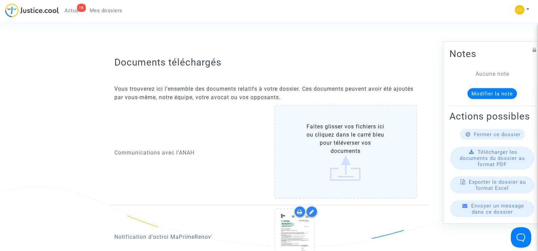
click at [340, 138] on label "Faites glisser vos fichiers ici ou cliquez dans le carré bleu pour téléverser v…" at bounding box center [345, 152] width 143 height 94
click at [0, 0] on input "Faites glisser vos fichiers ici ou cliquez dans le carré bleu pour téléverser v…" at bounding box center [0, 0] width 0 height 0
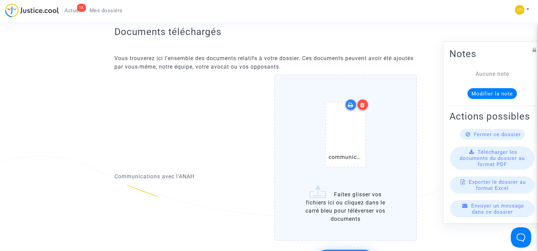
scroll to position [373, 0]
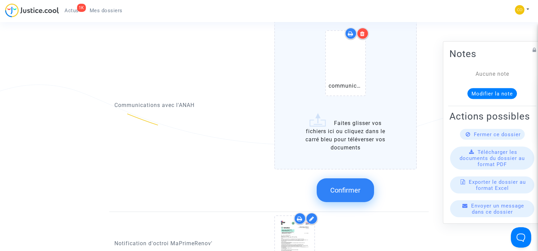
click at [335, 134] on label "communication DEMISTROVICHE.pdf Faites glisser vos fichiers ici ou cliquez dans…" at bounding box center [345, 86] width 143 height 166
click at [0, 0] on input "communication DEMISTROVICHE.pdf Faites glisser vos fichiers ici ou cliquez dans…" at bounding box center [0, 0] width 0 height 0
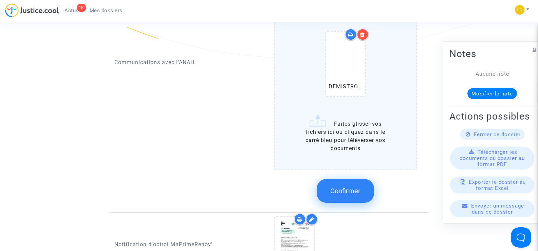
scroll to position [475, 0]
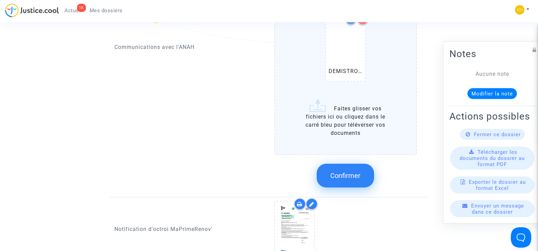
click at [340, 171] on span "Confirmer" at bounding box center [345, 175] width 30 height 8
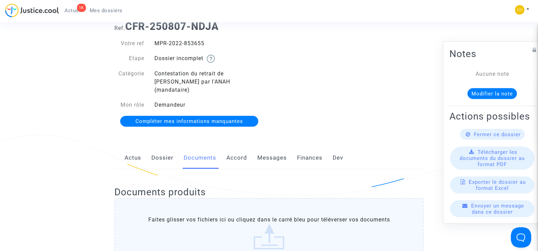
scroll to position [0, 0]
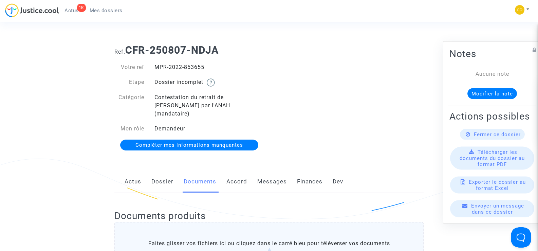
drag, startPoint x: 216, startPoint y: 65, endPoint x: 155, endPoint y: 61, distance: 60.9
click at [155, 61] on div "Votre ref MPR-2022-853655 Etape Dossier incomplet Catégorie Contestation du ret…" at bounding box center [189, 106] width 160 height 100
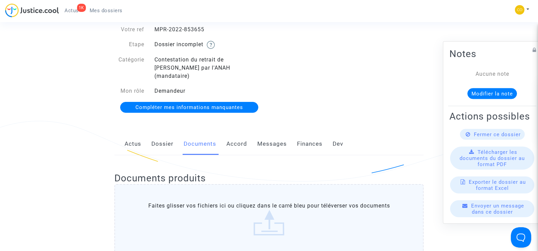
scroll to position [34, 0]
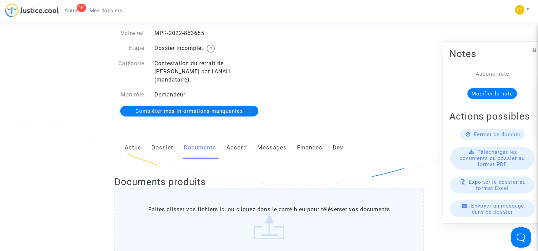
click at [343, 88] on div "Ref. CFR-250807-NDJA Votre ref MPR-2022-853655 Etape Dossier incomplet Catégori…" at bounding box center [268, 63] width 319 height 117
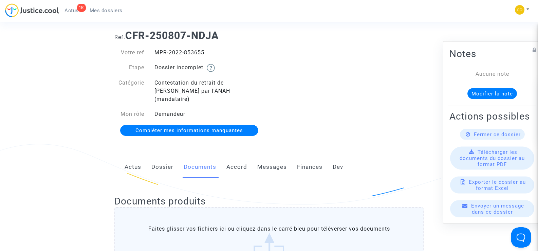
scroll to position [0, 0]
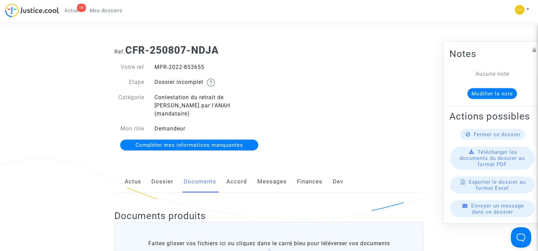
click at [109, 12] on span "Mes dossiers" at bounding box center [106, 10] width 33 height 6
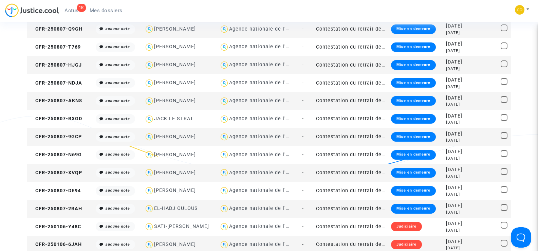
scroll to position [645, 0]
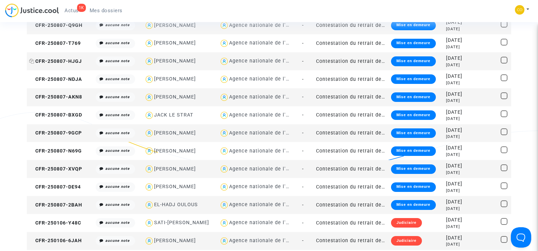
click at [65, 61] on span "CFR-250807-HJGJ" at bounding box center [55, 61] width 53 height 6
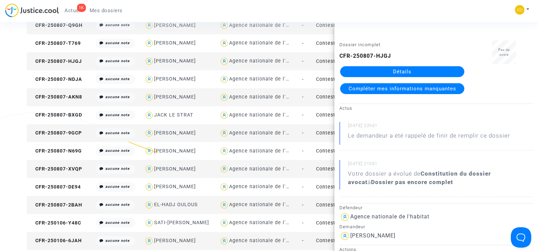
click at [405, 70] on link "Détails" at bounding box center [402, 71] width 124 height 11
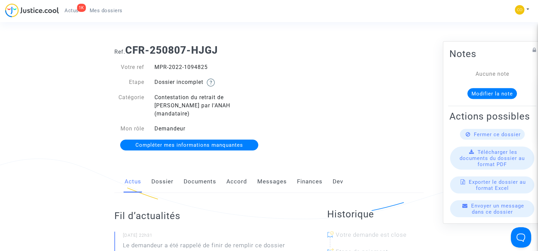
drag, startPoint x: 211, startPoint y: 67, endPoint x: 155, endPoint y: 65, distance: 55.7
click at [155, 65] on div "MPR-2022-1094825" at bounding box center [209, 67] width 120 height 8
click at [373, 98] on div "Ref. CFR-250807-HJGJ Votre ref MPR-2022-1094825 Etape Dossier incomplet Catégor…" at bounding box center [268, 97] width 319 height 117
click at [229, 64] on div "MPR-2022-1094825" at bounding box center [209, 67] width 120 height 8
click at [193, 171] on link "Documents" at bounding box center [200, 181] width 33 height 22
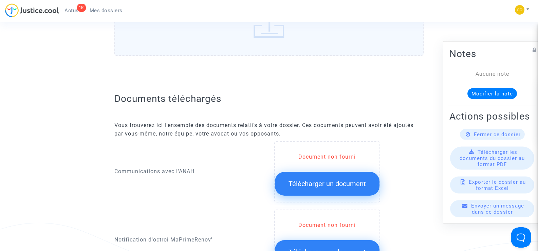
scroll to position [238, 0]
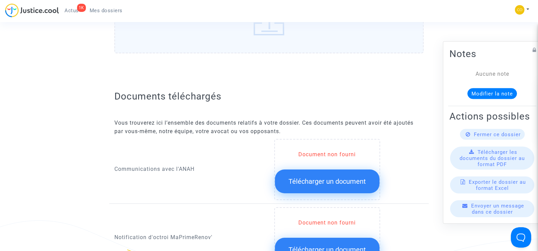
click at [334, 177] on span "Télécharger un document" at bounding box center [326, 181] width 77 height 8
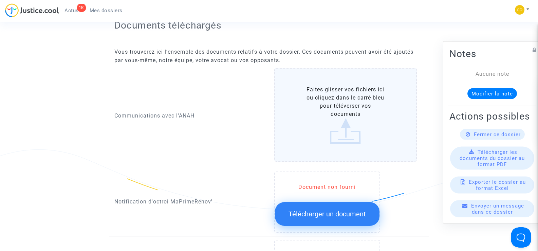
scroll to position [339, 0]
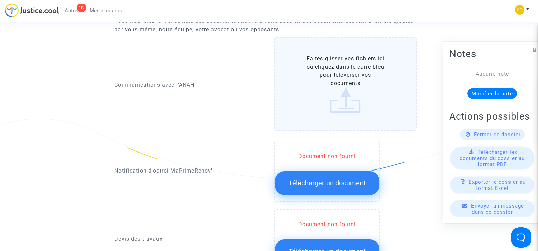
click at [358, 83] on label "Faites glisser vos fichiers ici ou cliquez dans le carré bleu pour téléverser v…" at bounding box center [345, 84] width 143 height 94
click at [0, 0] on input "Faites glisser vos fichiers ici ou cliquez dans le carré bleu pour téléverser v…" at bounding box center [0, 0] width 0 height 0
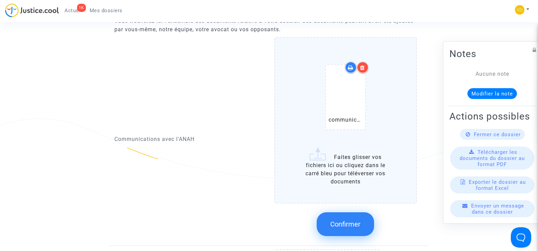
click at [350, 156] on label "communication Mr CAGLAK.pdf Faites glisser vos fichiers ici ou cliquez dans le …" at bounding box center [345, 120] width 143 height 166
click at [0, 0] on input "communication Mr CAGLAK.pdf Faites glisser vos fichiers ici ou cliquez dans le …" at bounding box center [0, 0] width 0 height 0
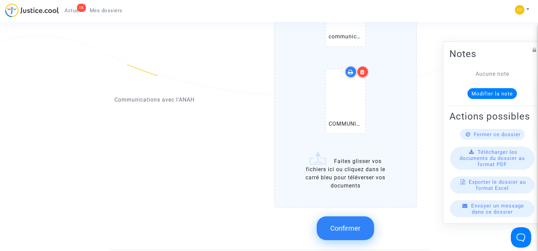
scroll to position [441, 0]
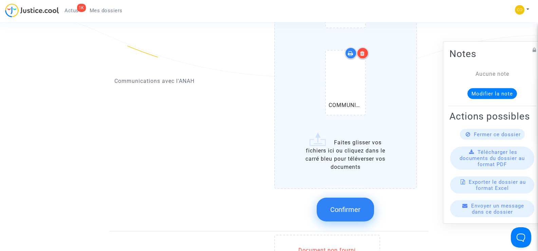
click at [368, 155] on label "communication Mr CAGLAK.pdf COMMUNICATION 2 CAGLAK.pdf Faites glisser vos fichi…" at bounding box center [345, 61] width 143 height 253
click at [0, 0] on input "communication Mr CAGLAK.pdf COMMUNICATION 2 CAGLAK.pdf Faites glisser vos fichi…" at bounding box center [0, 0] width 0 height 0
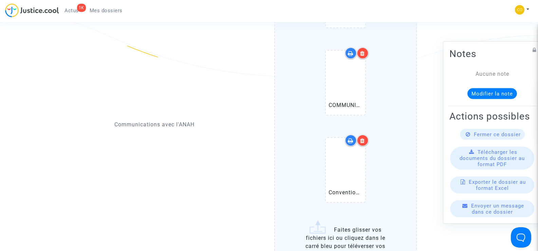
scroll to position [509, 0]
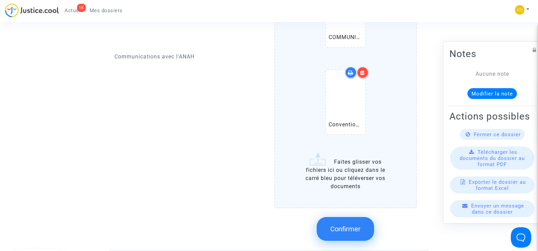
click at [347, 169] on label "communication Mr CAGLAK.pdf COMMUNICATION 2 CAGLAK.pdf Convention de Commodat.p…" at bounding box center [345, 37] width 143 height 341
click at [0, 0] on input "communication Mr CAGLAK.pdf COMMUNICATION 2 CAGLAK.pdf Convention de Commodat.p…" at bounding box center [0, 0] width 0 height 0
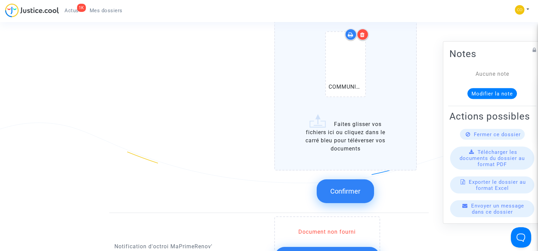
scroll to position [645, 0]
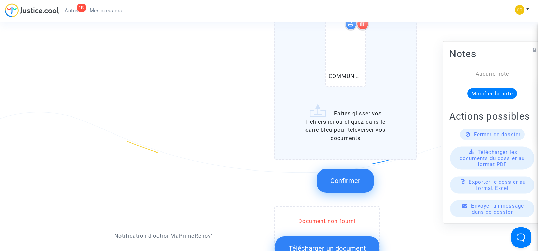
click at [0, 0] on input "communication Mr CAGLAK.pdf COMMUNICATION 2 CAGLAK.pdf Convention de Commodat.p…" at bounding box center [0, 0] width 0 height 0
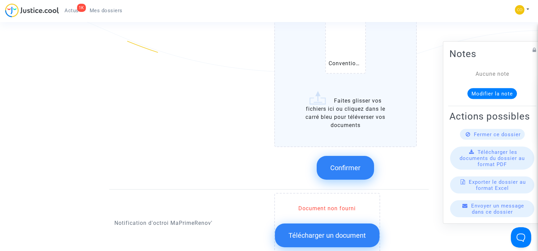
scroll to position [747, 0]
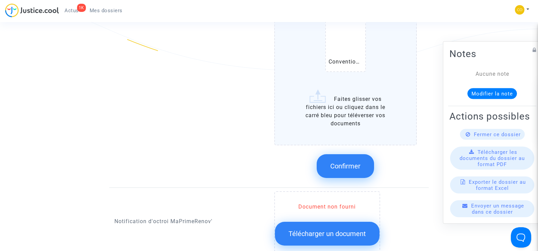
click at [347, 162] on button "Confirmer" at bounding box center [345, 166] width 57 height 24
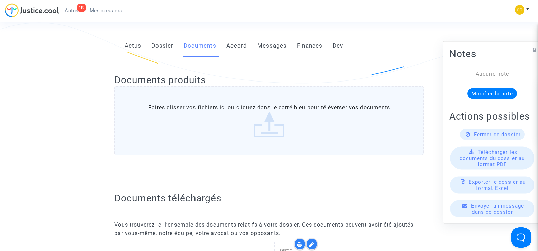
scroll to position [0, 0]
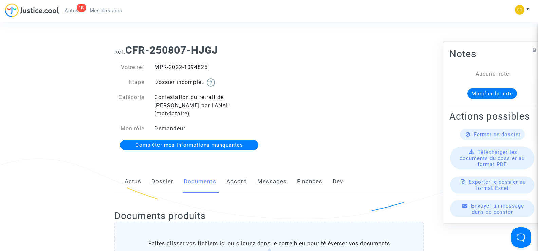
drag, startPoint x: 210, startPoint y: 69, endPoint x: 152, endPoint y: 70, distance: 57.7
click at [152, 70] on div "MPR-2022-1094825" at bounding box center [209, 67] width 120 height 8
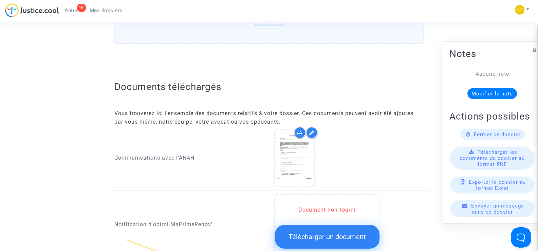
scroll to position [305, 0]
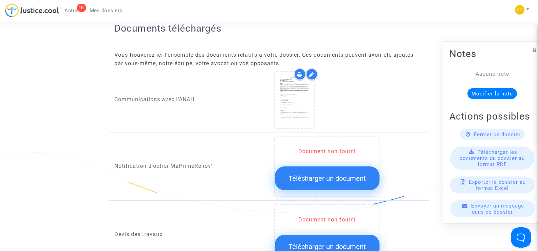
click at [325, 175] on button "Télécharger un document" at bounding box center [327, 178] width 105 height 24
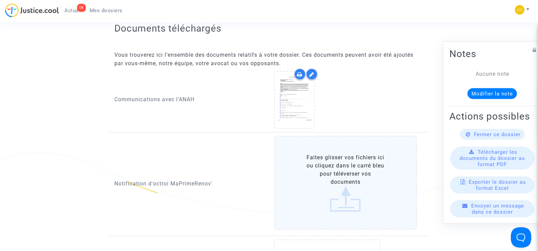
click at [352, 172] on label "Faites glisser vos fichiers ici ou cliquez dans le carré bleu pour téléverser v…" at bounding box center [345, 183] width 143 height 94
click at [0, 0] on input "Faites glisser vos fichiers ici ou cliquez dans le carré bleu pour téléverser v…" at bounding box center [0, 0] width 0 height 0
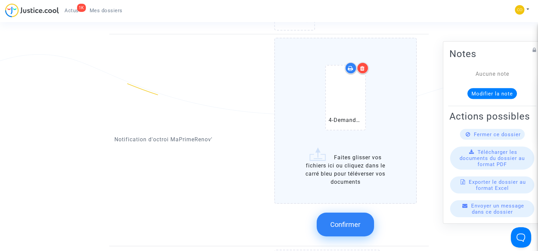
scroll to position [407, 0]
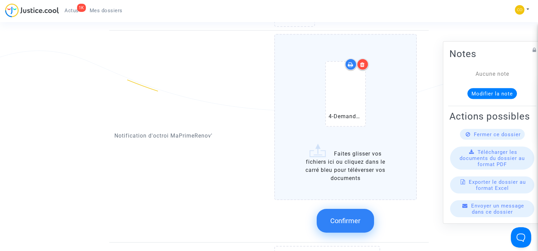
click at [349, 209] on button "Confirmer" at bounding box center [345, 221] width 57 height 24
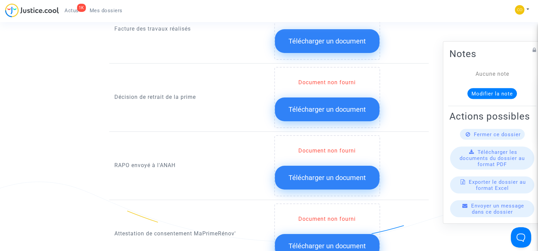
scroll to position [577, 0]
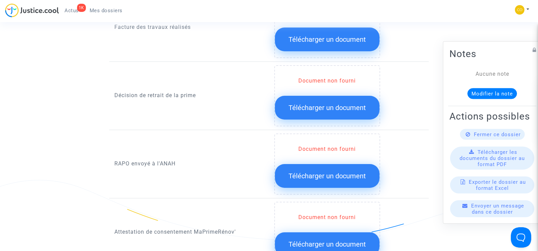
click at [328, 104] on button "Télécharger un document" at bounding box center [327, 108] width 105 height 24
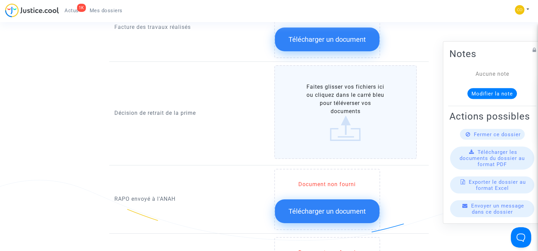
click at [340, 105] on label "Faites glisser vos fichiers ici ou cliquez dans le carré bleu pour téléverser v…" at bounding box center [345, 112] width 143 height 94
click at [0, 0] on input "Faites glisser vos fichiers ici ou cliquez dans le carré bleu pour téléverser v…" at bounding box center [0, 0] width 0 height 0
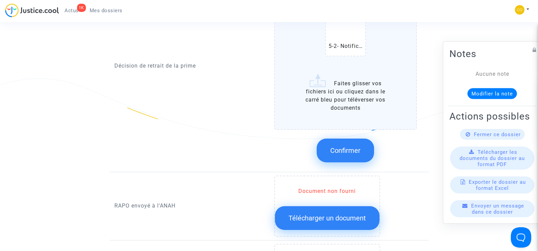
scroll to position [679, 0]
click at [354, 146] on span "Confirmer" at bounding box center [345, 150] width 30 height 8
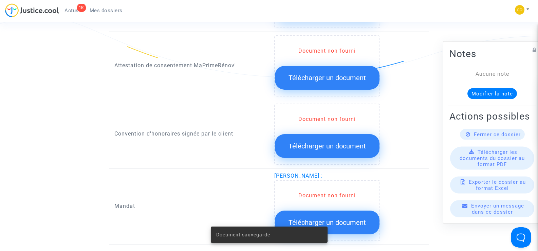
scroll to position [747, 0]
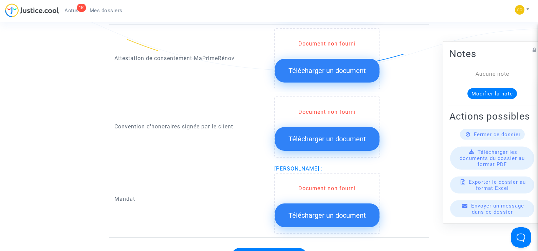
click at [326, 67] on span "Télécharger un document" at bounding box center [326, 71] width 77 height 8
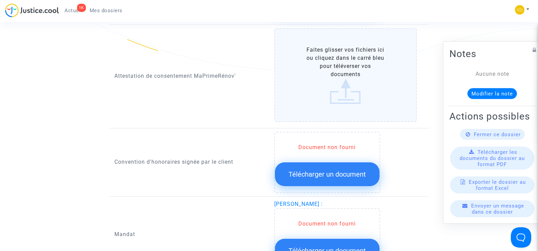
click at [326, 63] on label "Faites glisser vos fichiers ici ou cliquez dans le carré bleu pour téléverser v…" at bounding box center [345, 75] width 143 height 94
click at [0, 0] on input "Faites glisser vos fichiers ici ou cliquez dans le carré bleu pour téléverser v…" at bounding box center [0, 0] width 0 height 0
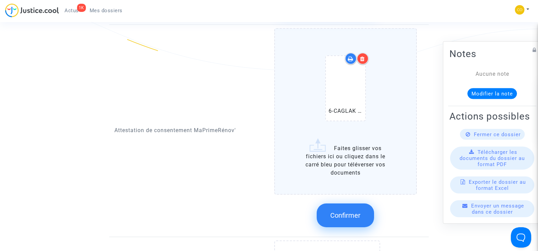
click at [363, 205] on button "Confirmer" at bounding box center [345, 215] width 57 height 24
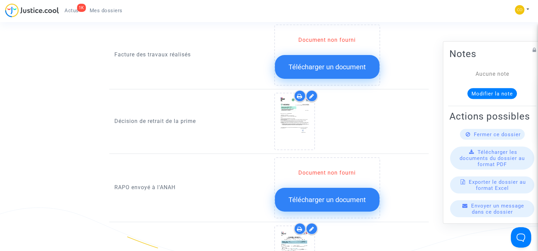
scroll to position [475, 0]
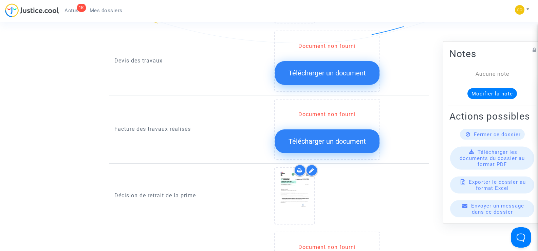
click at [329, 110] on div "Document non fourni" at bounding box center [327, 114] width 105 height 8
click at [331, 129] on button "Télécharger un document" at bounding box center [327, 141] width 105 height 24
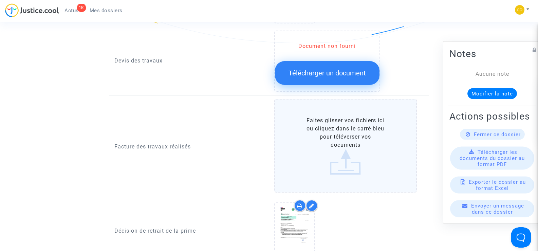
click at [332, 132] on label "Faites glisser vos fichiers ici ou cliquez dans le carré bleu pour téléverser v…" at bounding box center [345, 146] width 143 height 94
click at [0, 0] on input "Faites glisser vos fichiers ici ou cliquez dans le carré bleu pour téléverser v…" at bounding box center [0, 0] width 0 height 0
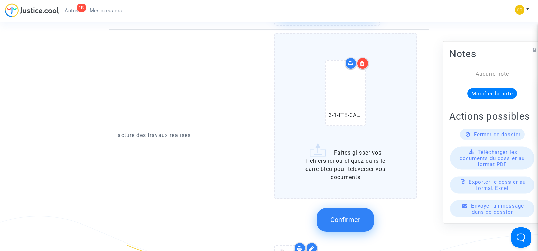
scroll to position [543, 0]
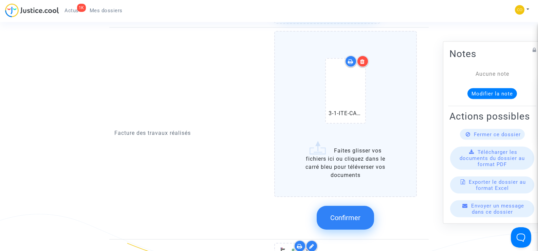
click at [350, 157] on label "3-1-ITE-CAGLAK MUHARREM-facture (2).pdf Faites glisser vos fichiers ici ou cliq…" at bounding box center [345, 114] width 143 height 166
click at [0, 0] on input "3-1-ITE-CAGLAK MUHARREM-facture (2).pdf Faites glisser vos fichiers ici ou cliq…" at bounding box center [0, 0] width 0 height 0
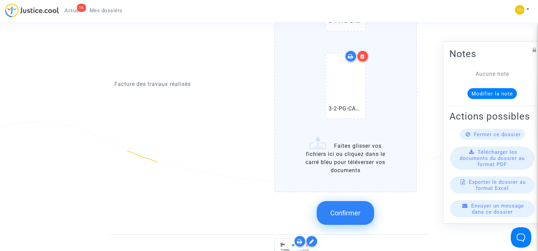
scroll to position [645, 0]
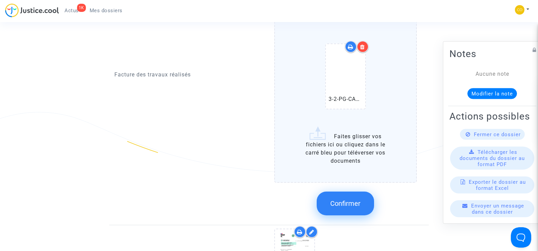
click at [351, 146] on label "3-1-ITE-CAGLAK MUHARREM-facture (2).pdf 3-2-PG-CAGLAK MUHARREM-facture (2).pdf …" at bounding box center [345, 55] width 143 height 253
click at [0, 0] on input "3-1-ITE-CAGLAK MUHARREM-facture (2).pdf 3-2-PG-CAGLAK MUHARREM-facture (2).pdf …" at bounding box center [0, 0] width 0 height 0
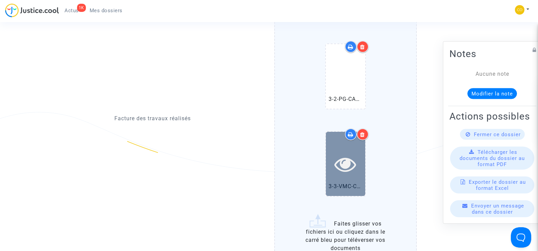
click at [349, 156] on icon at bounding box center [345, 164] width 22 height 22
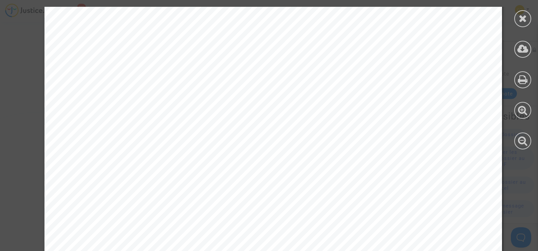
scroll to position [68, 0]
click at [520, 17] on icon at bounding box center [523, 18] width 8 height 10
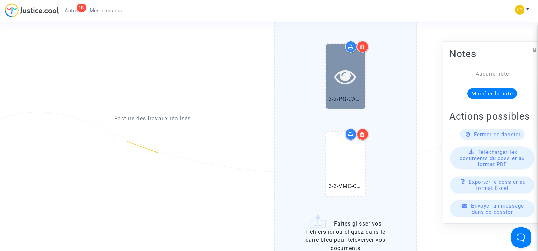
click at [334, 71] on icon at bounding box center [345, 76] width 22 height 22
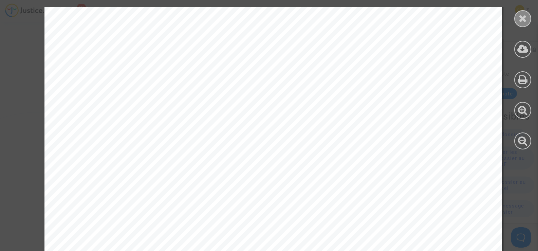
click at [520, 22] on icon at bounding box center [523, 18] width 8 height 10
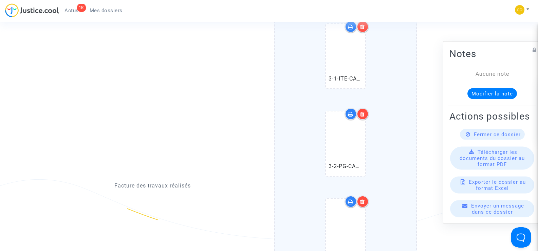
scroll to position [577, 0]
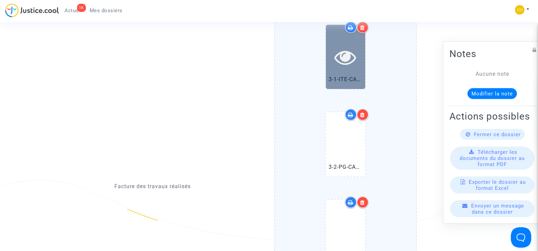
click at [345, 49] on icon at bounding box center [345, 57] width 22 height 22
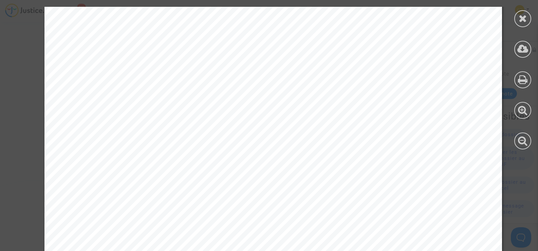
scroll to position [68, 0]
click at [518, 24] on div at bounding box center [522, 18] width 17 height 17
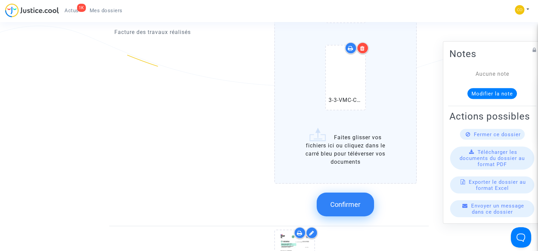
scroll to position [781, 0]
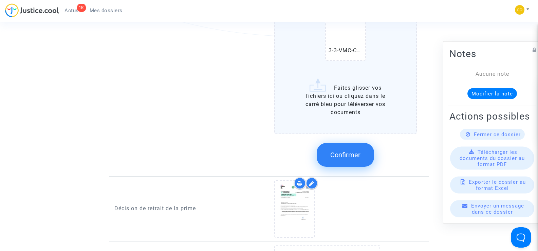
click at [351, 151] on span "Confirmer" at bounding box center [345, 155] width 30 height 8
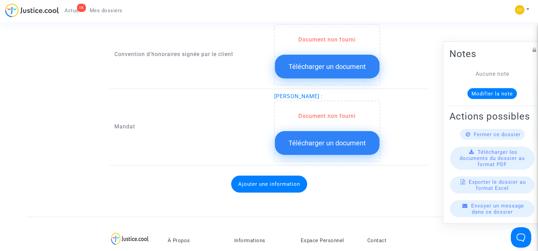
scroll to position [814, 0]
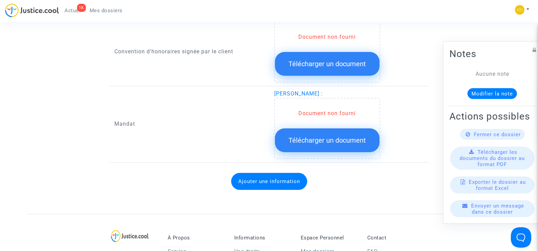
click at [332, 136] on span "Télécharger un document" at bounding box center [326, 140] width 77 height 8
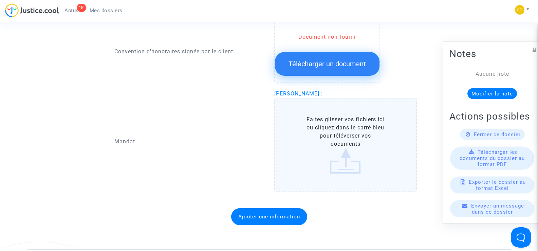
click at [332, 130] on label "Faites glisser vos fichiers ici ou cliquez dans le carré bleu pour téléverser v…" at bounding box center [345, 145] width 143 height 94
click at [0, 0] on input "Faites glisser vos fichiers ici ou cliquez dans le carré bleu pour téléverser v…" at bounding box center [0, 0] width 0 height 0
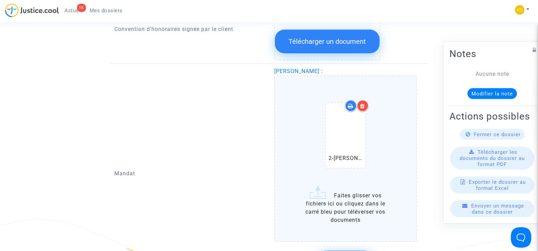
scroll to position [882, 0]
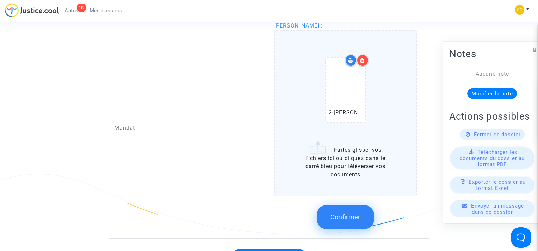
click at [366, 54] on div at bounding box center [363, 60] width 12 height 12
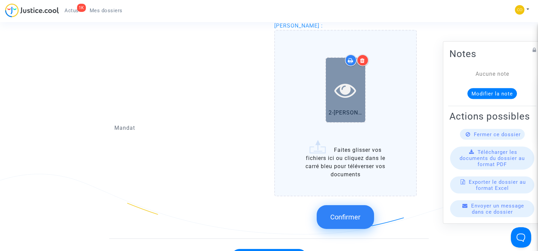
click at [346, 83] on icon at bounding box center [345, 90] width 22 height 22
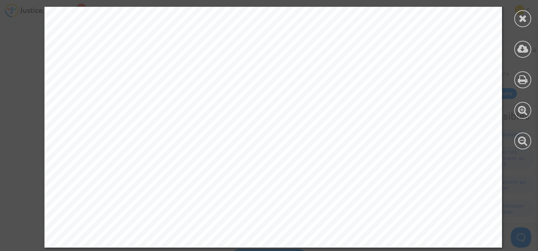
scroll to position [1062, 0]
click at [519, 19] on icon at bounding box center [523, 18] width 8 height 10
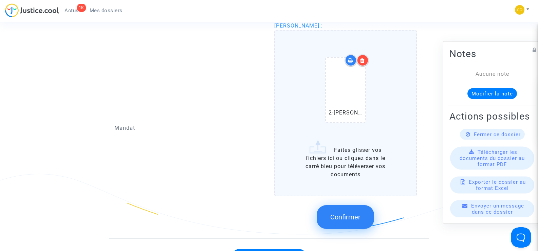
scroll to position [950, 0]
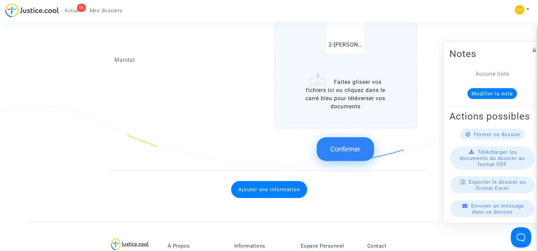
click at [368, 144] on button "Confirmer" at bounding box center [345, 149] width 57 height 24
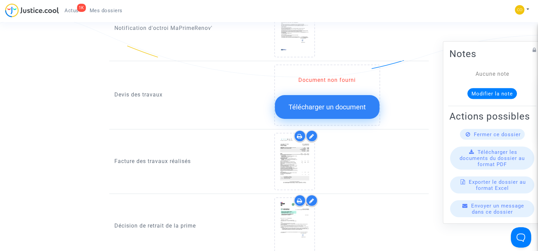
scroll to position [407, 0]
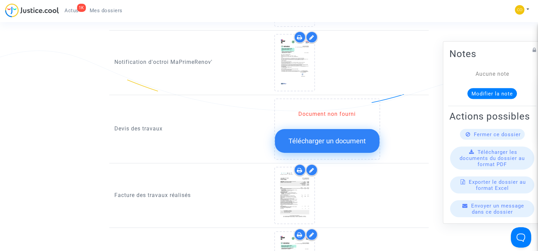
click at [336, 137] on span "Télécharger un document" at bounding box center [326, 141] width 77 height 8
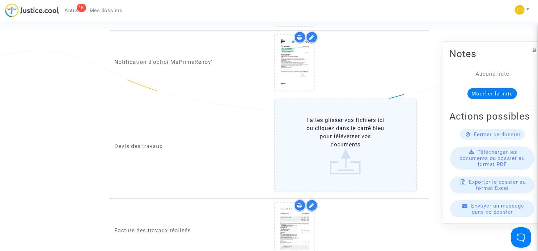
click at [336, 130] on label "Faites glisser vos fichiers ici ou cliquez dans le carré bleu pour téléverser v…" at bounding box center [345, 145] width 143 height 94
click at [0, 0] on input "Faites glisser vos fichiers ici ou cliquez dans le carré bleu pour téléverser v…" at bounding box center [0, 0] width 0 height 0
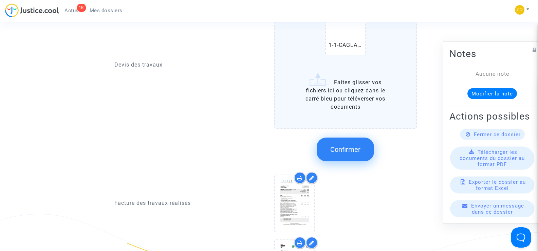
scroll to position [475, 0]
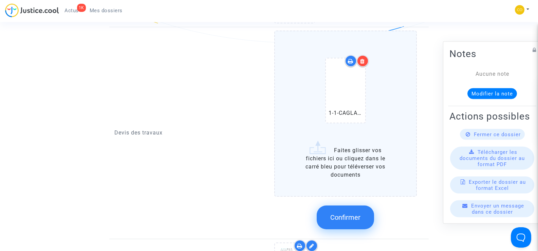
click at [347, 152] on label "1-1-CAGLAKMUHARREM Devis ITE.pdf Faites glisser vos fichiers ici ou cliquez dan…" at bounding box center [345, 114] width 143 height 166
click at [0, 0] on input "1-1-CAGLAKMUHARREM Devis ITE.pdf Faites glisser vos fichiers ici ou cliquez dan…" at bounding box center [0, 0] width 0 height 0
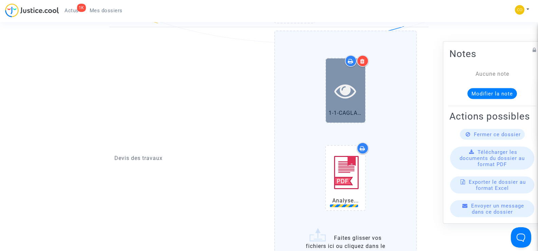
click at [339, 82] on icon at bounding box center [345, 91] width 22 height 22
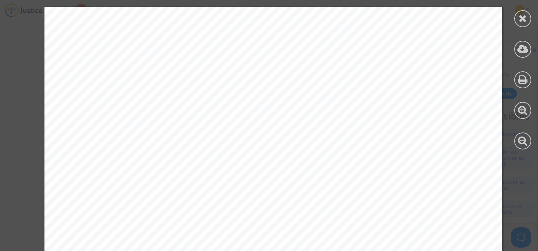
scroll to position [1052, 0]
click at [519, 19] on icon at bounding box center [523, 18] width 8 height 10
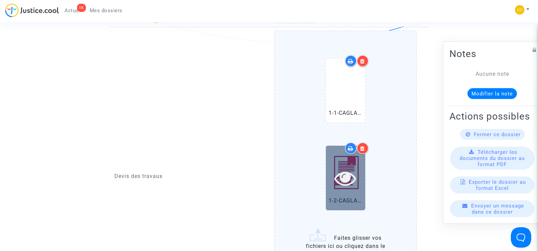
click at [361, 167] on div at bounding box center [345, 178] width 39 height 22
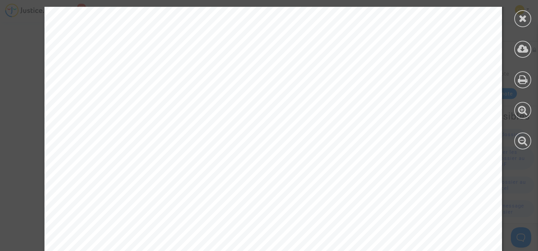
scroll to position [412, 0]
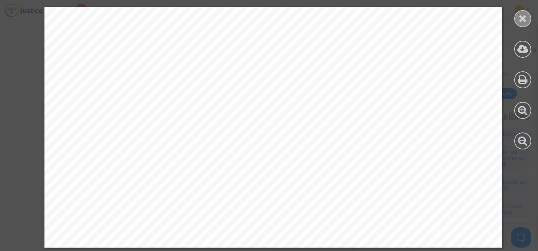
click at [526, 24] on div at bounding box center [522, 18] width 17 height 17
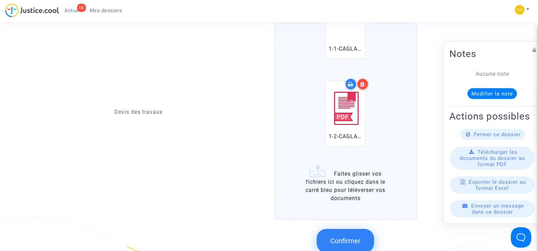
scroll to position [577, 0]
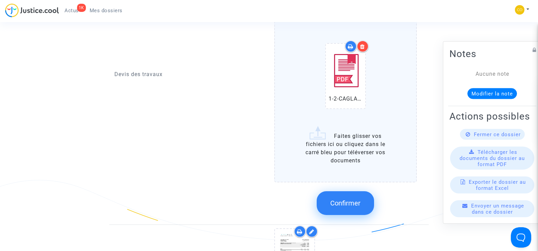
click at [373, 135] on label "1-1-CAGLAKMUHARREM Devis ITE.pdf 1-2-CAGLAK MUHARREM Devis PG.pdf Faites glisse…" at bounding box center [345, 55] width 143 height 253
click at [0, 0] on input "1-1-CAGLAKMUHARREM Devis ITE.pdf 1-2-CAGLAK MUHARREM Devis PG.pdf Faites glisse…" at bounding box center [0, 0] width 0 height 0
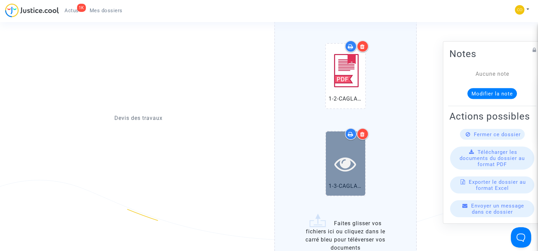
click at [339, 163] on icon at bounding box center [345, 164] width 22 height 22
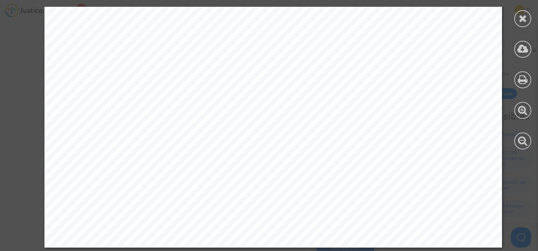
scroll to position [679, 0]
click at [522, 13] on icon at bounding box center [523, 18] width 8 height 10
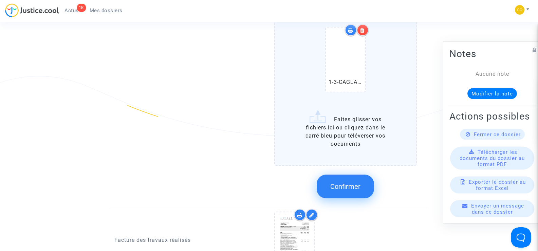
scroll to position [713, 0]
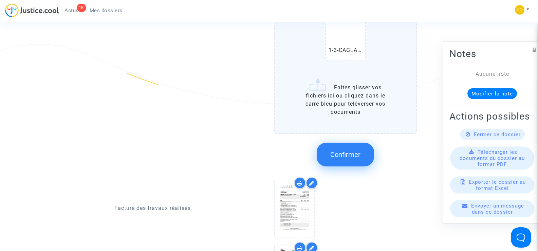
click at [359, 150] on span "Confirmer" at bounding box center [345, 154] width 30 height 8
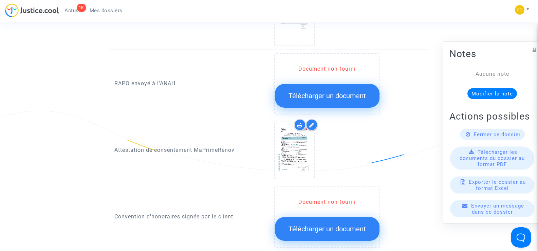
scroll to position [645, 0]
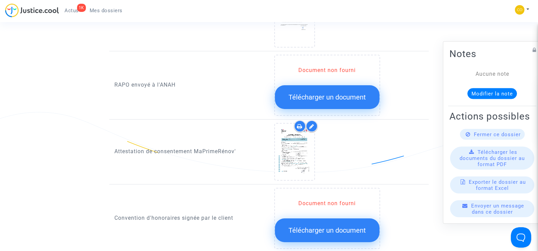
click at [324, 93] on span "Télécharger un document" at bounding box center [326, 97] width 77 height 8
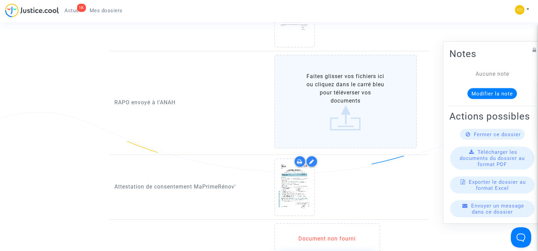
click at [341, 91] on label "Faites glisser vos fichiers ici ou cliquez dans le carré bleu pour téléverser v…" at bounding box center [345, 102] width 143 height 94
click at [0, 0] on input "Faites glisser vos fichiers ici ou cliquez dans le carré bleu pour téléverser v…" at bounding box center [0, 0] width 0 height 0
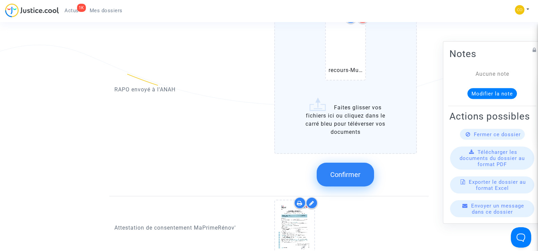
scroll to position [713, 0]
click at [358, 170] on button "Confirmer" at bounding box center [345, 174] width 57 height 24
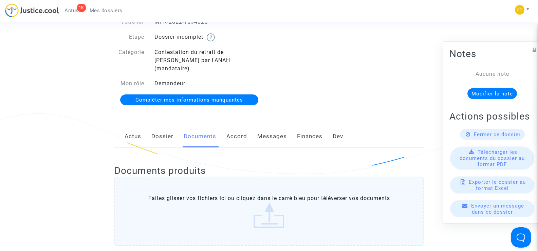
scroll to position [0, 0]
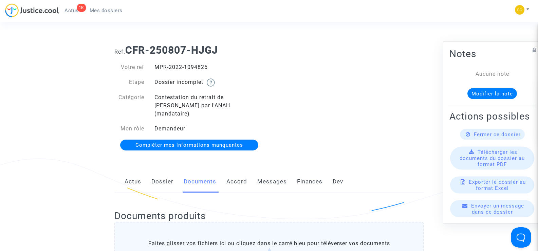
drag, startPoint x: 216, startPoint y: 68, endPoint x: 154, endPoint y: 67, distance: 61.8
click at [154, 67] on div "MPR-2022-1094825" at bounding box center [209, 67] width 120 height 8
click at [108, 10] on span "Mes dossiers" at bounding box center [106, 10] width 33 height 6
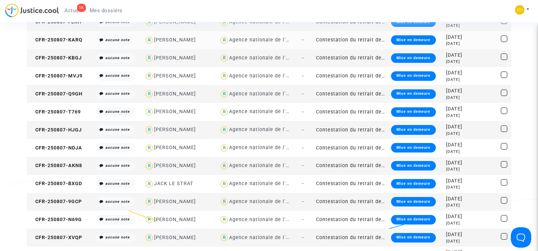
scroll to position [577, 0]
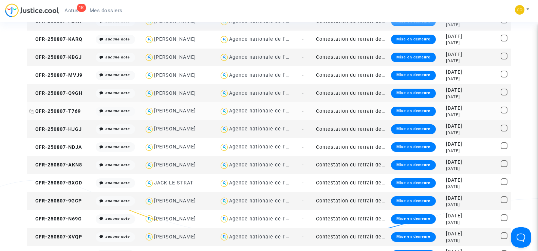
click at [71, 110] on span "CFR-250807-T769" at bounding box center [55, 111] width 52 height 6
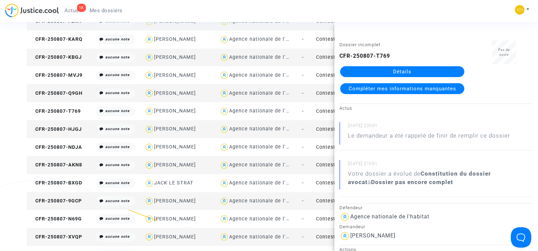
click at [417, 70] on link "Détails" at bounding box center [402, 71] width 124 height 11
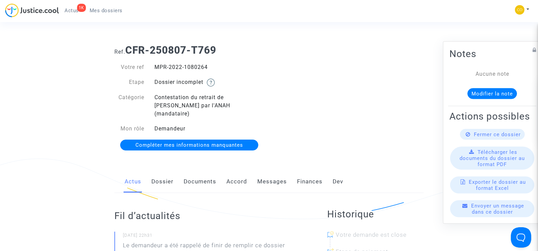
drag, startPoint x: 210, startPoint y: 65, endPoint x: 156, endPoint y: 63, distance: 53.3
click at [156, 63] on div "MPR-2022-1080264" at bounding box center [209, 67] width 120 height 8
click at [321, 90] on div "Ref. CFR-250807-T769 Votre ref MPR-2022-1080264 Etape Dossier incomplet Catégor…" at bounding box center [268, 97] width 319 height 117
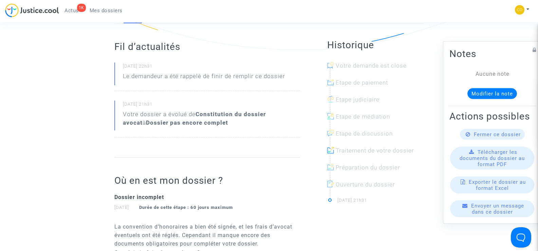
scroll to position [48, 0]
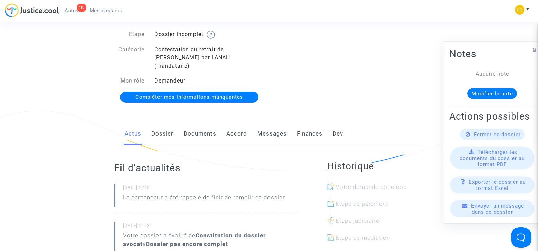
click at [192, 125] on link "Documents" at bounding box center [200, 134] width 33 height 22
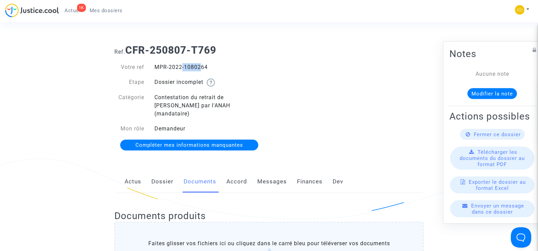
drag, startPoint x: 194, startPoint y: 67, endPoint x: 178, endPoint y: 67, distance: 15.6
click at [178, 67] on div "MPR-2022-1080264" at bounding box center [209, 67] width 120 height 8
click at [237, 62] on div "Votre ref MPR-2022-1080264 Etape Dossier incomplet Catégorie Contestation du re…" at bounding box center [189, 106] width 160 height 100
drag, startPoint x: 216, startPoint y: 69, endPoint x: 155, endPoint y: 69, distance: 60.4
click at [155, 69] on div "MPR-2022-1080264" at bounding box center [209, 67] width 120 height 8
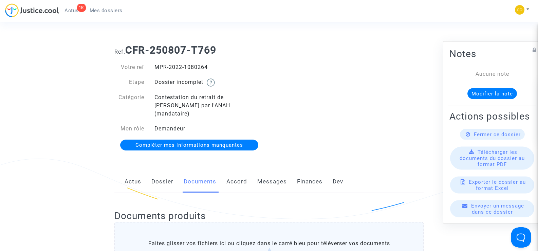
click at [322, 113] on div "Ref. CFR-250807-T769 Votre ref MPR-2022-1080264 Etape Dossier incomplet Catégor…" at bounding box center [268, 97] width 319 height 117
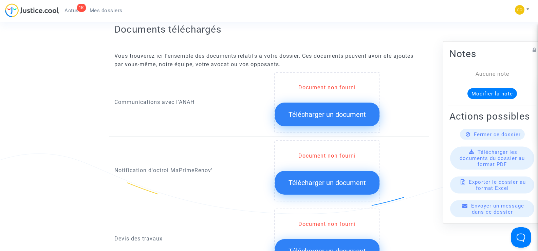
scroll to position [305, 0]
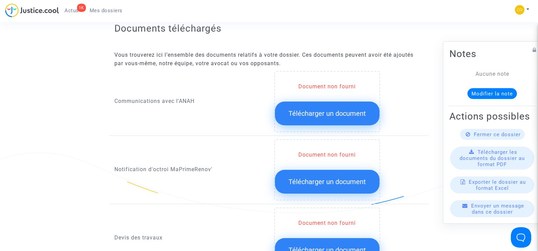
click at [340, 109] on span "Télécharger un document" at bounding box center [326, 113] width 77 height 8
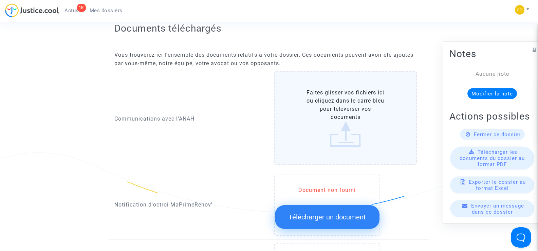
click at [339, 103] on label "Faites glisser vos fichiers ici ou cliquez dans le carré bleu pour téléverser v…" at bounding box center [345, 118] width 143 height 94
click at [0, 0] on input "Faites glisser vos fichiers ici ou cliquez dans le carré bleu pour téléverser v…" at bounding box center [0, 0] width 0 height 0
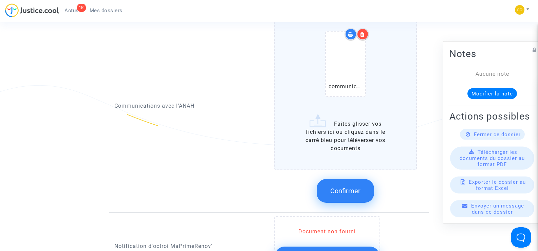
scroll to position [373, 0]
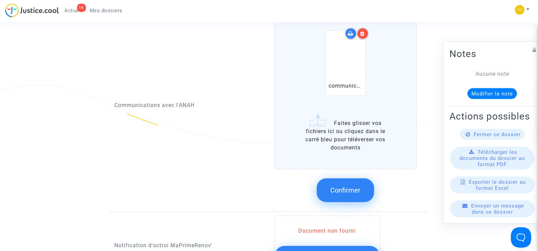
click at [364, 187] on button "Confirmer" at bounding box center [345, 190] width 57 height 24
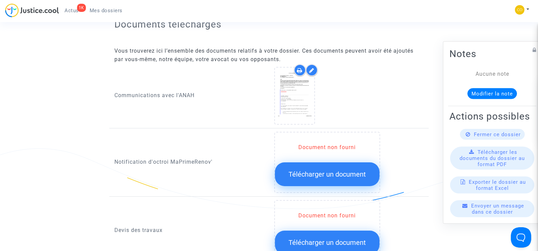
scroll to position [305, 0]
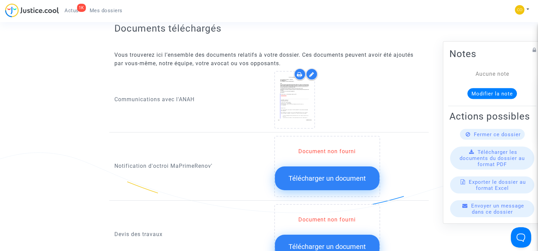
click at [349, 174] on span "Télécharger un document" at bounding box center [326, 178] width 77 height 8
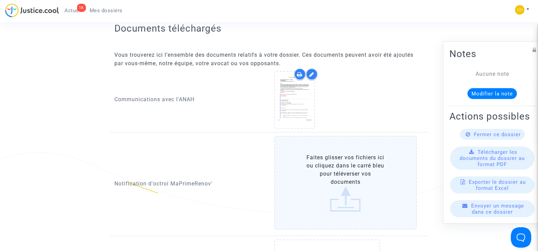
click at [349, 170] on label "Faites glisser vos fichiers ici ou cliquez dans le carré bleu pour téléverser v…" at bounding box center [345, 183] width 143 height 94
click at [0, 0] on input "Faites glisser vos fichiers ici ou cliquez dans le carré bleu pour téléverser v…" at bounding box center [0, 0] width 0 height 0
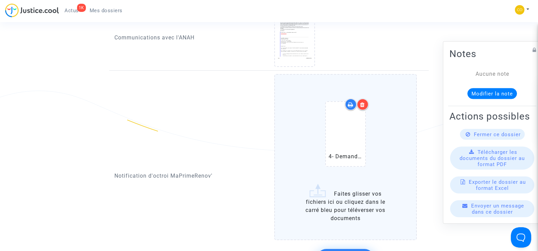
scroll to position [373, 0]
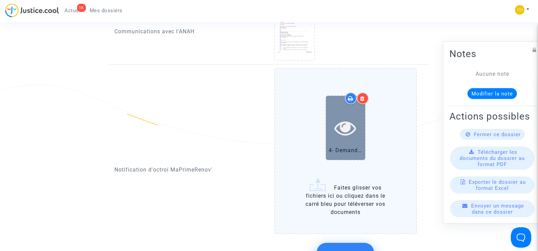
click at [356, 117] on icon at bounding box center [345, 128] width 22 height 22
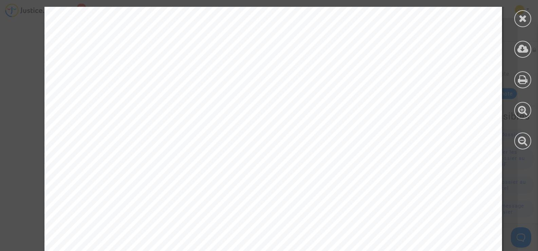
scroll to position [102, 0]
click at [530, 20] on div at bounding box center [522, 18] width 17 height 17
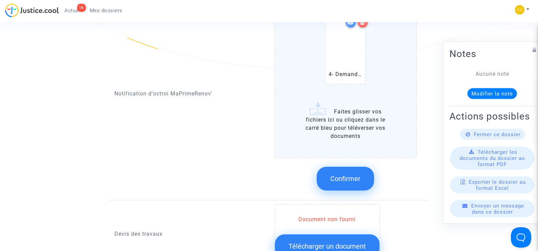
scroll to position [475, 0]
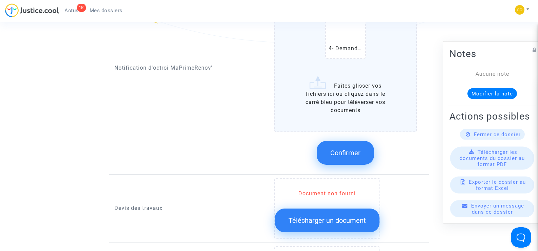
click at [350, 149] on span "Confirmer" at bounding box center [345, 153] width 30 height 8
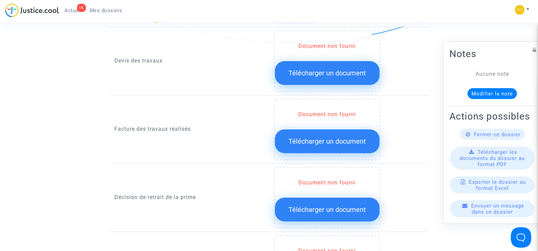
click at [330, 69] on span "Télécharger un document" at bounding box center [326, 73] width 77 height 8
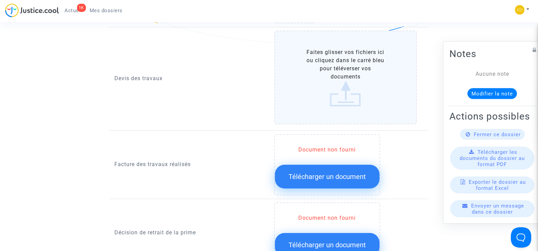
click at [331, 67] on label "Faites glisser vos fichiers ici ou cliquez dans le carré bleu pour téléverser v…" at bounding box center [345, 78] width 143 height 94
click at [0, 0] on input "Faites glisser vos fichiers ici ou cliquez dans le carré bleu pour téléverser v…" at bounding box center [0, 0] width 0 height 0
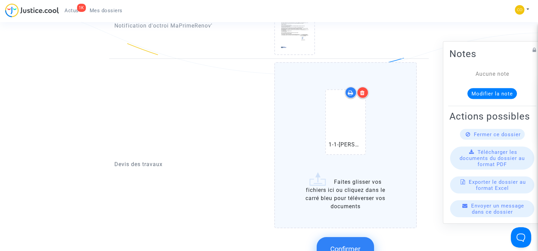
scroll to position [441, 0]
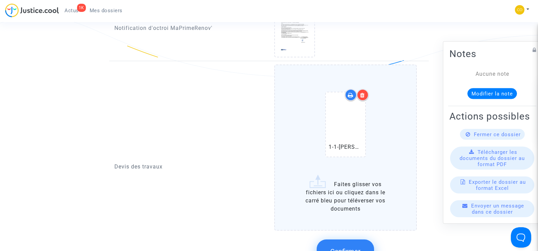
click at [353, 191] on label "1-1-BALABUCH ANTONI DEVIS ITE (1).pdf Faites glisser vos fichiers ici ou clique…" at bounding box center [345, 147] width 143 height 166
click at [0, 0] on input "1-1-BALABUCH ANTONI DEVIS ITE (1).pdf Faites glisser vos fichiers ici ou clique…" at bounding box center [0, 0] width 0 height 0
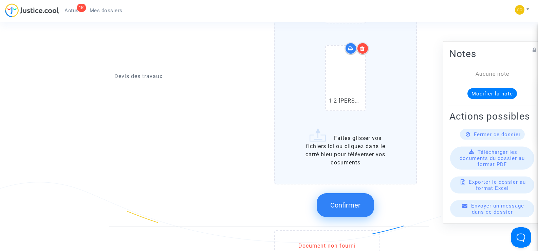
scroll to position [577, 0]
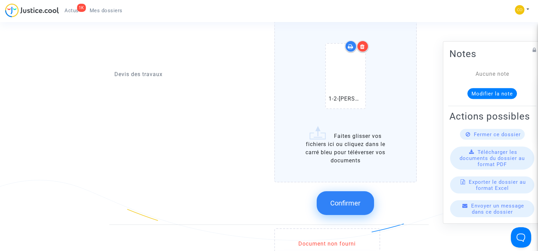
click at [365, 149] on label "1-1-BALABUCH ANTONI DEVIS ITE (1).pdf 1-2-BALABUCH ANTONI Devis PG (1).pdf Fait…" at bounding box center [345, 55] width 143 height 253
click at [0, 0] on input "1-1-BALABUCH ANTONI DEVIS ITE (1).pdf 1-2-BALABUCH ANTONI Devis PG (1).pdf Fait…" at bounding box center [0, 0] width 0 height 0
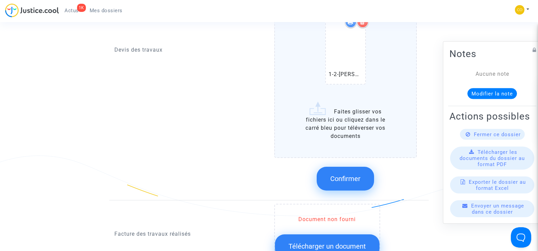
scroll to position [611, 0]
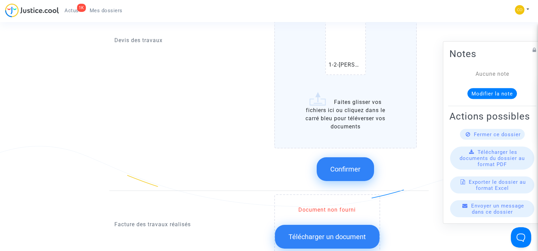
click at [361, 119] on label "1-1-BALABUCH ANTONI DEVIS ITE (1).pdf 1-2-BALABUCH ANTONI Devis PG (1).pdf Fait…" at bounding box center [345, 21] width 143 height 253
click at [0, 0] on input "1-1-BALABUCH ANTONI DEVIS ITE (1).pdf 1-2-BALABUCH ANTONI Devis PG (1).pdf Fait…" at bounding box center [0, 0] width 0 height 0
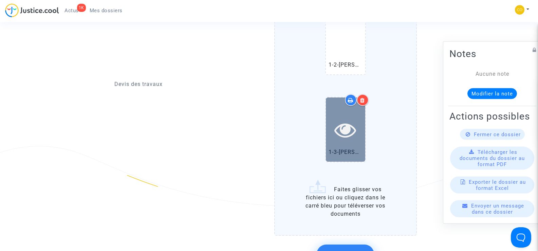
click at [346, 133] on div at bounding box center [345, 129] width 39 height 64
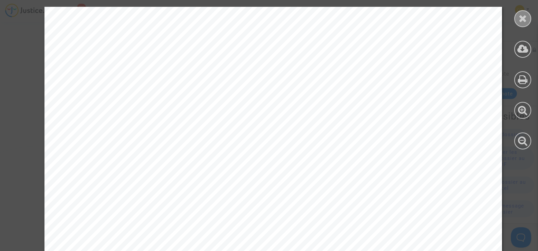
click at [526, 17] on icon at bounding box center [523, 18] width 8 height 10
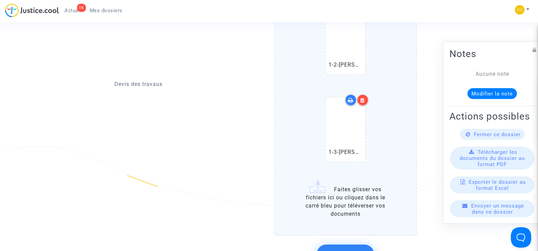
click at [361, 97] on icon at bounding box center [362, 99] width 5 height 5
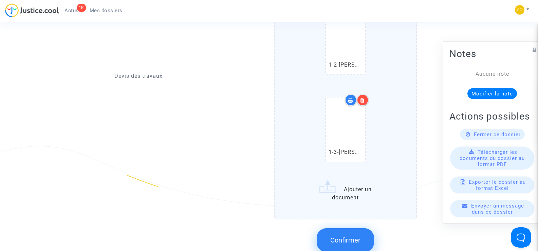
click at [363, 97] on icon at bounding box center [362, 99] width 5 height 5
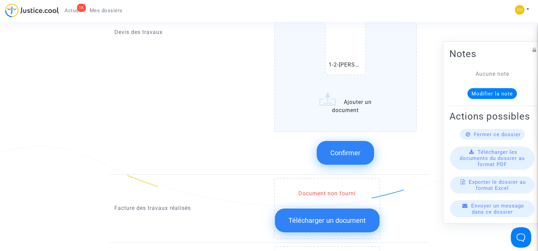
click at [338, 99] on label "1-1-BALABUCH ANTONI DEVIS ITE (1).pdf 1-2-BALABUCH ANTONI Devis PG (1).pdf Ajou…" at bounding box center [345, 13] width 143 height 237
click at [0, 0] on input "1-1-BALABUCH ANTONI DEVIS ITE (1).pdf 1-2-BALABUCH ANTONI Devis PG (1).pdf Ajou…" at bounding box center [0, 0] width 0 height 0
click at [185, 97] on div "Devis des travaux" at bounding box center [189, 33] width 160 height 276
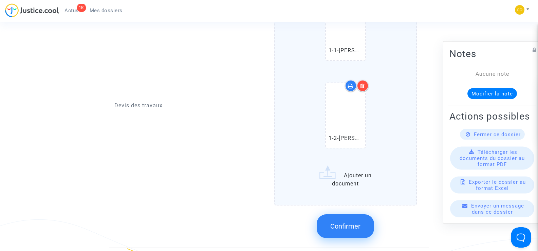
scroll to position [475, 0]
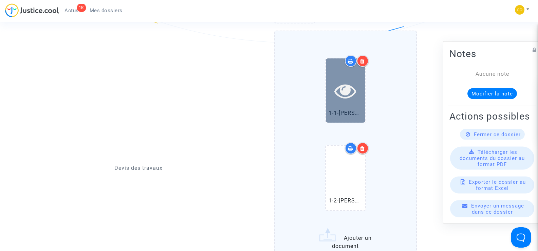
click at [338, 83] on icon at bounding box center [345, 91] width 22 height 22
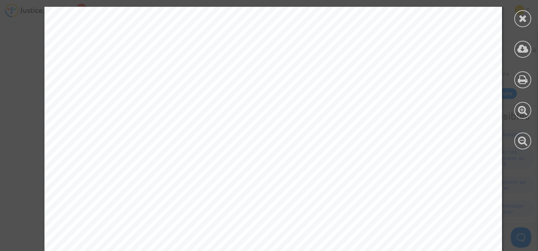
scroll to position [1063, 0]
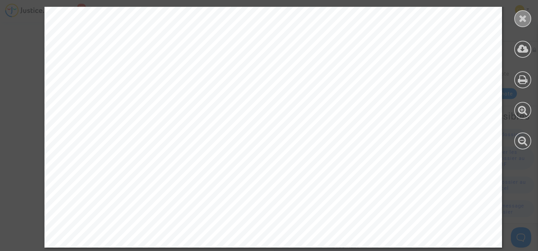
click at [525, 17] on icon at bounding box center [523, 18] width 8 height 10
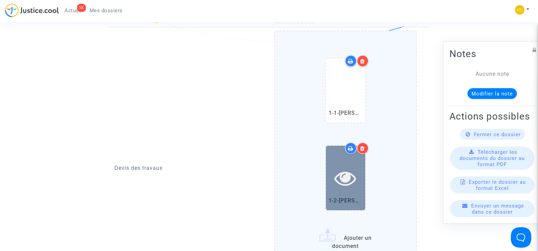
click at [339, 179] on icon at bounding box center [345, 178] width 22 height 22
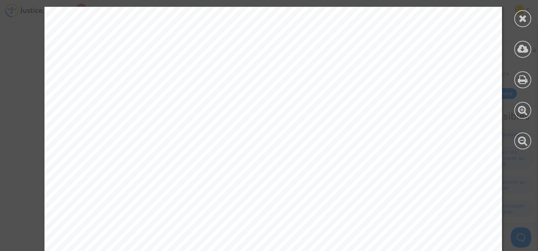
scroll to position [412, 0]
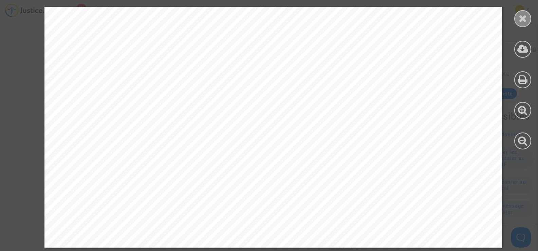
click at [525, 18] on icon at bounding box center [523, 18] width 8 height 10
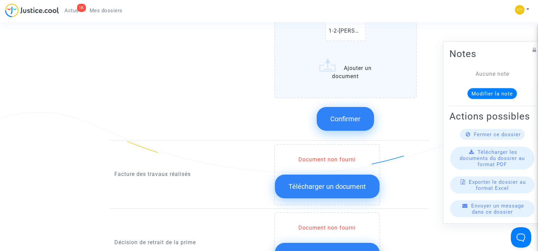
scroll to position [577, 0]
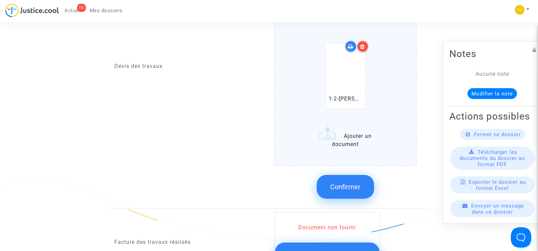
click at [344, 125] on label "1-1-BALABUCH ANTONI DEVIS ITE (1).pdf 1-2-BALABUCH ANTONI Devis PG (1).pdf Ajou…" at bounding box center [345, 47] width 143 height 237
click at [0, 0] on input "1-1-BALABUCH ANTONI DEVIS ITE (1).pdf 1-2-BALABUCH ANTONI Devis PG (1).pdf Ajou…" at bounding box center [0, 0] width 0 height 0
click at [242, 165] on div "Devis des travaux" at bounding box center [189, 67] width 160 height 276
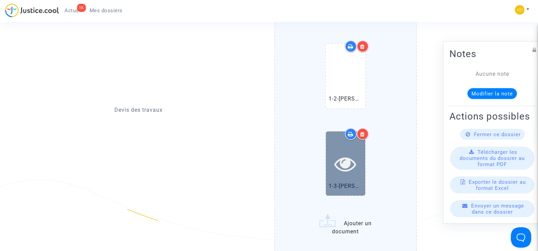
click at [345, 166] on icon at bounding box center [345, 164] width 22 height 22
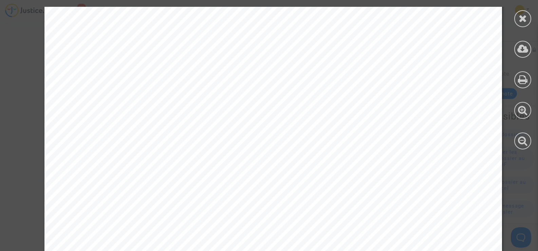
scroll to position [412, 0]
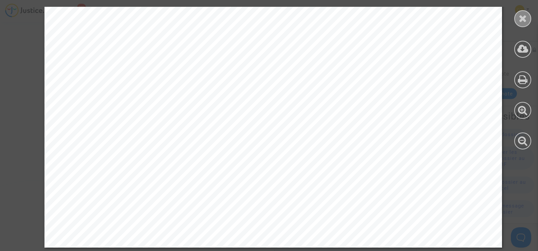
click at [524, 19] on icon at bounding box center [523, 18] width 8 height 10
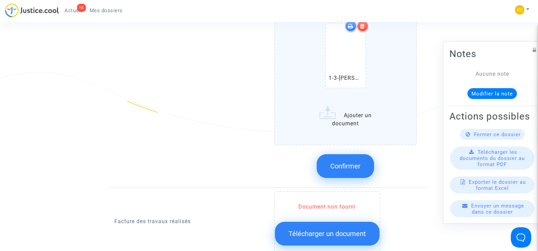
scroll to position [713, 0]
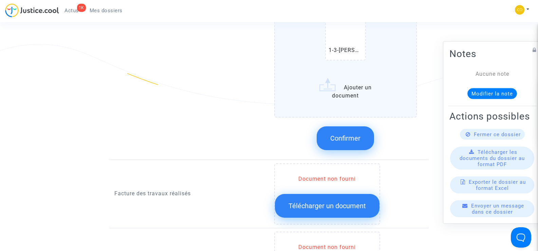
click at [345, 134] on span "Confirmer" at bounding box center [345, 138] width 30 height 8
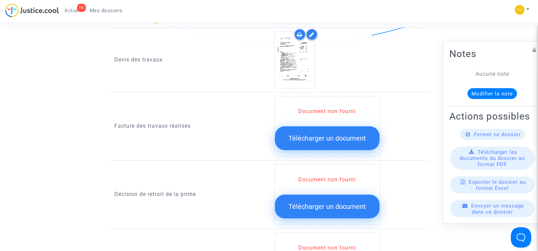
scroll to position [475, 0]
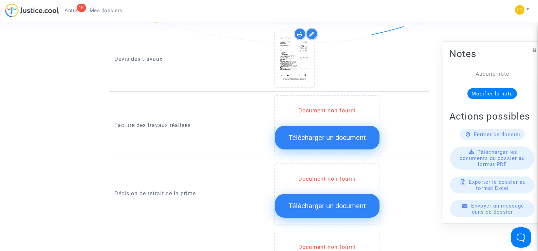
click at [327, 133] on span "Télécharger un document" at bounding box center [326, 137] width 77 height 8
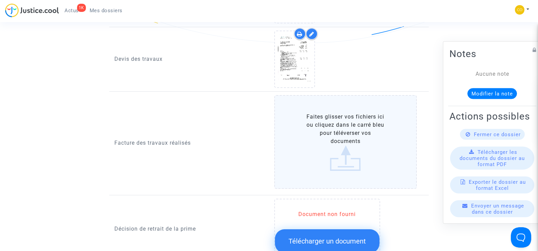
click at [361, 124] on label "Faites glisser vos fichiers ici ou cliquez dans le carré bleu pour téléverser v…" at bounding box center [345, 142] width 143 height 94
click at [0, 0] on input "Faites glisser vos fichiers ici ou cliquez dans le carré bleu pour téléverser v…" at bounding box center [0, 0] width 0 height 0
click at [337, 138] on label "Faites glisser vos fichiers ici ou cliquez dans le carré bleu pour téléverser v…" at bounding box center [345, 142] width 143 height 94
click at [0, 0] on input "Faites glisser vos fichiers ici ou cliquez dans le carré bleu pour téléverser v…" at bounding box center [0, 0] width 0 height 0
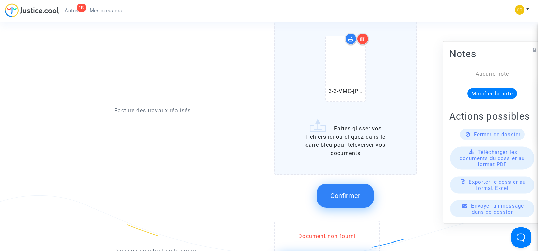
scroll to position [577, 0]
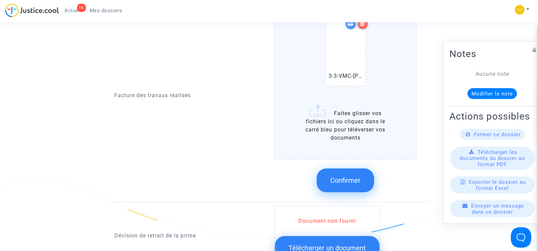
click at [341, 124] on label "3-3-VMC-BALABUCH ANTONI-facture (2).pdf Faites glisser vos fichiers ici ou cliq…" at bounding box center [345, 76] width 143 height 166
click at [0, 0] on input "3-3-VMC-BALABUCH ANTONI-facture (2).pdf Faites glisser vos fichiers ici ou cliq…" at bounding box center [0, 0] width 0 height 0
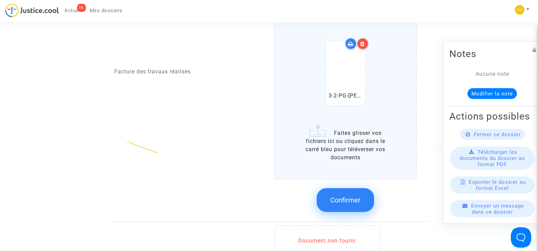
scroll to position [645, 0]
click at [324, 140] on label "3-3-VMC-BALABUCH ANTONI-facture (2).pdf 3-2-PG-BALABUCH ANTONI-facture (1).pdf …" at bounding box center [345, 51] width 143 height 253
click at [0, 0] on input "3-3-VMC-BALABUCH ANTONI-facture (2).pdf 3-2-PG-BALABUCH ANTONI-facture (1).pdf …" at bounding box center [0, 0] width 0 height 0
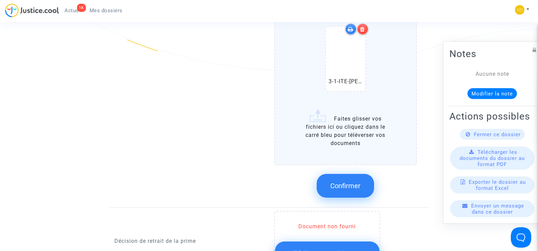
scroll to position [747, 0]
click at [339, 181] on span "Confirmer" at bounding box center [345, 185] width 30 height 8
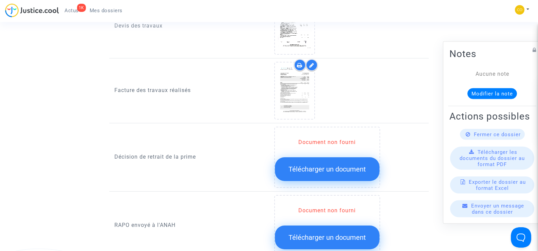
scroll to position [509, 0]
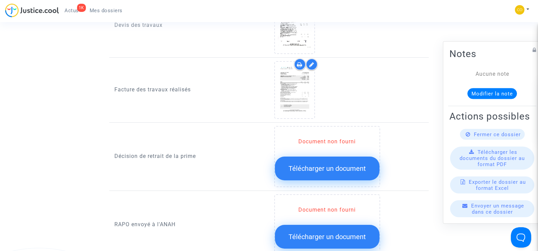
click at [326, 164] on span "Télécharger un document" at bounding box center [326, 168] width 77 height 8
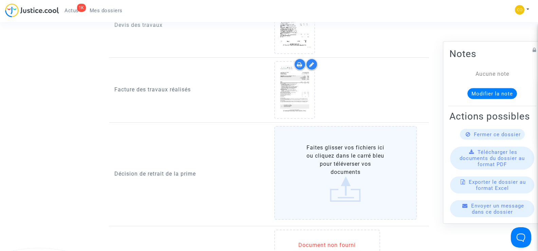
click at [341, 167] on label "Faites glisser vos fichiers ici ou cliquez dans le carré bleu pour téléverser v…" at bounding box center [345, 173] width 143 height 94
click at [0, 0] on input "Faites glisser vos fichiers ici ou cliquez dans le carré bleu pour téléverser v…" at bounding box center [0, 0] width 0 height 0
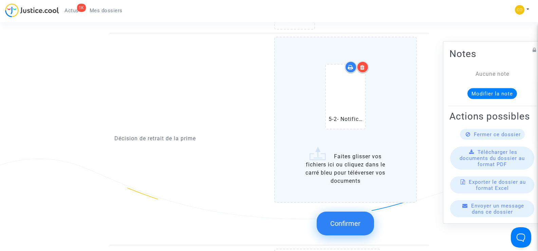
scroll to position [611, 0]
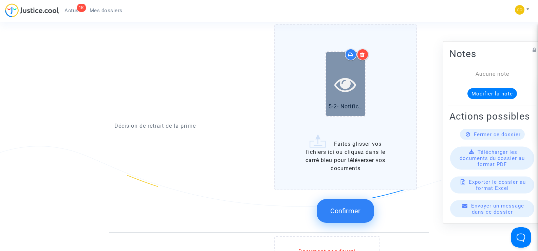
click at [350, 73] on icon at bounding box center [345, 84] width 22 height 22
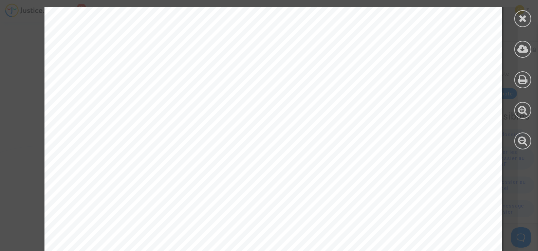
scroll to position [0, 0]
click at [520, 18] on icon at bounding box center [523, 18] width 8 height 10
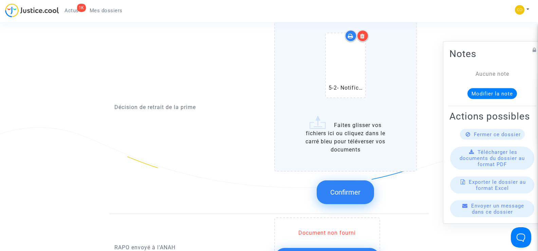
scroll to position [645, 0]
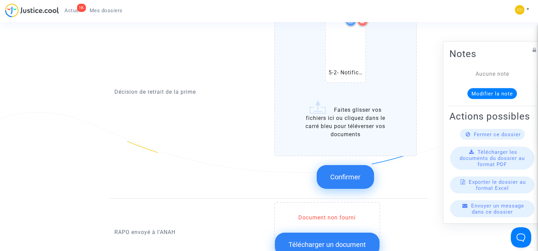
click at [358, 173] on span "Confirmer" at bounding box center [345, 177] width 30 height 8
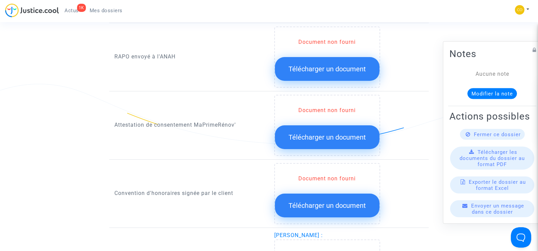
scroll to position [679, 0]
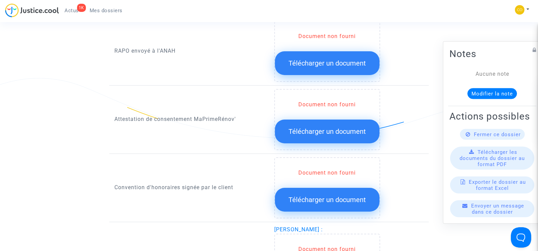
click at [313, 127] on span "Télécharger un document" at bounding box center [326, 131] width 77 height 8
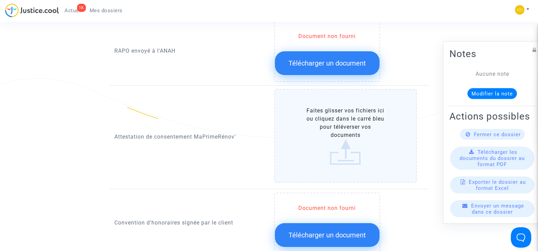
click at [335, 131] on label "Faites glisser vos fichiers ici ou cliquez dans le carré bleu pour téléverser v…" at bounding box center [345, 136] width 143 height 94
click at [0, 0] on input "Faites glisser vos fichiers ici ou cliquez dans le carré bleu pour téléverser v…" at bounding box center [0, 0] width 0 height 0
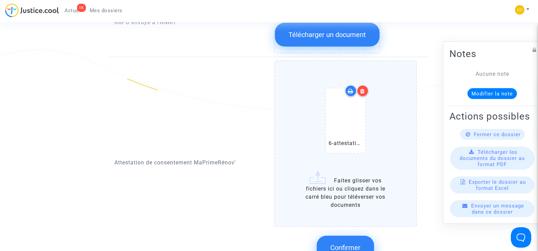
scroll to position [747, 0]
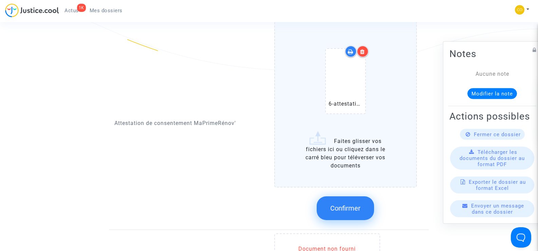
click at [354, 196] on button "Confirmer" at bounding box center [345, 208] width 57 height 24
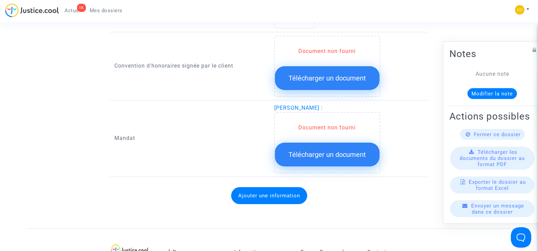
scroll to position [848, 0]
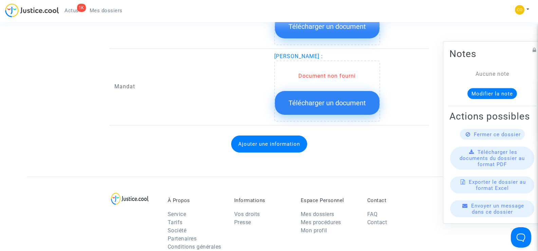
click at [332, 99] on span "Télécharger un document" at bounding box center [326, 103] width 77 height 8
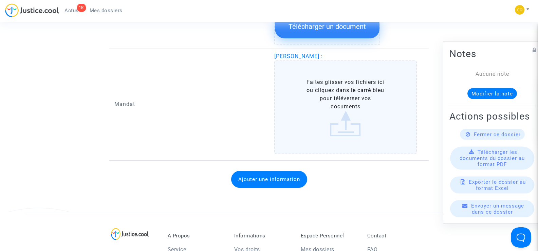
click at [346, 109] on label "Faites glisser vos fichiers ici ou cliquez dans le carré bleu pour téléverser v…" at bounding box center [345, 107] width 143 height 94
click at [0, 0] on input "Faites glisser vos fichiers ici ou cliquez dans le carré bleu pour téléverser v…" at bounding box center [0, 0] width 0 height 0
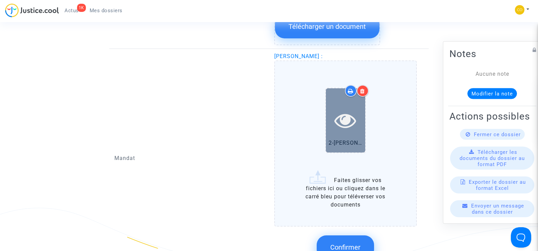
click at [345, 113] on icon at bounding box center [345, 120] width 22 height 22
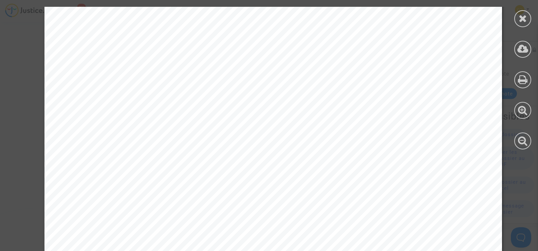
scroll to position [1062, 0]
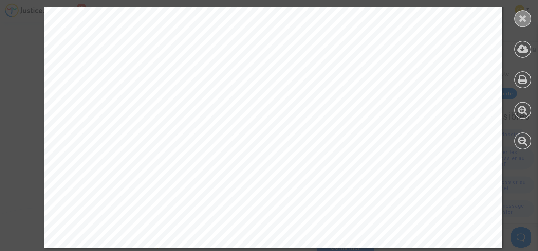
click at [520, 22] on icon at bounding box center [523, 18] width 8 height 10
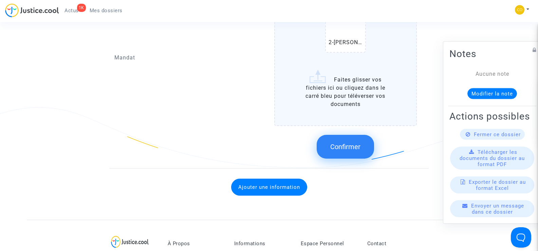
scroll to position [950, 0]
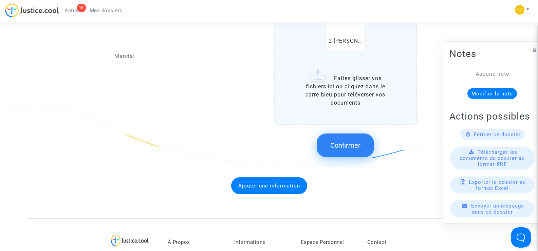
click at [366, 139] on button "Confirmer" at bounding box center [345, 145] width 57 height 24
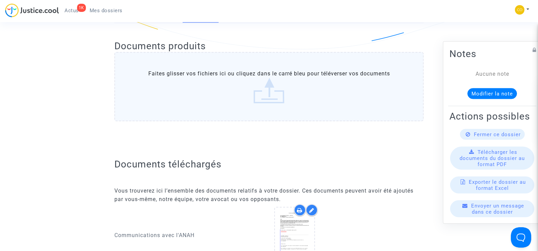
scroll to position [0, 0]
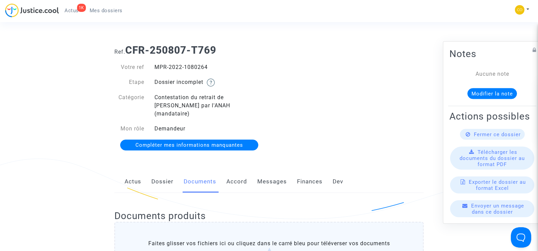
drag, startPoint x: 209, startPoint y: 67, endPoint x: 156, endPoint y: 64, distance: 53.0
click at [156, 64] on div "MPR-2022-1080264" at bounding box center [209, 67] width 120 height 8
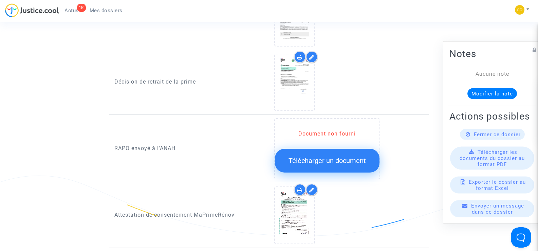
scroll to position [645, 0]
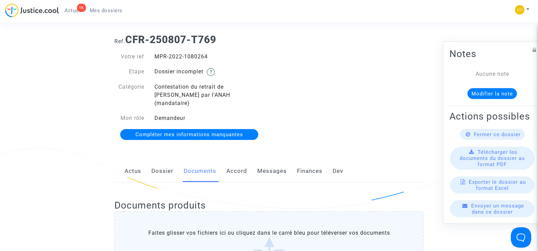
scroll to position [0, 0]
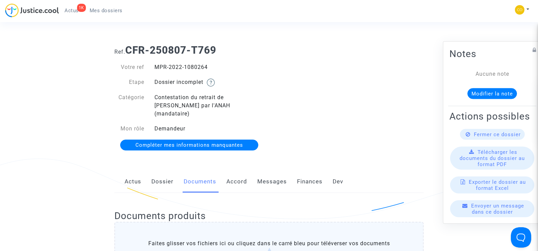
click at [288, 75] on div "Ref. CFR-250807-T769 Votre ref MPR-2022-1080264 Etape Dossier incomplet Catégor…" at bounding box center [268, 97] width 319 height 117
click at [106, 10] on span "Mes dossiers" at bounding box center [106, 10] width 33 height 6
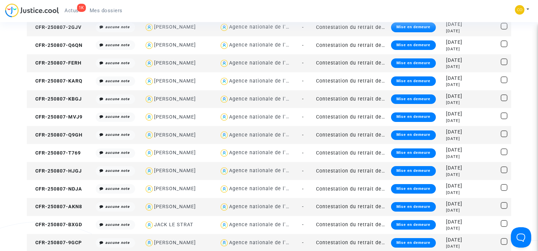
scroll to position [543, 0]
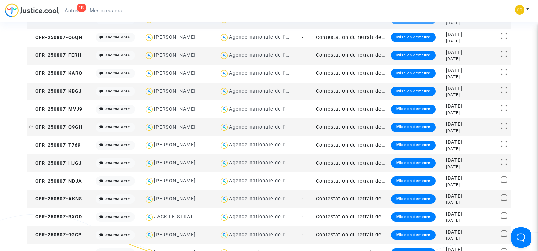
click at [68, 125] on span "CFR-250807-Q9GH" at bounding box center [55, 127] width 53 height 6
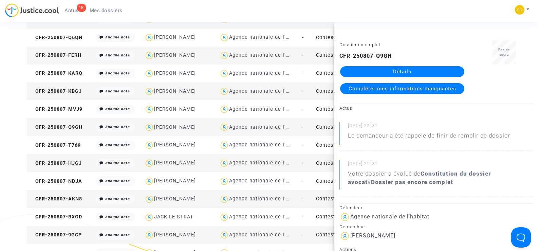
click at [412, 69] on link "Détails" at bounding box center [402, 71] width 124 height 11
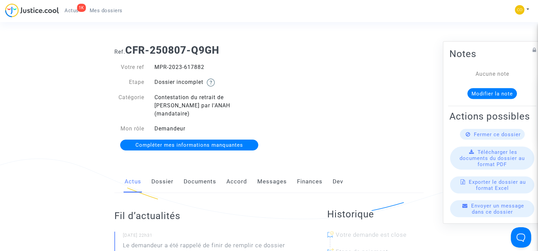
drag, startPoint x: 214, startPoint y: 68, endPoint x: 156, endPoint y: 64, distance: 58.8
click at [156, 64] on div "MPR-2023-617882" at bounding box center [209, 67] width 120 height 8
click at [213, 174] on link "Documents" at bounding box center [200, 181] width 33 height 22
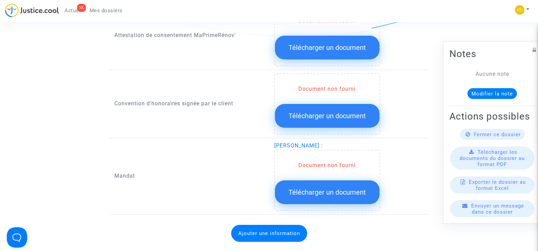
scroll to position [848, 0]
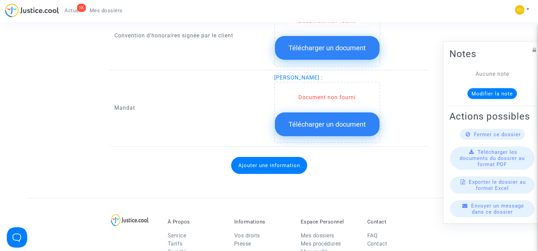
click at [335, 121] on button "Télécharger un document" at bounding box center [327, 124] width 105 height 24
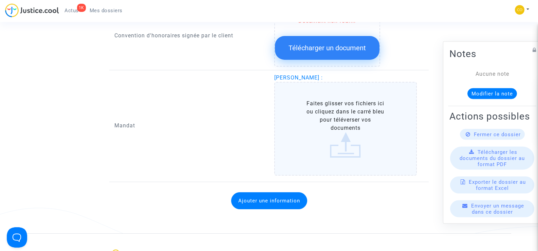
click at [345, 127] on label "Faites glisser vos fichiers ici ou cliquez dans le carré bleu pour téléverser v…" at bounding box center [345, 129] width 143 height 94
click at [0, 0] on input "Faites glisser vos fichiers ici ou cliquez dans le carré bleu pour téléverser v…" at bounding box center [0, 0] width 0 height 0
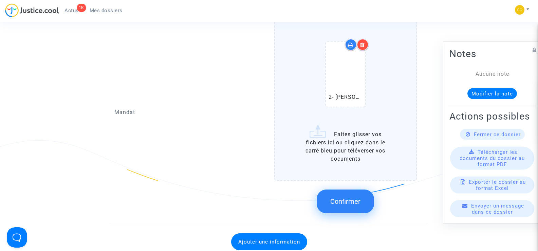
scroll to position [916, 0]
click at [342, 197] on span "Confirmer" at bounding box center [345, 201] width 30 height 8
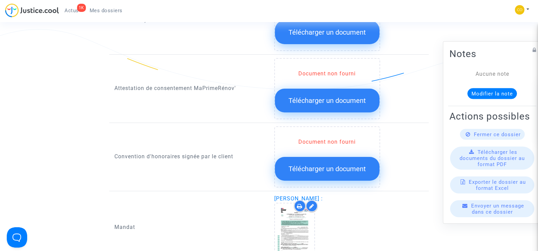
scroll to position [713, 0]
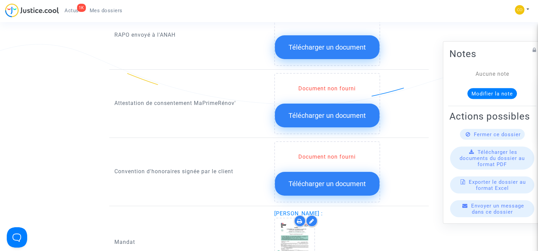
click at [330, 111] on span "Télécharger un document" at bounding box center [326, 115] width 77 height 8
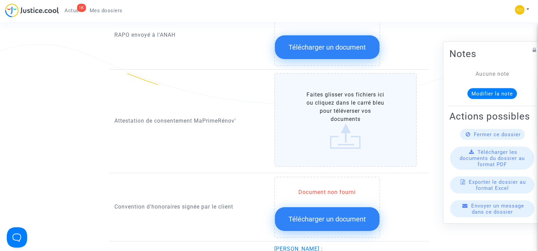
click at [334, 125] on label "Faites glisser vos fichiers ici ou cliquez dans le carré bleu pour téléverser v…" at bounding box center [345, 120] width 143 height 94
click at [0, 0] on input "Faites glisser vos fichiers ici ou cliquez dans le carré bleu pour téléverser v…" at bounding box center [0, 0] width 0 height 0
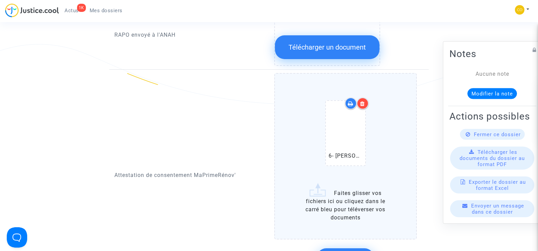
click at [363, 99] on div at bounding box center [363, 103] width 12 height 12
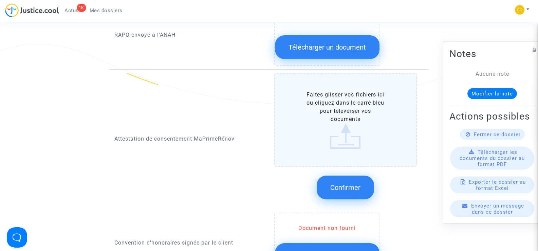
click at [347, 105] on label "Faites glisser vos fichiers ici ou cliquez dans le carré bleu pour téléverser v…" at bounding box center [345, 120] width 143 height 94
click at [0, 0] on input "Faites glisser vos fichiers ici ou cliquez dans le carré bleu pour téléverser v…" at bounding box center [0, 0] width 0 height 0
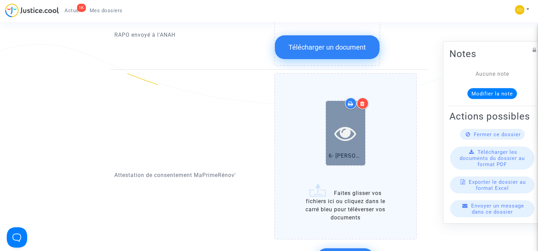
click at [345, 128] on icon at bounding box center [345, 133] width 22 height 22
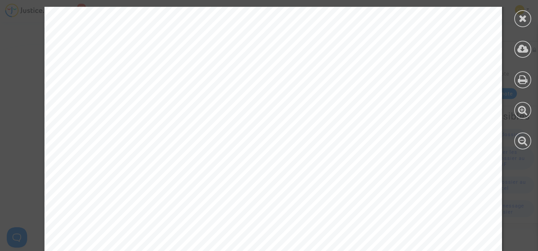
scroll to position [0, 0]
click at [521, 25] on div at bounding box center [522, 18] width 17 height 17
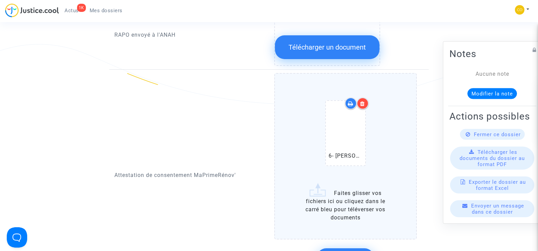
scroll to position [781, 0]
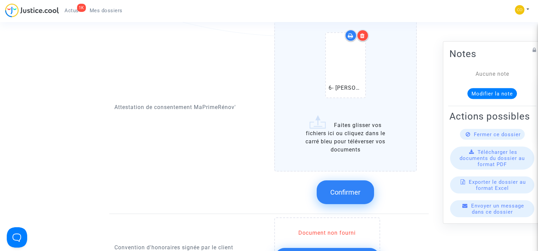
click at [354, 188] on span "Confirmer" at bounding box center [345, 192] width 30 height 8
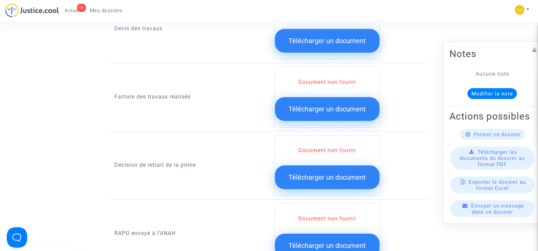
scroll to position [509, 0]
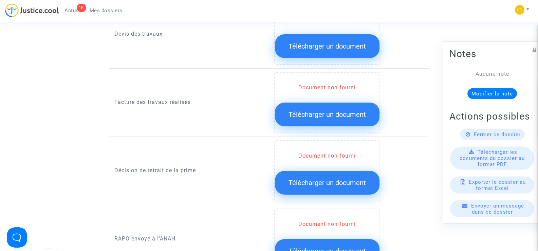
click at [313, 178] on span "Télécharger un document" at bounding box center [326, 182] width 77 height 8
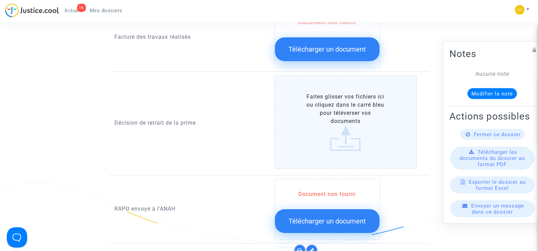
scroll to position [577, 0]
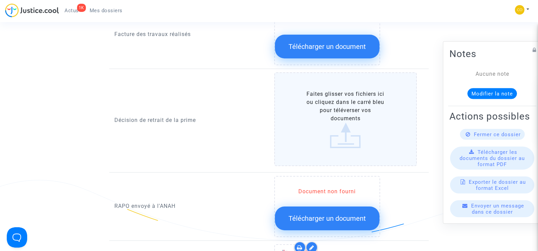
click at [354, 130] on label "Faites glisser vos fichiers ici ou cliquez dans le carré bleu pour téléverser v…" at bounding box center [345, 119] width 143 height 94
click at [0, 0] on input "Faites glisser vos fichiers ici ou cliquez dans le carré bleu pour téléverser v…" at bounding box center [0, 0] width 0 height 0
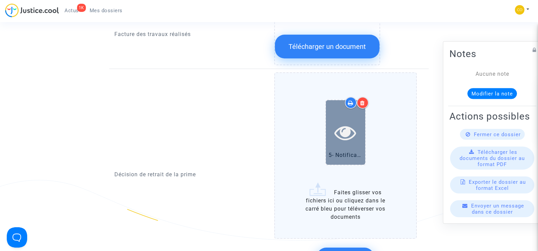
click at [343, 129] on icon at bounding box center [345, 132] width 22 height 22
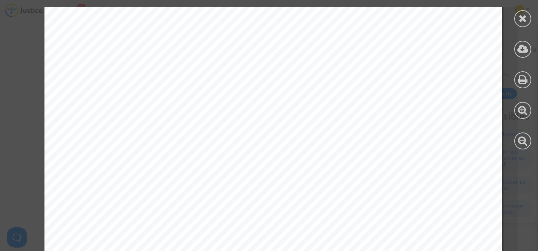
scroll to position [0, 0]
click at [515, 21] on div at bounding box center [522, 18] width 17 height 17
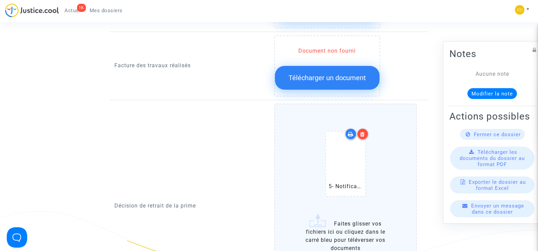
scroll to position [509, 0]
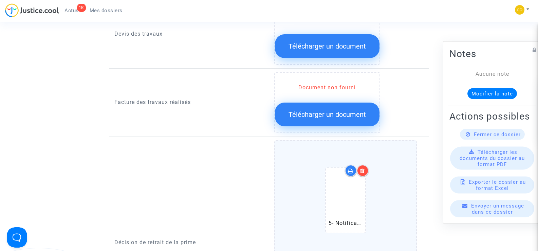
click at [330, 110] on span "Télécharger un document" at bounding box center [326, 114] width 77 height 8
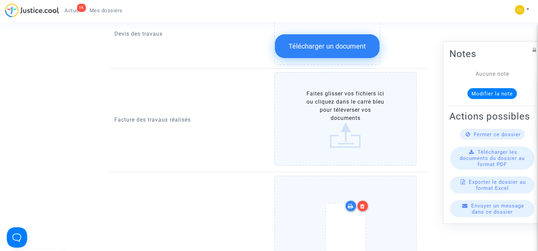
click at [329, 106] on label "Faites glisser vos fichiers ici ou cliquez dans le carré bleu pour téléverser v…" at bounding box center [345, 119] width 143 height 94
click at [0, 0] on input "Faites glisser vos fichiers ici ou cliquez dans le carré bleu pour téléverser v…" at bounding box center [0, 0] width 0 height 0
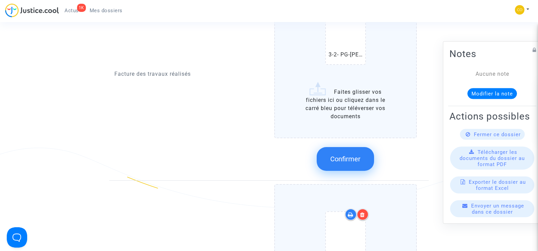
scroll to position [611, 0]
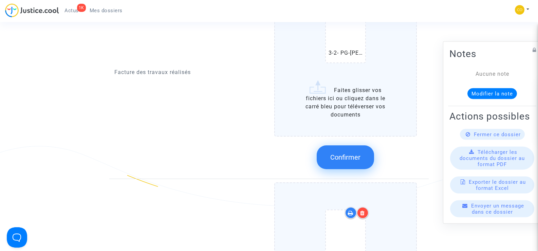
click at [354, 98] on label "3-2- PG-HABANI ABDELKADER-facture.pdf Faites glisser vos fichiers ici ou clique…" at bounding box center [345, 53] width 143 height 166
click at [0, 0] on input "3-2- PG-HABANI ABDELKADER-facture.pdf Faites glisser vos fichiers ici ou clique…" at bounding box center [0, 0] width 0 height 0
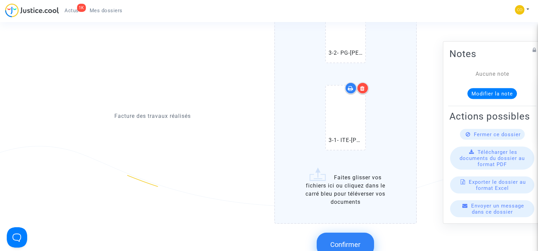
click at [366, 82] on div at bounding box center [363, 88] width 12 height 12
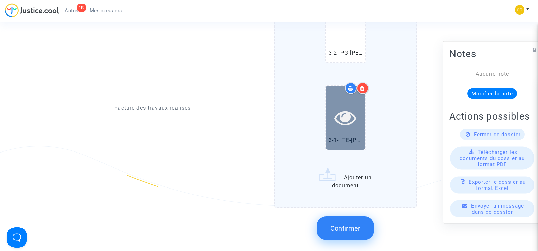
click at [344, 118] on icon at bounding box center [345, 118] width 22 height 22
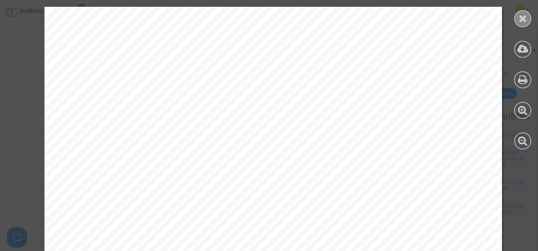
click at [519, 19] on icon at bounding box center [523, 18] width 8 height 10
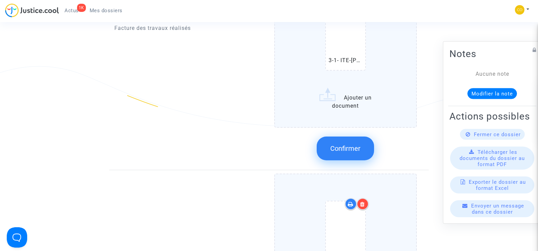
scroll to position [713, 0]
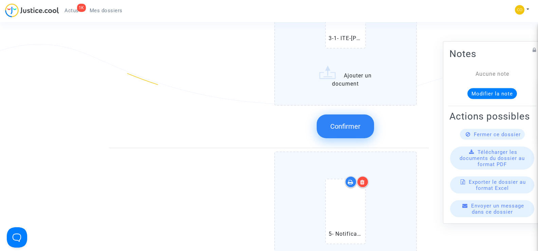
click at [347, 122] on span "Confirmer" at bounding box center [345, 126] width 30 height 8
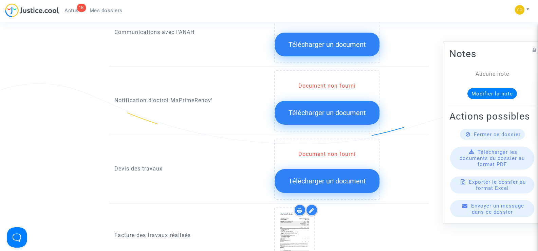
scroll to position [373, 0]
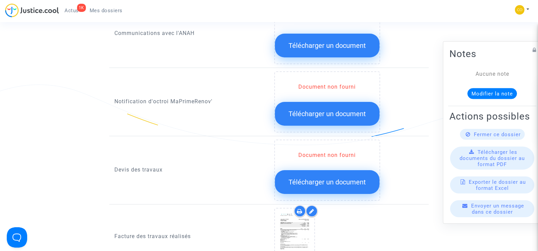
click at [335, 178] on span "Télécharger un document" at bounding box center [326, 182] width 77 height 8
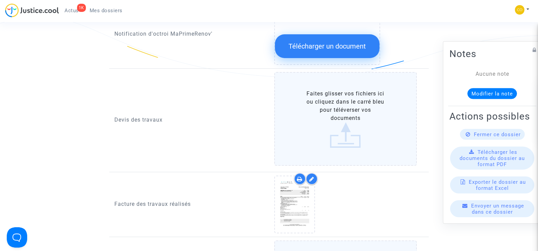
scroll to position [441, 0]
click at [356, 110] on label "Faites glisser vos fichiers ici ou cliquez dans le carré bleu pour téléverser v…" at bounding box center [345, 119] width 143 height 94
click at [0, 0] on input "Faites glisser vos fichiers ici ou cliquez dans le carré bleu pour téléverser v…" at bounding box center [0, 0] width 0 height 0
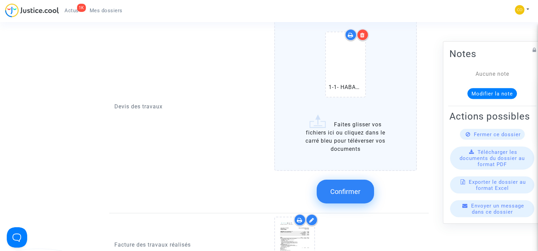
scroll to position [509, 0]
click at [352, 133] on label "1-1- HABANI ABDELKADER Devis ITE.pdf Faites glisser vos fichiers ici ou cliquez…" at bounding box center [345, 87] width 143 height 166
click at [0, 0] on input "1-1- HABANI ABDELKADER Devis ITE.pdf Faites glisser vos fichiers ici ou cliquez…" at bounding box center [0, 0] width 0 height 0
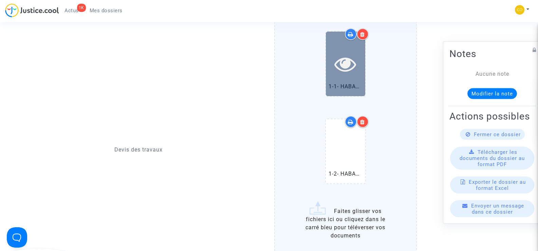
click at [347, 65] on icon at bounding box center [345, 64] width 22 height 22
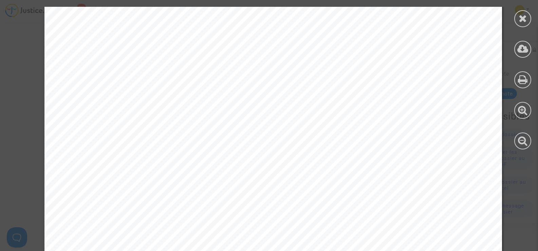
scroll to position [34, 0]
click at [523, 18] on icon at bounding box center [523, 18] width 8 height 10
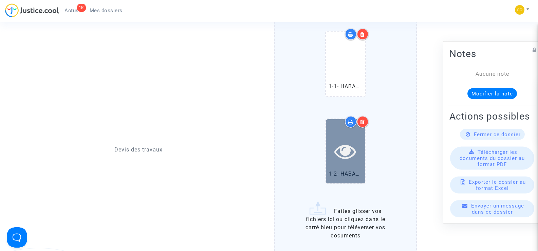
click at [349, 140] on icon at bounding box center [345, 151] width 22 height 22
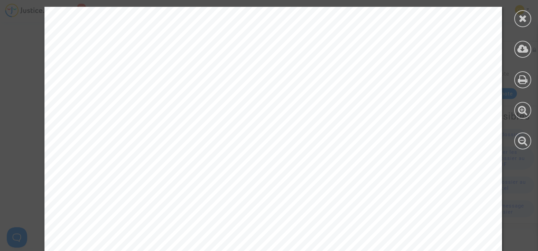
scroll to position [68, 0]
click at [520, 22] on icon at bounding box center [523, 18] width 8 height 10
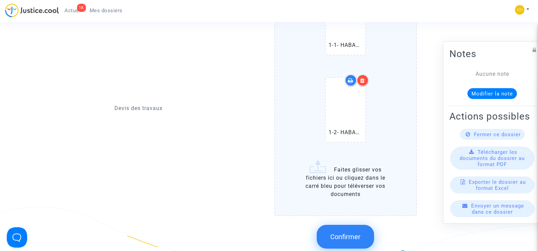
scroll to position [645, 0]
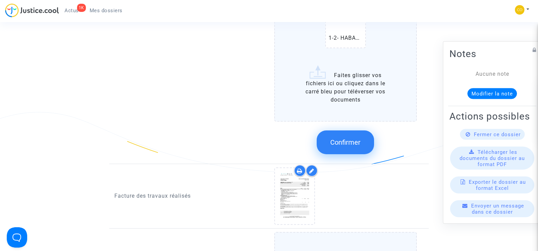
click at [354, 140] on button "Confirmer" at bounding box center [345, 142] width 57 height 24
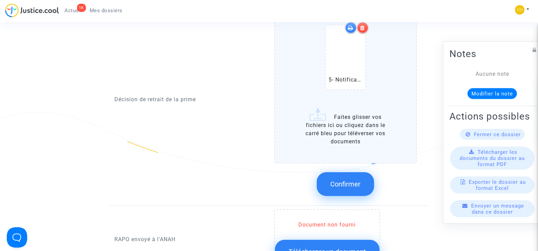
click at [332, 180] on span "Confirmer" at bounding box center [345, 184] width 30 height 8
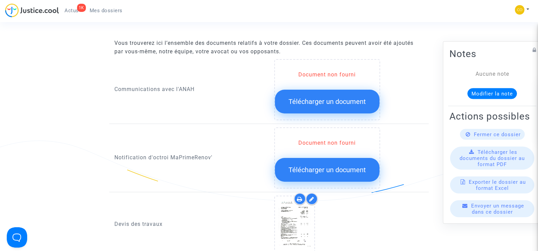
scroll to position [305, 0]
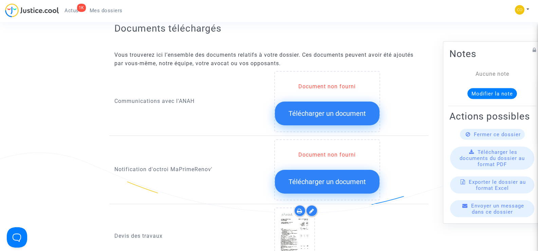
click at [324, 177] on span "Télécharger un document" at bounding box center [326, 181] width 77 height 8
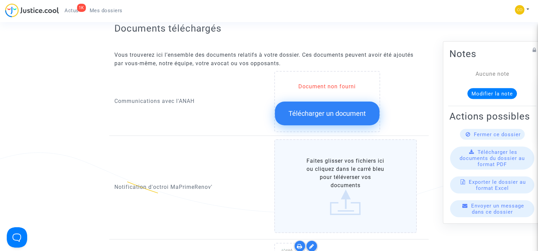
click at [344, 164] on label "Faites glisser vos fichiers ici ou cliquez dans le carré bleu pour téléverser v…" at bounding box center [345, 186] width 143 height 94
click at [0, 0] on input "Faites glisser vos fichiers ici ou cliquez dans le carré bleu pour téléverser v…" at bounding box center [0, 0] width 0 height 0
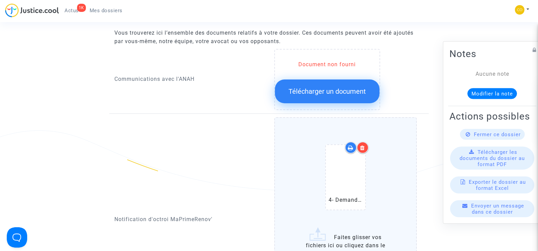
scroll to position [339, 0]
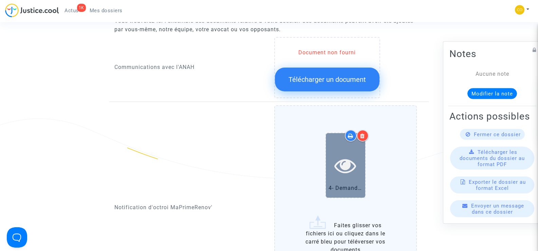
click at [343, 159] on icon at bounding box center [345, 165] width 22 height 22
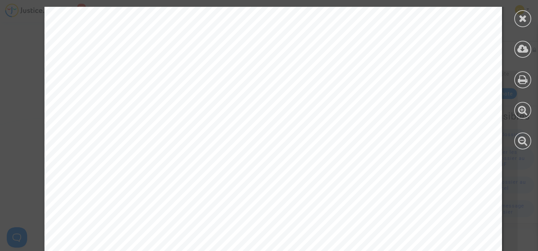
scroll to position [68, 0]
click at [525, 23] on icon at bounding box center [523, 18] width 8 height 10
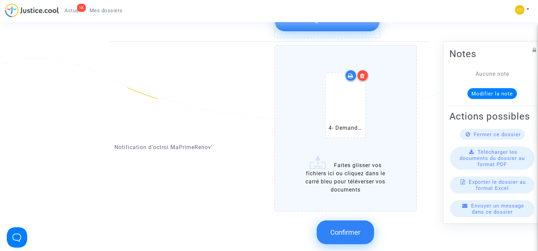
scroll to position [441, 0]
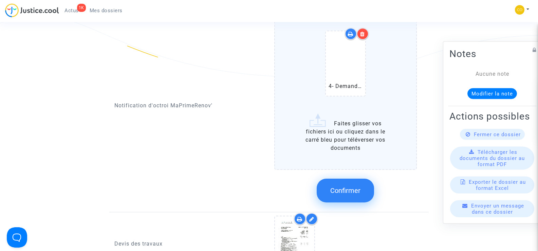
click at [341, 186] on span "Confirmer" at bounding box center [345, 190] width 30 height 8
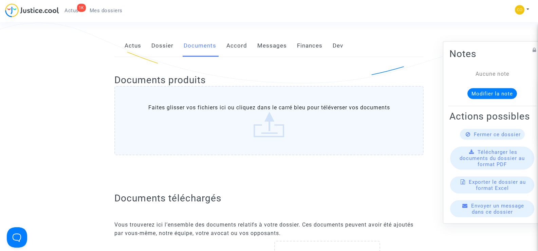
scroll to position [0, 0]
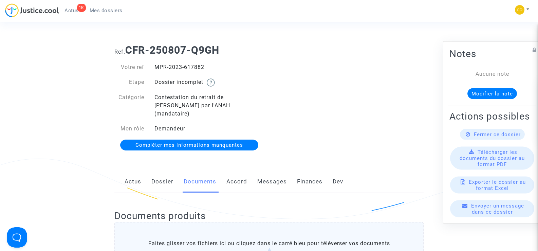
drag, startPoint x: 215, startPoint y: 71, endPoint x: 157, endPoint y: 65, distance: 58.4
click at [157, 65] on div "Votre ref MPR-2023-617882 Etape Dossier incomplet Catégorie Contestation du ret…" at bounding box center [189, 98] width 150 height 70
click at [263, 75] on div "Votre ref MPR-2023-617882 Etape Dossier incomplet Catégorie Contestation du ret…" at bounding box center [189, 98] width 150 height 70
drag, startPoint x: 205, startPoint y: 64, endPoint x: 152, endPoint y: 65, distance: 52.9
click at [152, 65] on div "MPR-2023-617882" at bounding box center [209, 67] width 120 height 8
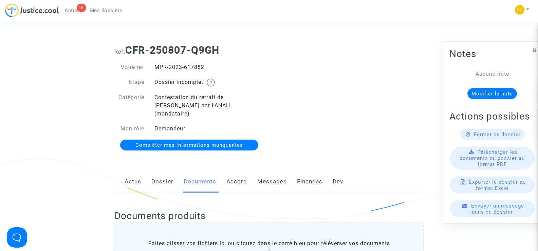
copy div "MPR-2023-617882"
click at [335, 106] on div "Ref. CFR-250807-Q9GH Votre ref MPR-2023-617882 Etape Dossier incomplet Catégori…" at bounding box center [268, 97] width 319 height 117
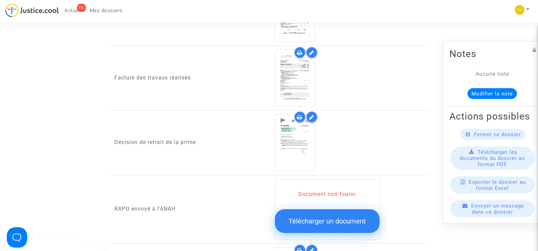
scroll to position [611, 0]
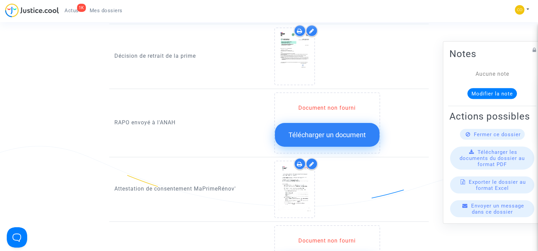
click at [322, 131] on span "Télécharger un document" at bounding box center [326, 135] width 77 height 8
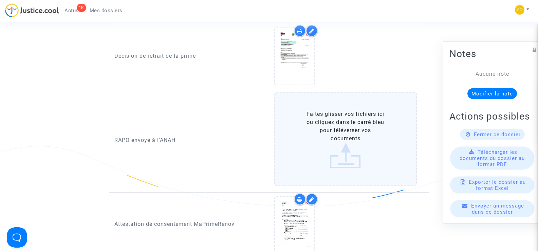
click at [335, 128] on label "Faites glisser vos fichiers ici ou cliquez dans le carré bleu pour téléverser v…" at bounding box center [345, 139] width 143 height 94
click at [0, 0] on input "Faites glisser vos fichiers ici ou cliquez dans le carré bleu pour téléverser v…" at bounding box center [0, 0] width 0 height 0
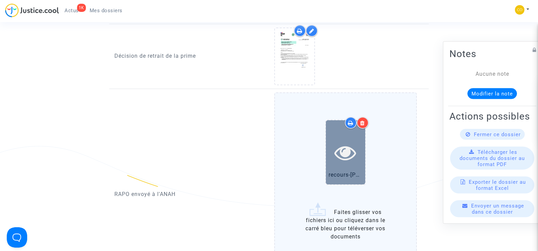
click at [351, 149] on icon at bounding box center [345, 153] width 22 height 22
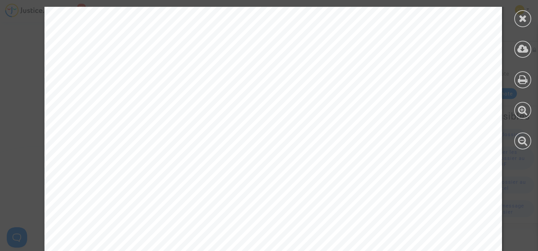
scroll to position [2365, 0]
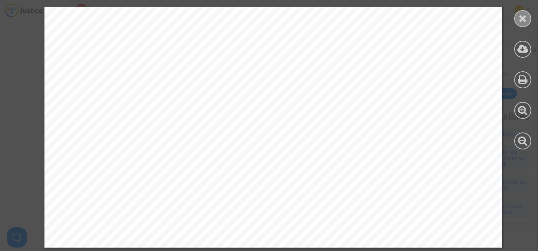
click at [519, 17] on icon at bounding box center [523, 18] width 8 height 10
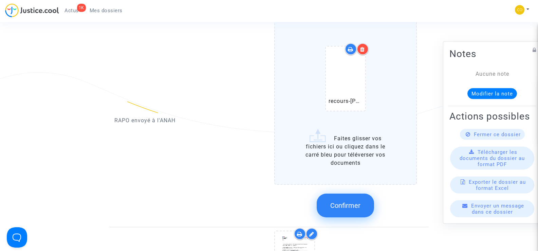
scroll to position [713, 0]
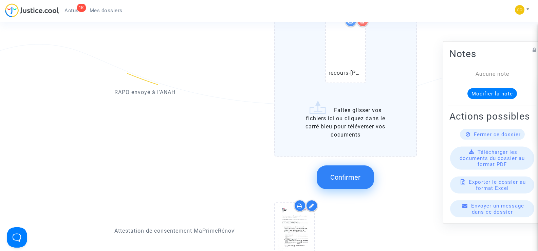
click at [345, 174] on button "Confirmer" at bounding box center [345, 177] width 57 height 24
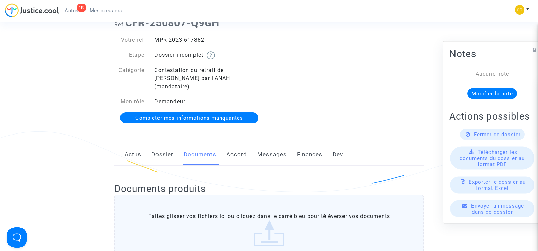
scroll to position [0, 0]
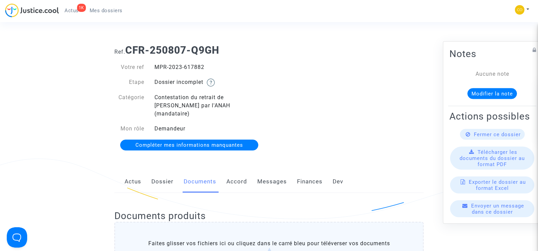
drag, startPoint x: 212, startPoint y: 69, endPoint x: 156, endPoint y: 65, distance: 56.1
click at [156, 65] on div "MPR-2023-617882" at bounding box center [209, 67] width 120 height 8
copy div "MPR-2023-617882"
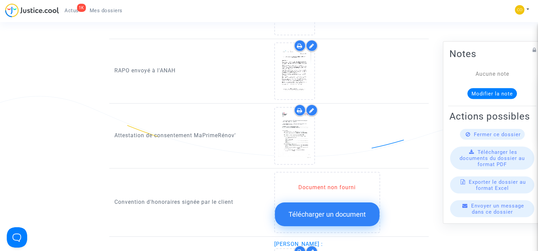
scroll to position [645, 0]
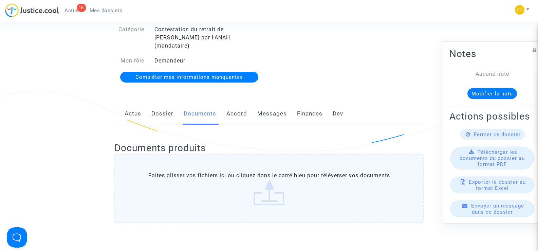
scroll to position [0, 0]
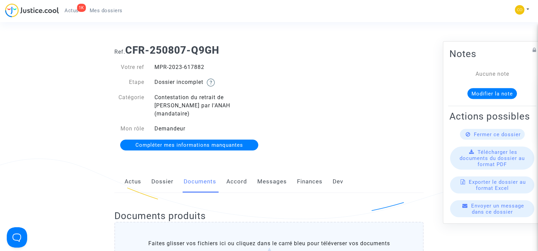
click at [105, 12] on span "Mes dossiers" at bounding box center [106, 10] width 33 height 6
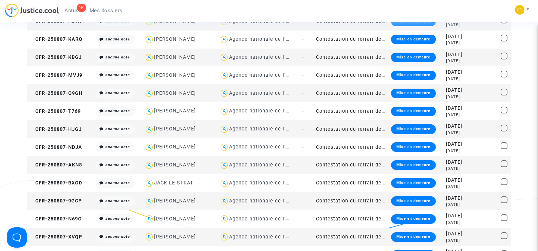
scroll to position [543, 0]
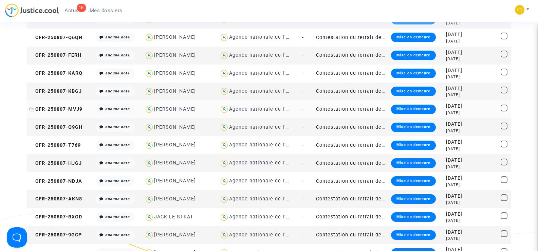
click at [69, 111] on span "CFR-250807-MVJ9" at bounding box center [55, 109] width 53 height 6
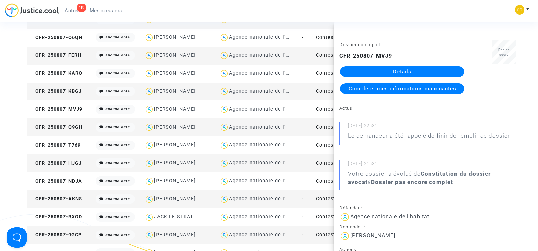
click at [402, 69] on link "Détails" at bounding box center [402, 71] width 124 height 11
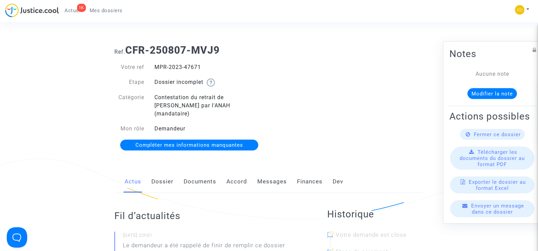
drag, startPoint x: 202, startPoint y: 68, endPoint x: 155, endPoint y: 69, distance: 46.8
click at [155, 69] on div "MPR-2023-47671" at bounding box center [209, 67] width 120 height 8
copy div "MPR-2023-47671"
click at [327, 83] on div "Ref. CFR-250807-MVJ9 Votre ref MPR-2023-47671 Etape Dossier incomplet Catégorie…" at bounding box center [268, 97] width 319 height 117
drag, startPoint x: 206, startPoint y: 65, endPoint x: 156, endPoint y: 65, distance: 49.5
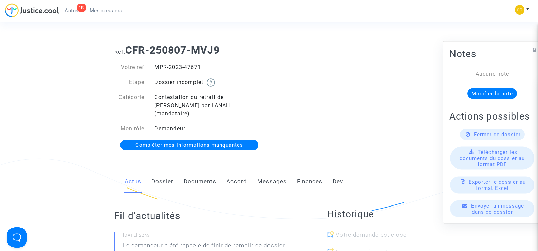
click at [156, 65] on div "MPR-2023-47671" at bounding box center [209, 67] width 120 height 8
copy div "MPR-2023-47671"
click at [319, 91] on div "Ref. CFR-250807-MVJ9 Votre ref MPR-2023-47671 Etape Dossier incomplet Catégorie…" at bounding box center [268, 97] width 319 height 117
drag, startPoint x: 207, startPoint y: 67, endPoint x: 157, endPoint y: 64, distance: 49.9
click at [157, 64] on div "MPR-2023-47671" at bounding box center [209, 67] width 120 height 8
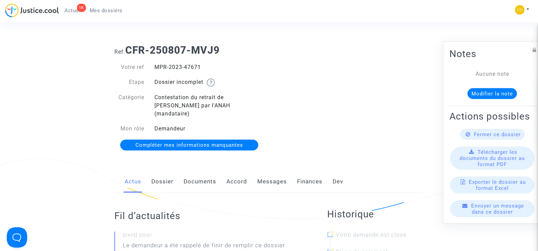
copy div "MPR-2023-47671"
click at [195, 171] on link "Documents" at bounding box center [200, 181] width 33 height 22
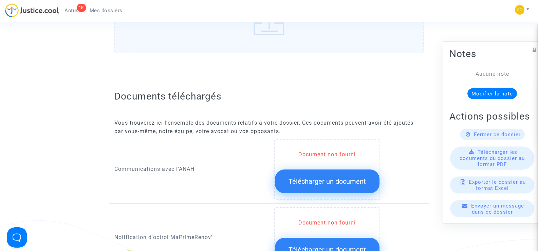
scroll to position [339, 0]
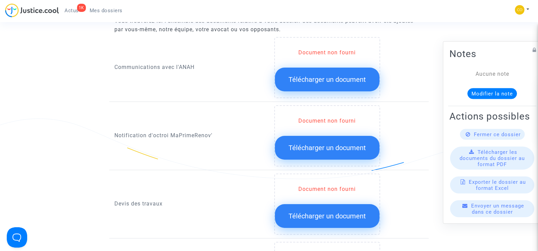
click at [335, 144] on span "Télécharger un document" at bounding box center [326, 148] width 77 height 8
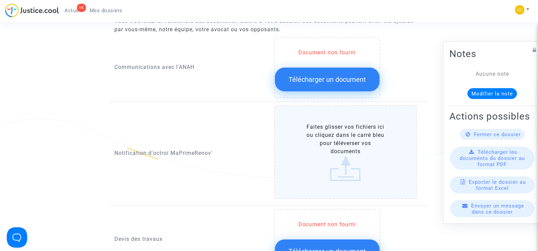
click at [345, 142] on label "Faites glisser vos fichiers ici ou cliquez dans le carré bleu pour téléverser v…" at bounding box center [345, 152] width 143 height 94
click at [0, 0] on input "Faites glisser vos fichiers ici ou cliquez dans le carré bleu pour téléverser v…" at bounding box center [0, 0] width 0 height 0
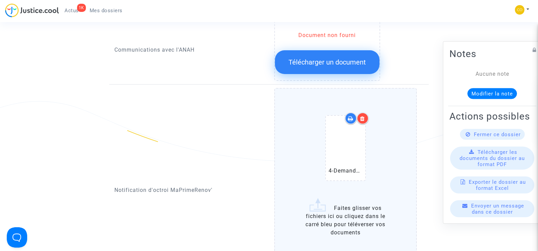
scroll to position [407, 0]
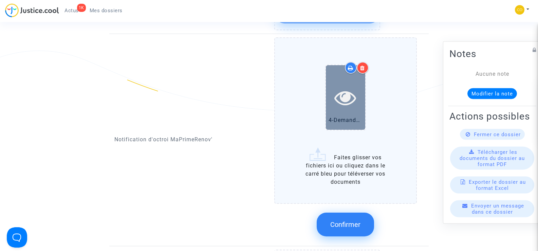
click at [334, 90] on div at bounding box center [345, 98] width 39 height 22
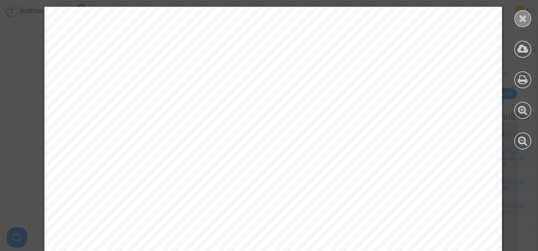
click at [524, 20] on icon at bounding box center [523, 18] width 8 height 10
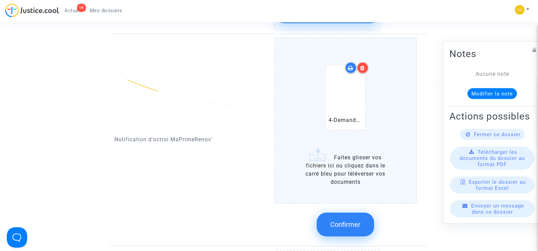
drag, startPoint x: 349, startPoint y: 213, endPoint x: 347, endPoint y: 209, distance: 4.6
click at [347, 212] on button "Confirmer" at bounding box center [345, 224] width 57 height 24
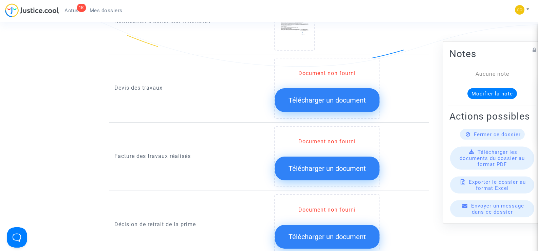
scroll to position [441, 0]
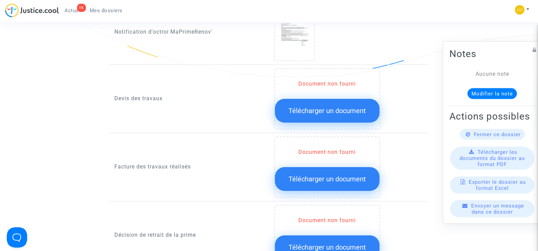
click at [313, 107] on span "Télécharger un document" at bounding box center [326, 111] width 77 height 8
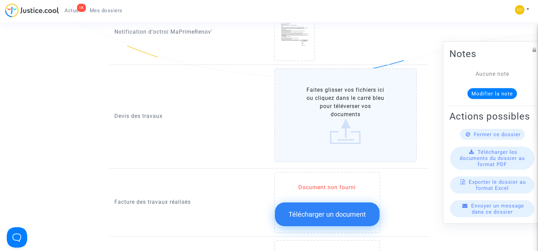
click at [377, 108] on label "Faites glisser vos fichiers ici ou cliquez dans le carré bleu pour téléverser v…" at bounding box center [345, 115] width 143 height 94
click at [0, 0] on input "Faites glisser vos fichiers ici ou cliquez dans le carré bleu pour téléverser v…" at bounding box center [0, 0] width 0 height 0
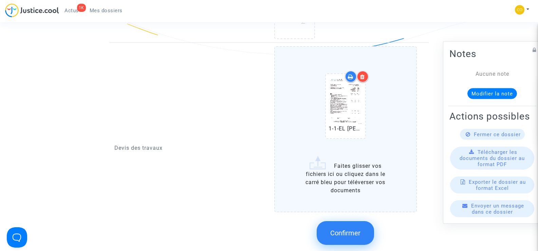
scroll to position [475, 0]
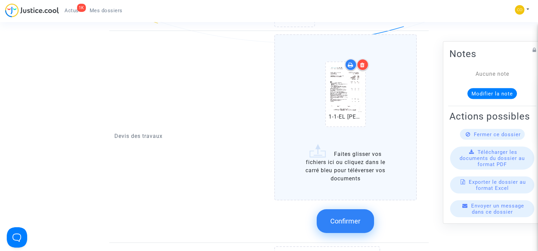
click at [347, 158] on label "1-1-EL ACHHAB MOHAMED DEVIS ITE.pdf Faites glisser vos fichiers ici ou cliquez …" at bounding box center [345, 117] width 143 height 166
click at [0, 0] on input "1-1-EL ACHHAB MOHAMED DEVIS ITE.pdf Faites glisser vos fichiers ici ou cliquez …" at bounding box center [0, 0] width 0 height 0
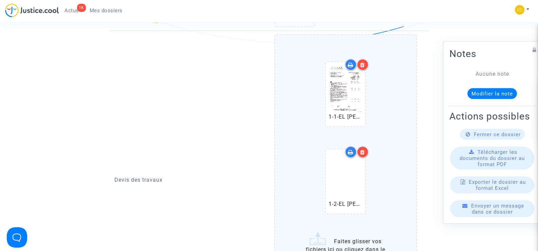
click at [363, 149] on icon at bounding box center [362, 151] width 5 height 5
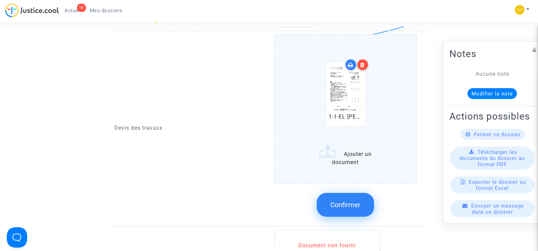
click at [341, 154] on label "1-1-EL ACHHAB MOHAMED DEVIS ITE.pdf Ajouter un document" at bounding box center [345, 109] width 143 height 150
click at [0, 0] on input "1-1-EL ACHHAB MOHAMED DEVIS ITE.pdf Ajouter un document" at bounding box center [0, 0] width 0 height 0
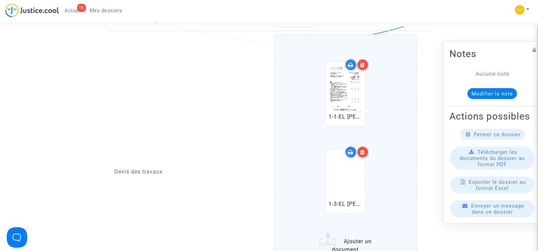
click at [365, 149] on icon at bounding box center [362, 151] width 5 height 5
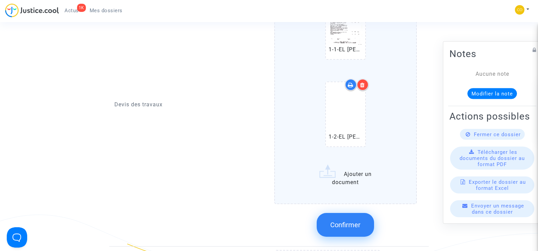
scroll to position [543, 0]
click at [330, 172] on label "1-1-EL ACHHAB MOHAMED DEVIS ITE.pdf 1-2-EL ACHHAB MOHAMED DEVIS VMC.pdf Ajouter…" at bounding box center [345, 84] width 143 height 237
click at [0, 0] on input "1-1-EL ACHHAB MOHAMED DEVIS ITE.pdf 1-2-EL ACHHAB MOHAMED DEVIS VMC.pdf Ajouter…" at bounding box center [0, 0] width 0 height 0
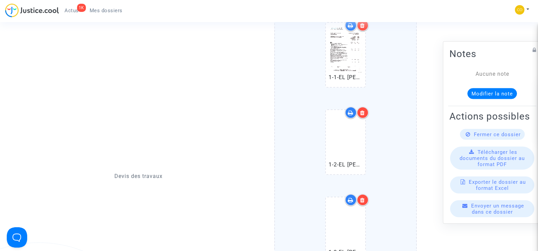
scroll to position [475, 0]
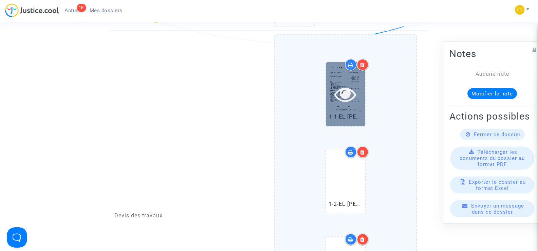
click at [352, 88] on icon at bounding box center [345, 94] width 22 height 22
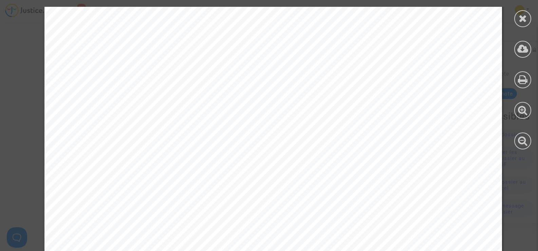
scroll to position [11, 0]
click at [522, 19] on icon at bounding box center [523, 18] width 8 height 10
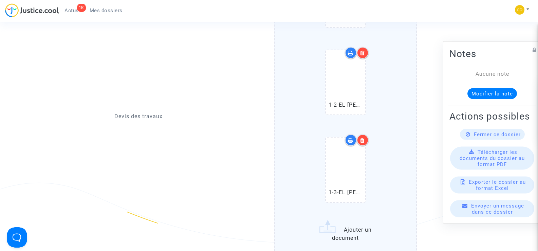
scroll to position [645, 0]
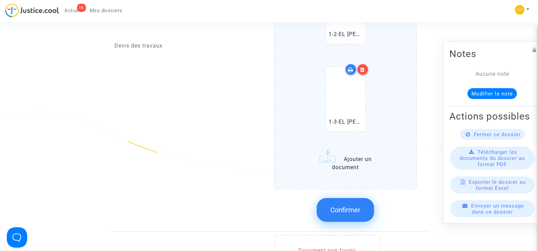
click at [358, 206] on span "Confirmer" at bounding box center [345, 210] width 30 height 8
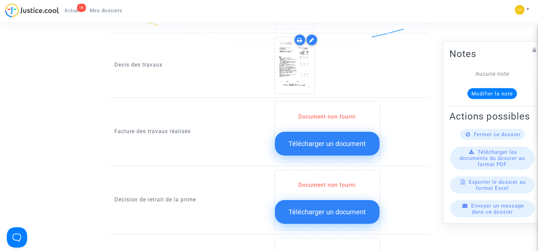
scroll to position [509, 0]
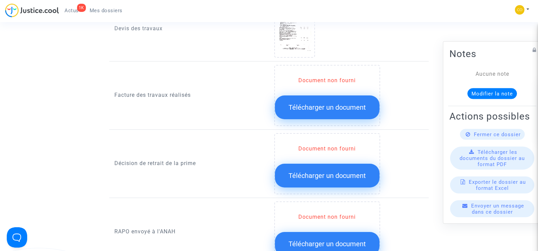
click at [339, 103] on span "Télécharger un document" at bounding box center [326, 107] width 77 height 8
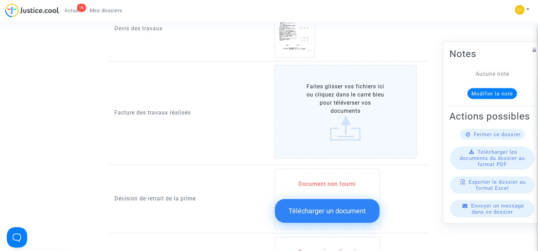
click at [337, 117] on label "Faites glisser vos fichiers ici ou cliquez dans le carré bleu pour téléverser v…" at bounding box center [345, 112] width 143 height 94
click at [0, 0] on input "Faites glisser vos fichiers ici ou cliquez dans le carré bleu pour téléverser v…" at bounding box center [0, 0] width 0 height 0
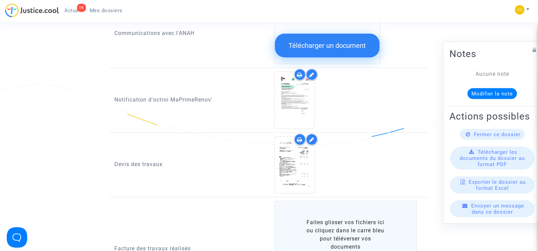
scroll to position [475, 0]
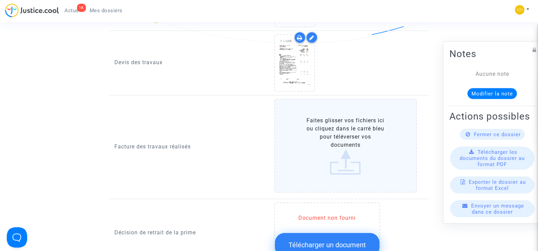
click at [347, 139] on label "Faites glisser vos fichiers ici ou cliquez dans le carré bleu pour téléverser v…" at bounding box center [345, 146] width 143 height 94
click at [0, 0] on input "Faites glisser vos fichiers ici ou cliquez dans le carré bleu pour téléverser v…" at bounding box center [0, 0] width 0 height 0
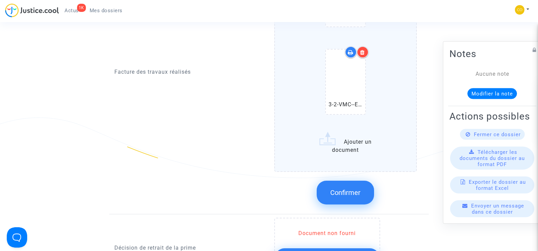
scroll to position [645, 0]
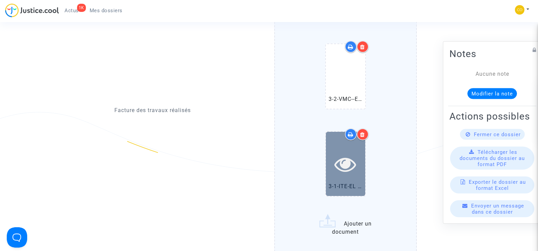
click at [353, 153] on icon at bounding box center [345, 164] width 22 height 22
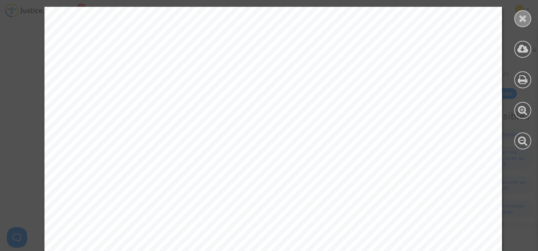
click at [523, 17] on icon at bounding box center [523, 18] width 8 height 10
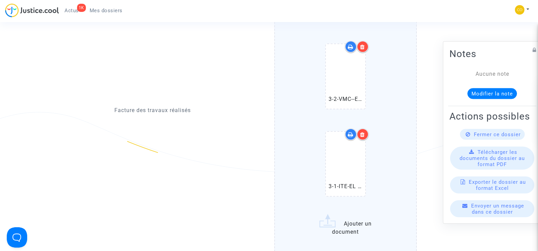
click at [364, 132] on icon at bounding box center [362, 134] width 5 height 5
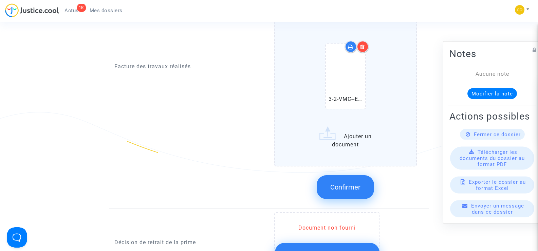
click at [351, 136] on label "3-3-PG--EL ACHHAB MOHAMED-facture.pdf 3-2-VMC--EL ACHHAB MOHAMED-facture.pdf Aj…" at bounding box center [345, 47] width 143 height 237
click at [0, 0] on input "3-3-PG--EL ACHHAB MOHAMED-facture.pdf 3-2-VMC--EL ACHHAB MOHAMED-facture.pdf Aj…" at bounding box center [0, 0] width 0 height 0
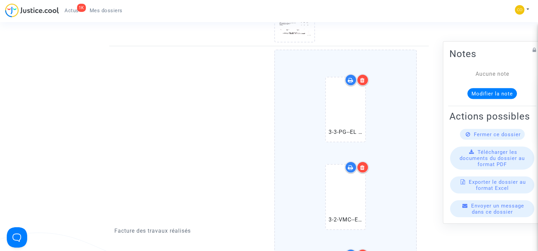
scroll to position [509, 0]
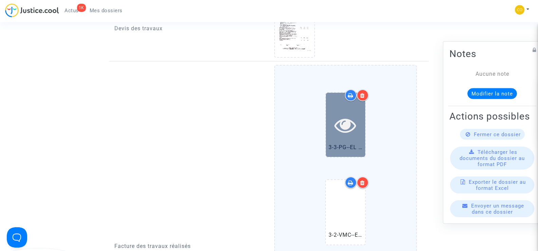
click at [338, 114] on icon at bounding box center [345, 125] width 22 height 22
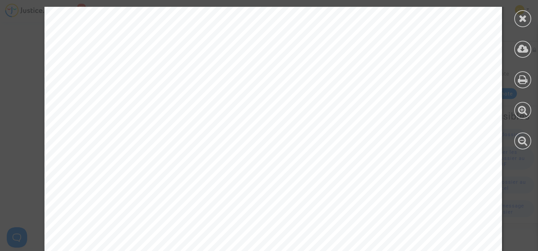
scroll to position [102, 0]
click at [526, 21] on icon at bounding box center [523, 18] width 8 height 10
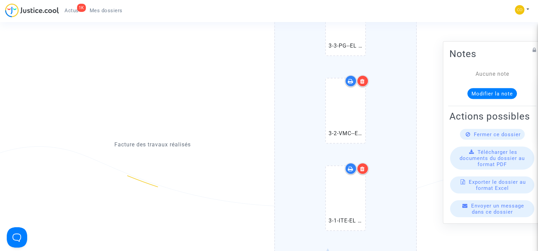
scroll to position [611, 0]
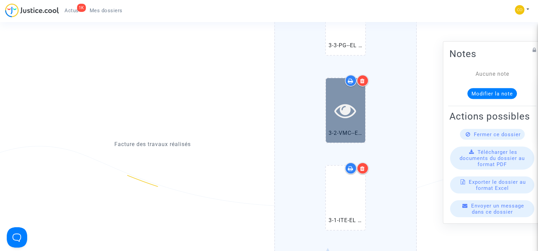
click at [346, 115] on div at bounding box center [345, 110] width 39 height 64
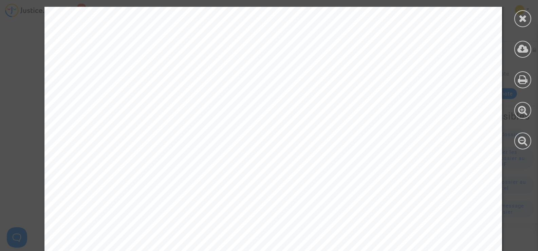
scroll to position [68, 0]
click at [527, 17] on div at bounding box center [522, 18] width 17 height 17
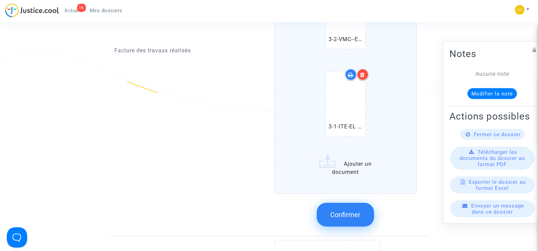
scroll to position [713, 0]
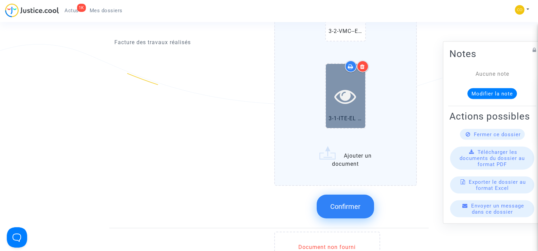
click at [344, 91] on icon at bounding box center [345, 96] width 22 height 22
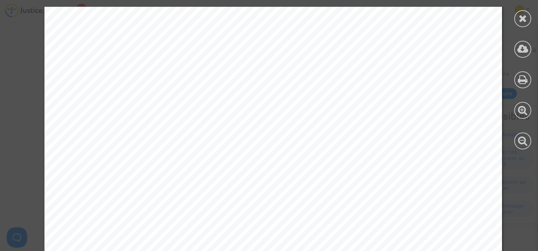
scroll to position [0, 0]
click at [521, 20] on icon at bounding box center [523, 18] width 8 height 10
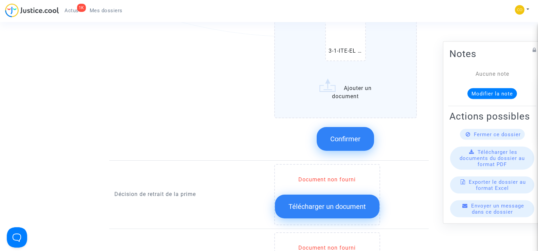
scroll to position [781, 0]
click at [365, 127] on button "Confirmer" at bounding box center [345, 139] width 57 height 24
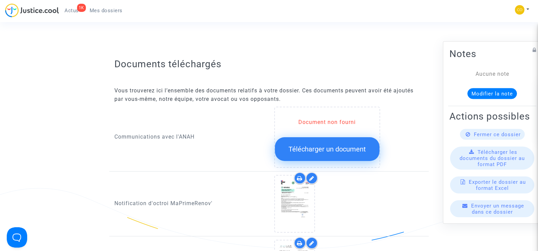
scroll to position [238, 0]
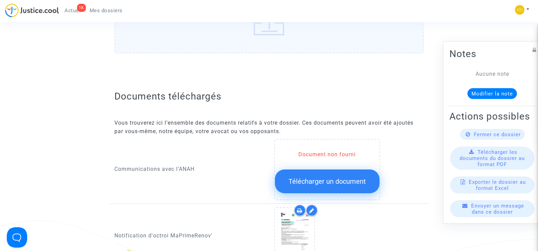
click at [334, 177] on span "Télécharger un document" at bounding box center [326, 181] width 77 height 8
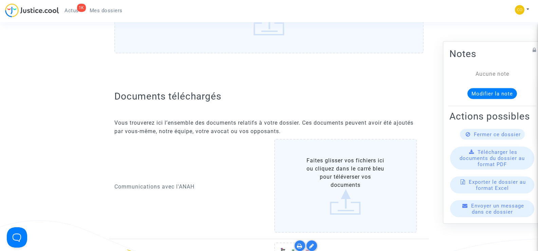
click at [350, 176] on label "Faites glisser vos fichiers ici ou cliquez dans le carré bleu pour téléverser v…" at bounding box center [345, 186] width 143 height 94
click at [0, 0] on input "Faites glisser vos fichiers ici ou cliquez dans le carré bleu pour téléverser v…" at bounding box center [0, 0] width 0 height 0
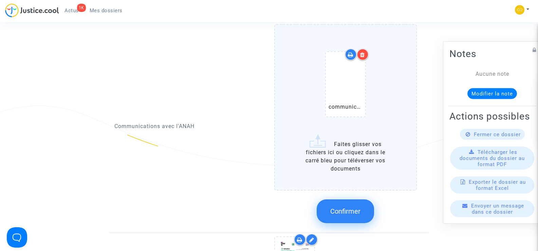
scroll to position [373, 0]
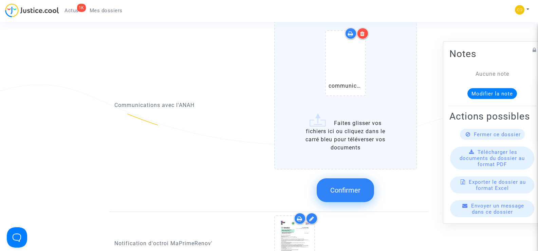
click at [346, 186] on span "Confirmer" at bounding box center [345, 190] width 30 height 8
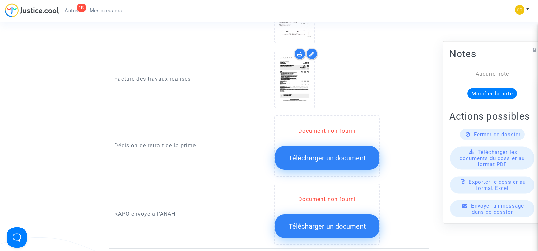
scroll to position [543, 0]
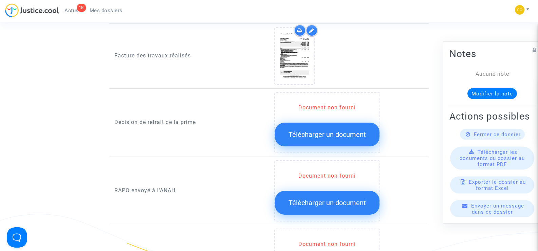
click at [334, 130] on span "Télécharger un document" at bounding box center [326, 134] width 77 height 8
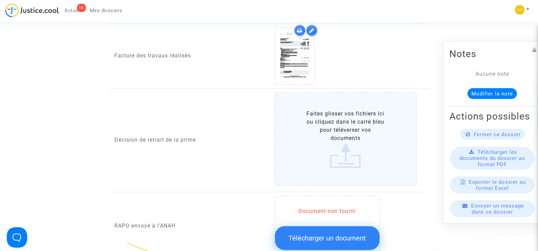
click at [335, 129] on label "Faites glisser vos fichiers ici ou cliquez dans le carré bleu pour téléverser v…" at bounding box center [345, 139] width 143 height 94
click at [0, 0] on input "Faites glisser vos fichiers ici ou cliquez dans le carré bleu pour téléverser v…" at bounding box center [0, 0] width 0 height 0
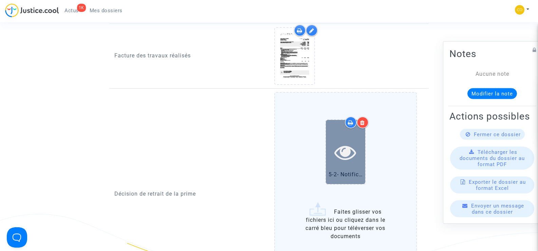
click at [350, 151] on icon at bounding box center [345, 152] width 22 height 22
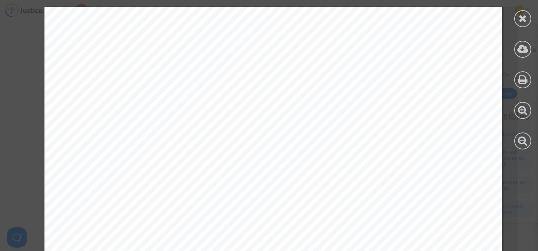
scroll to position [204, 0]
click at [526, 20] on icon at bounding box center [523, 18] width 8 height 10
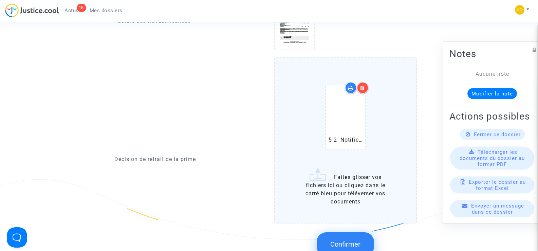
scroll to position [577, 0]
click at [358, 241] on button "Confirmer" at bounding box center [345, 245] width 57 height 24
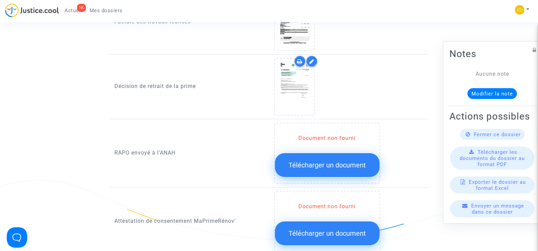
click at [329, 161] on span "Télécharger un document" at bounding box center [326, 165] width 77 height 8
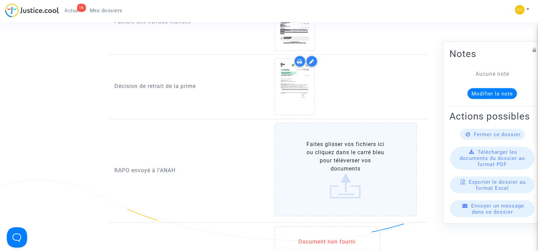
click at [333, 151] on label "Faites glisser vos fichiers ici ou cliquez dans le carré bleu pour téléverser v…" at bounding box center [345, 170] width 143 height 94
click at [0, 0] on input "Faites glisser vos fichiers ici ou cliquez dans le carré bleu pour téléverser v…" at bounding box center [0, 0] width 0 height 0
click at [320, 156] on label "Faites glisser vos fichiers ici ou cliquez dans le carré bleu pour téléverser v…" at bounding box center [345, 170] width 143 height 94
click at [0, 0] on input "Faites glisser vos fichiers ici ou cliquez dans le carré bleu pour téléverser v…" at bounding box center [0, 0] width 0 height 0
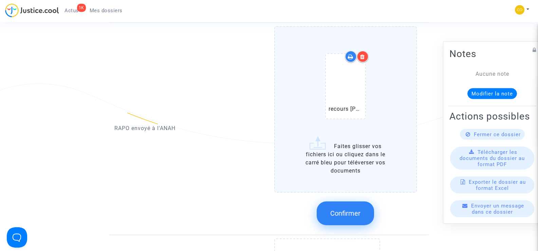
scroll to position [679, 0]
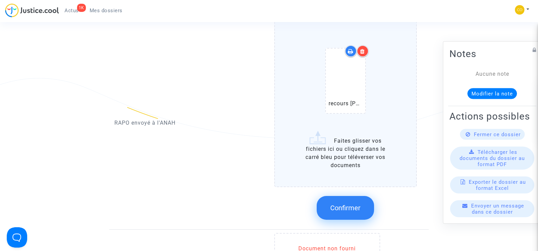
click at [351, 204] on span "Confirmer" at bounding box center [345, 208] width 30 height 8
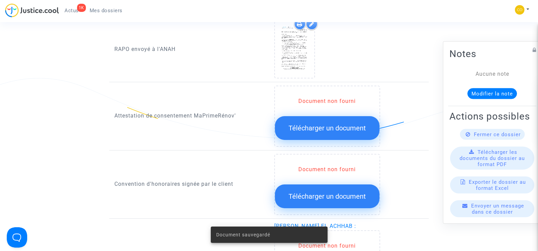
scroll to position [645, 0]
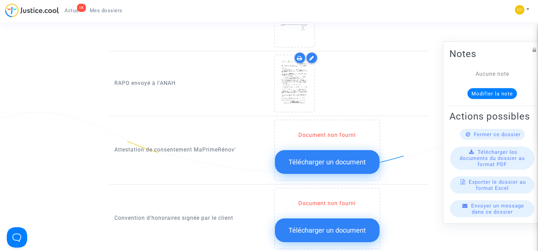
click at [325, 158] on span "Télécharger un document" at bounding box center [326, 162] width 77 height 8
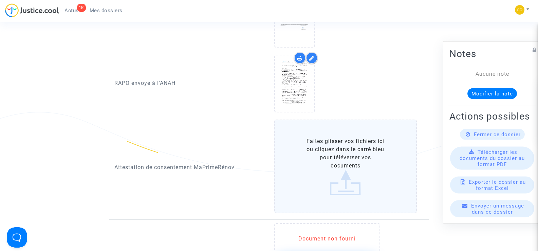
click at [346, 154] on label "Faites glisser vos fichiers ici ou cliquez dans le carré bleu pour téléverser v…" at bounding box center [345, 166] width 143 height 94
click at [0, 0] on input "Faites glisser vos fichiers ici ou cliquez dans le carré bleu pour téléverser v…" at bounding box center [0, 0] width 0 height 0
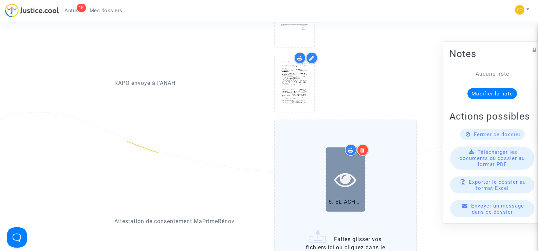
click at [340, 180] on icon at bounding box center [345, 179] width 22 height 22
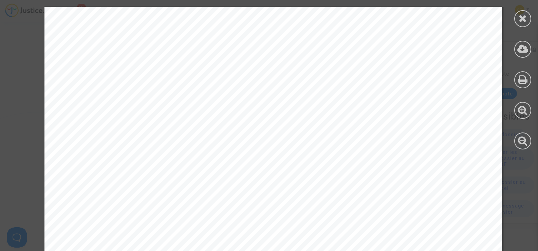
scroll to position [305, 0]
click at [517, 21] on div at bounding box center [522, 18] width 17 height 17
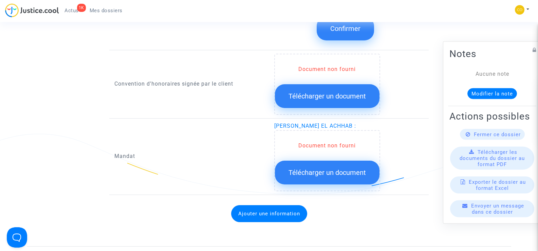
scroll to position [916, 0]
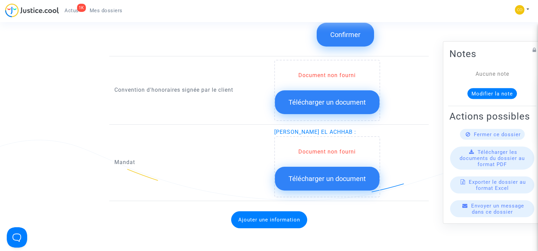
click at [323, 174] on span "Télécharger un document" at bounding box center [326, 178] width 77 height 8
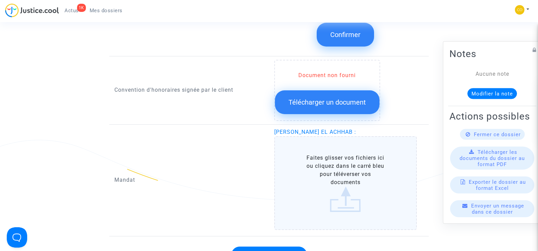
click at [334, 168] on label "Faites glisser vos fichiers ici ou cliquez dans le carré bleu pour téléverser v…" at bounding box center [345, 183] width 143 height 94
click at [0, 0] on input "Faites glisser vos fichiers ici ou cliquez dans le carré bleu pour téléverser v…" at bounding box center [0, 0] width 0 height 0
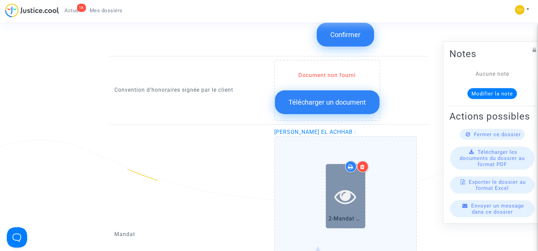
click at [344, 194] on icon at bounding box center [345, 196] width 22 height 22
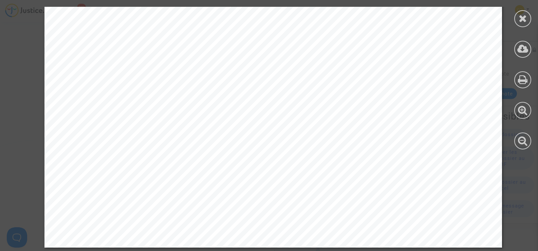
scroll to position [1063, 0]
click at [517, 22] on div at bounding box center [522, 18] width 17 height 17
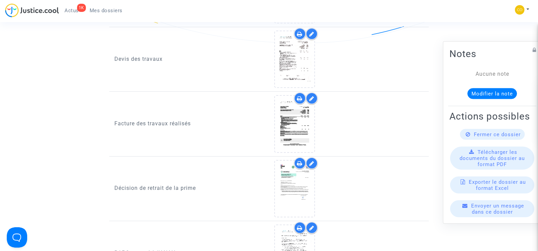
scroll to position [441, 0]
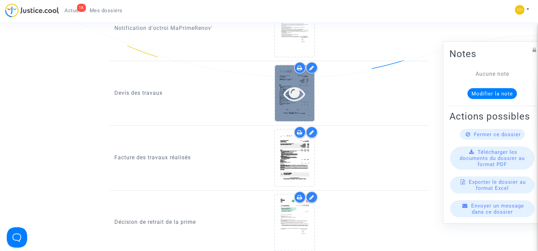
click at [289, 96] on div at bounding box center [294, 93] width 39 height 56
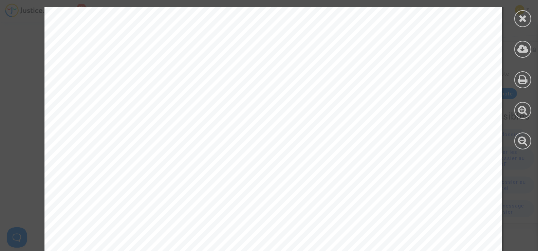
scroll to position [2365, 0]
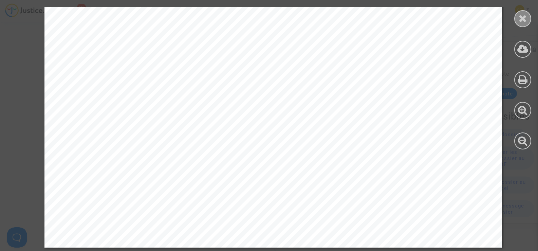
click at [515, 18] on div at bounding box center [522, 18] width 17 height 17
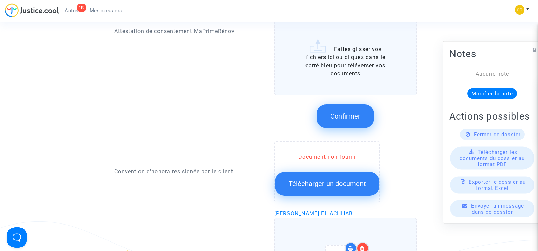
scroll to position [916, 0]
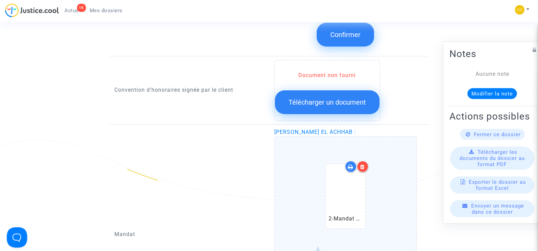
click at [362, 164] on icon at bounding box center [362, 166] width 5 height 5
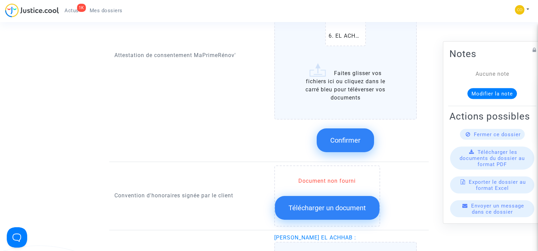
scroll to position [747, 0]
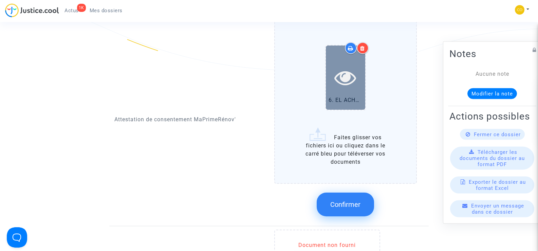
click at [346, 69] on icon at bounding box center [345, 78] width 22 height 22
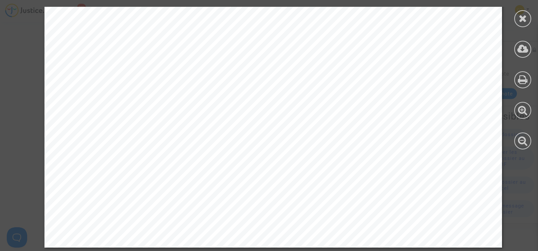
scroll to position [412, 0]
click at [520, 21] on icon at bounding box center [523, 18] width 8 height 10
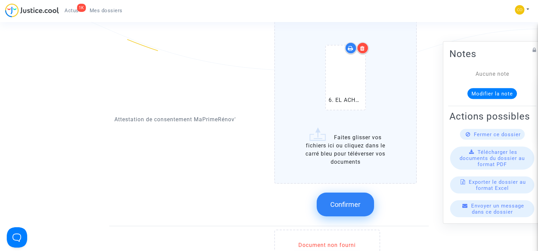
click at [365, 43] on div at bounding box center [363, 48] width 12 height 12
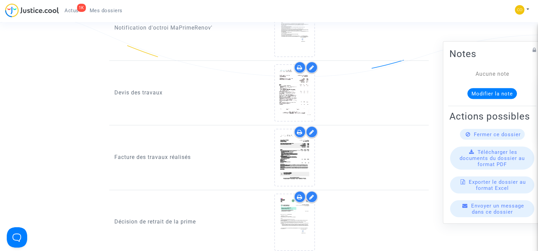
scroll to position [441, 0]
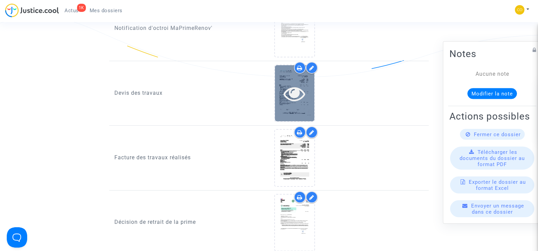
click at [310, 86] on div at bounding box center [294, 93] width 39 height 22
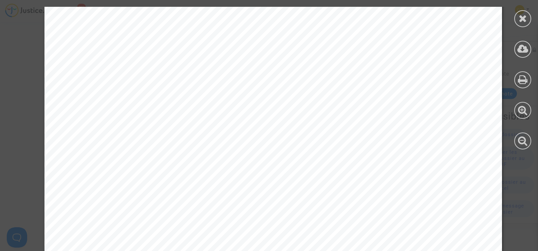
scroll to position [2365, 0]
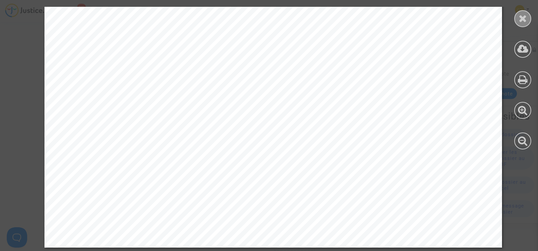
click at [517, 23] on div at bounding box center [522, 18] width 17 height 17
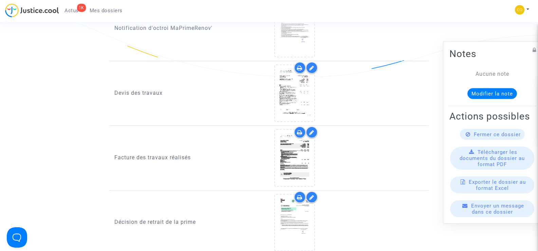
click at [309, 65] on icon at bounding box center [311, 67] width 5 height 5
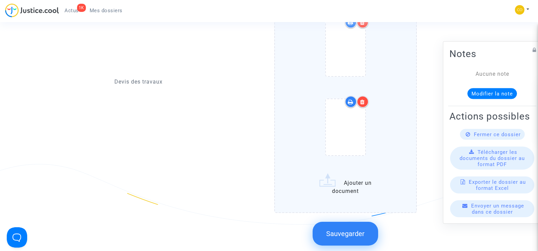
scroll to position [645, 0]
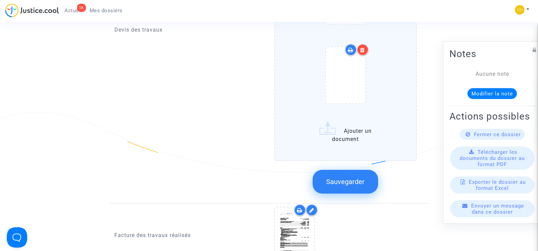
click at [338, 128] on label "Ajouter un document" at bounding box center [345, 11] width 143 height 300
click at [0, 0] on input "Ajouter un document" at bounding box center [0, 0] width 0 height 0
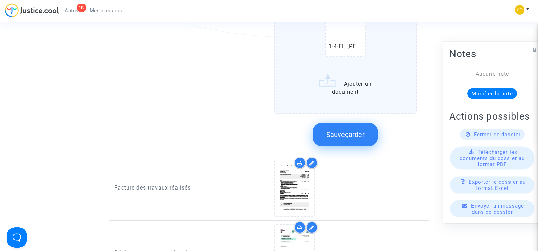
scroll to position [781, 0]
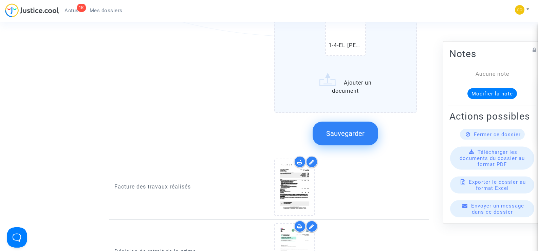
click at [341, 129] on span "Sauvegarder" at bounding box center [345, 133] width 38 height 8
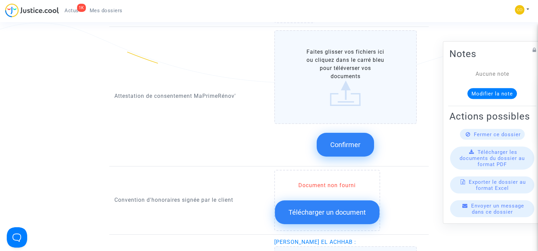
scroll to position [713, 0]
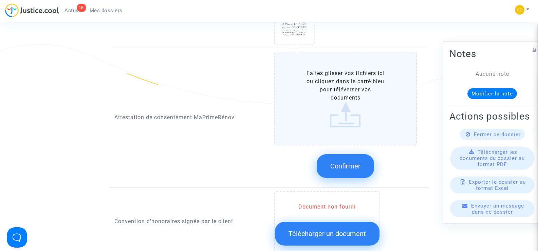
click at [348, 78] on label "Faites glisser vos fichiers ici ou cliquez dans le carré bleu pour téléverser v…" at bounding box center [345, 99] width 143 height 94
click at [0, 0] on input "Faites glisser vos fichiers ici ou cliquez dans le carré bleu pour téléverser v…" at bounding box center [0, 0] width 0 height 0
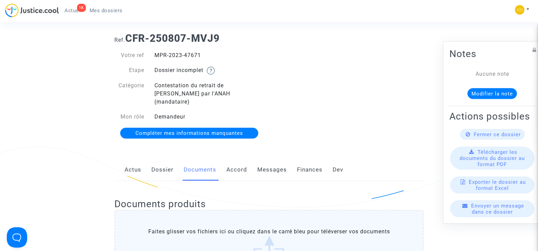
scroll to position [0, 0]
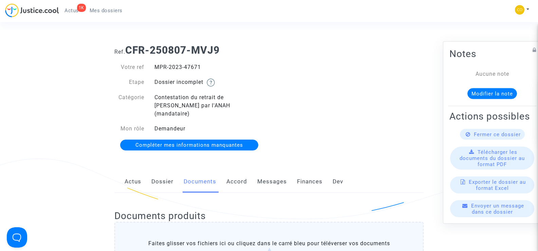
drag, startPoint x: 206, startPoint y: 68, endPoint x: 154, endPoint y: 69, distance: 51.6
click at [154, 69] on div "MPR-2023-47671" at bounding box center [209, 67] width 120 height 8
copy div "MPR-2023-47671"
click at [301, 68] on div "Ref. CFR-250807-MVJ9 Votre ref MPR-2023-47671 Etape Dossier incomplet Catégorie…" at bounding box center [268, 97] width 319 height 117
